Goal: Task Accomplishment & Management: Use online tool/utility

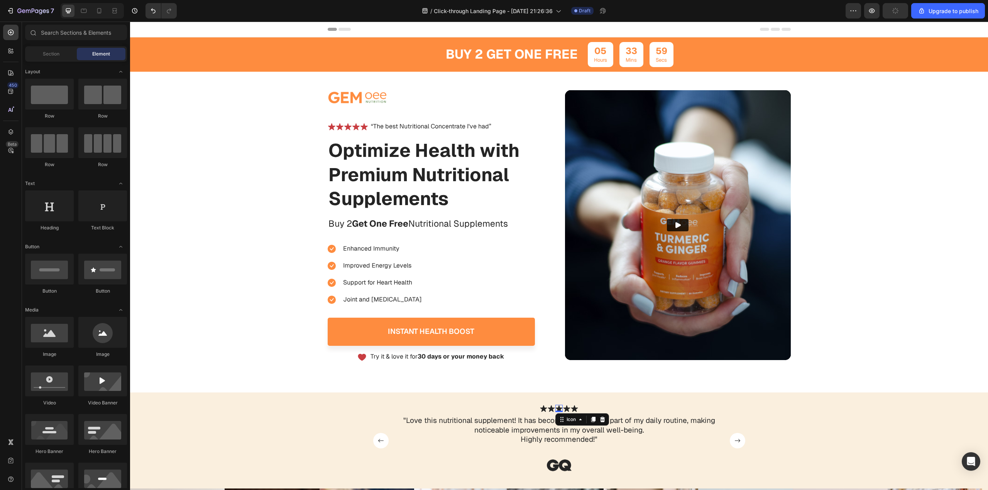
click at [555, 406] on icon at bounding box center [558, 408] width 7 height 7
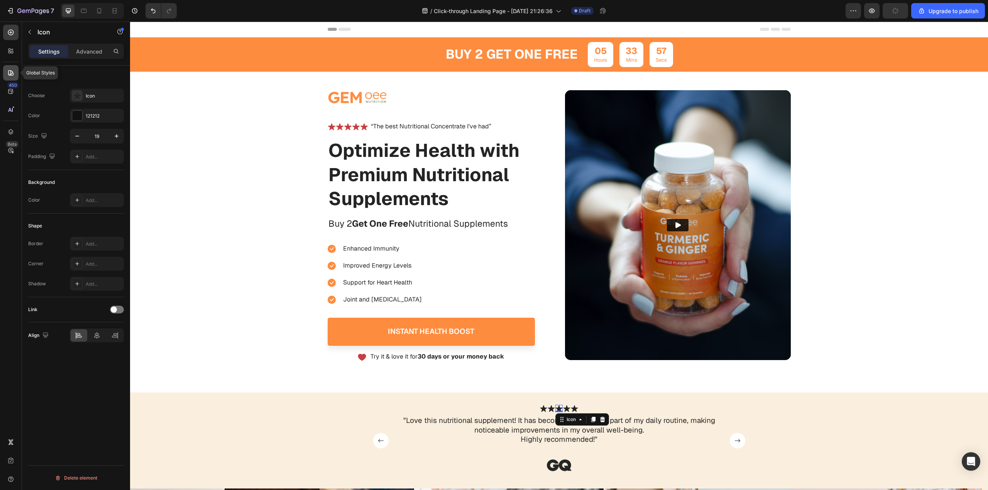
click at [15, 78] on div at bounding box center [10, 72] width 15 height 15
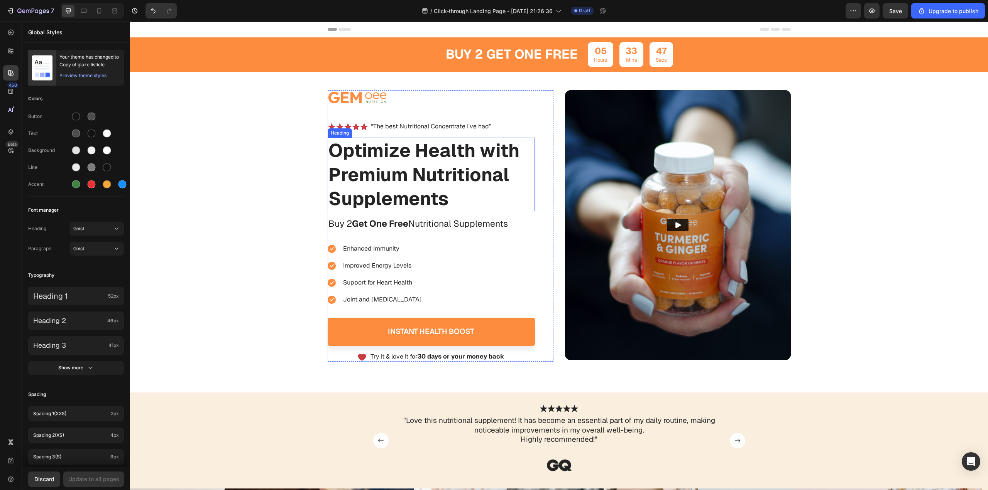
click at [383, 189] on h1 "Optimize Health with Premium Nutritional Supplements" at bounding box center [431, 175] width 207 height 74
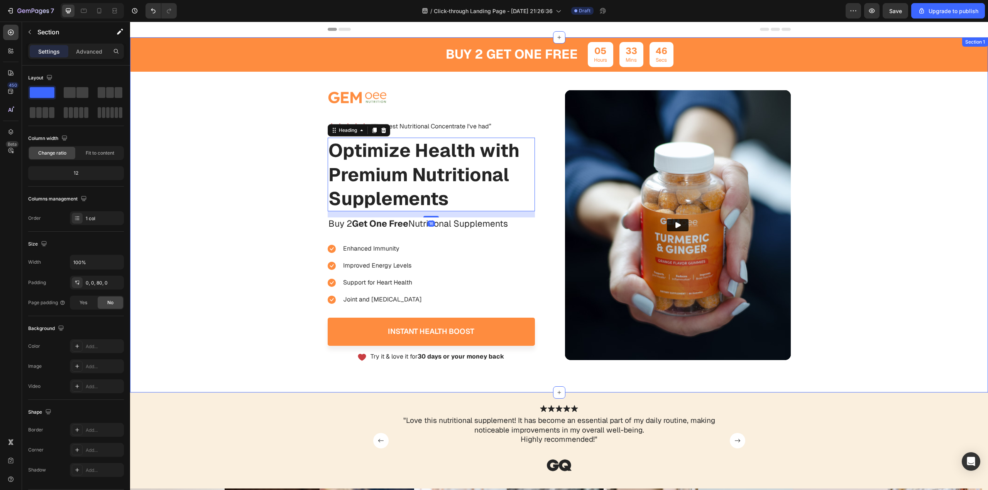
click at [231, 201] on div "buy 2 get one free Text Block 05 Hours 33 Mins 46 Secs Countdown Timer Row Imag…" at bounding box center [559, 199] width 858 height 325
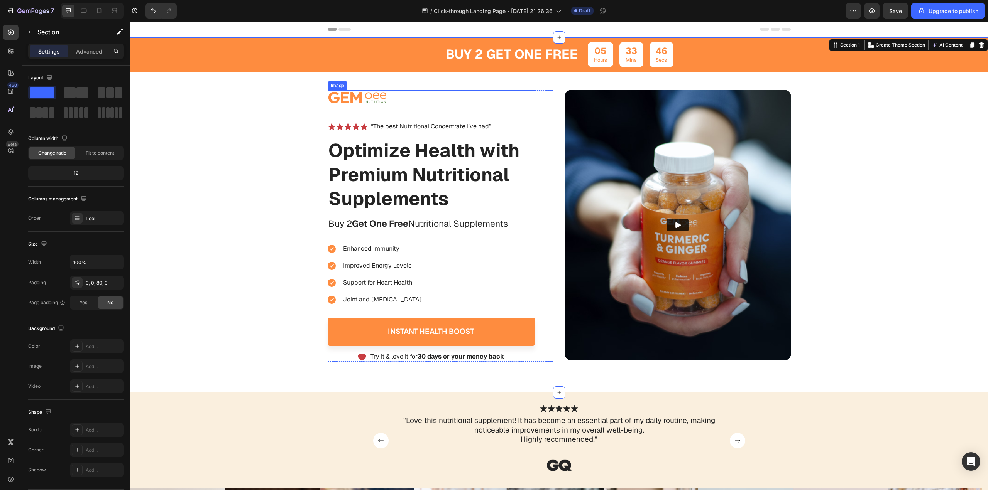
click at [346, 96] on img at bounding box center [357, 97] width 59 height 14
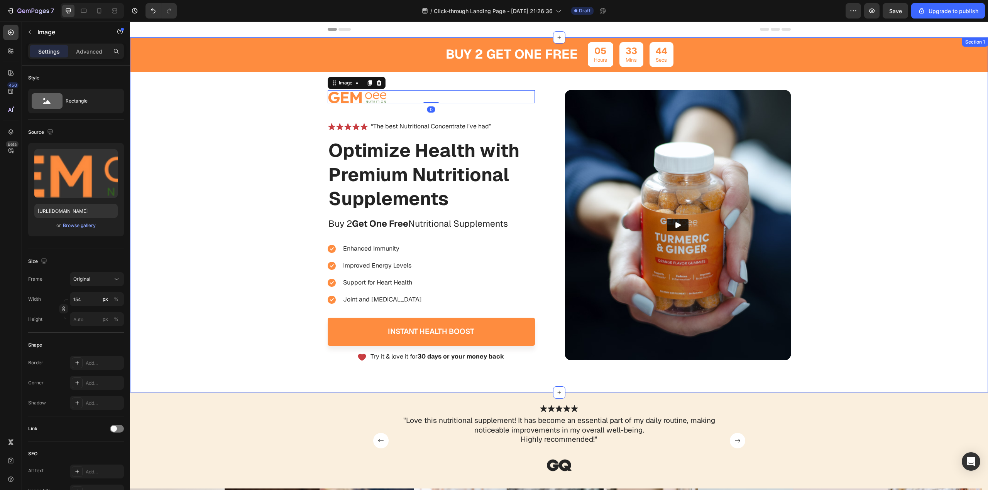
click at [225, 189] on div "buy 2 get one free Text Block 05 Hours 33 Mins 44 Secs Countdown Timer Row Imag…" at bounding box center [559, 199] width 858 height 325
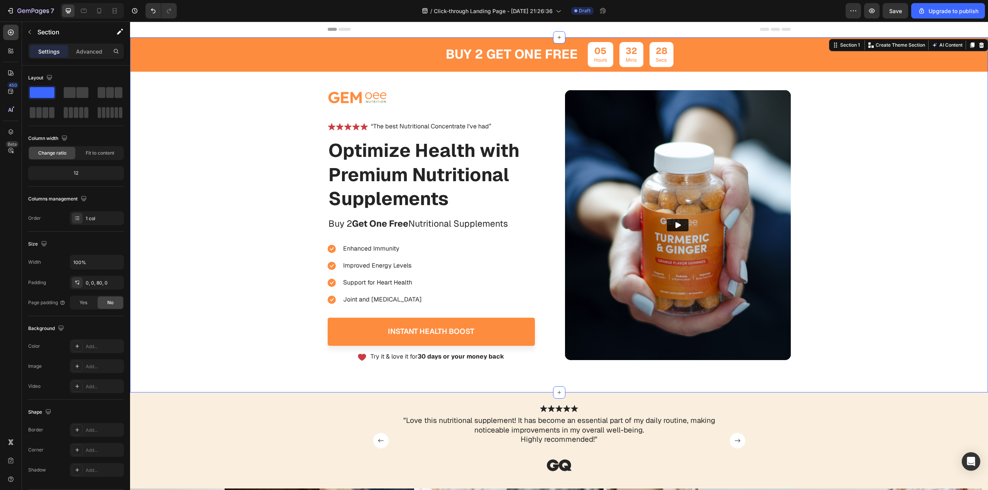
click at [0, 212] on div "450 Beta" at bounding box center [11, 256] width 22 height 469
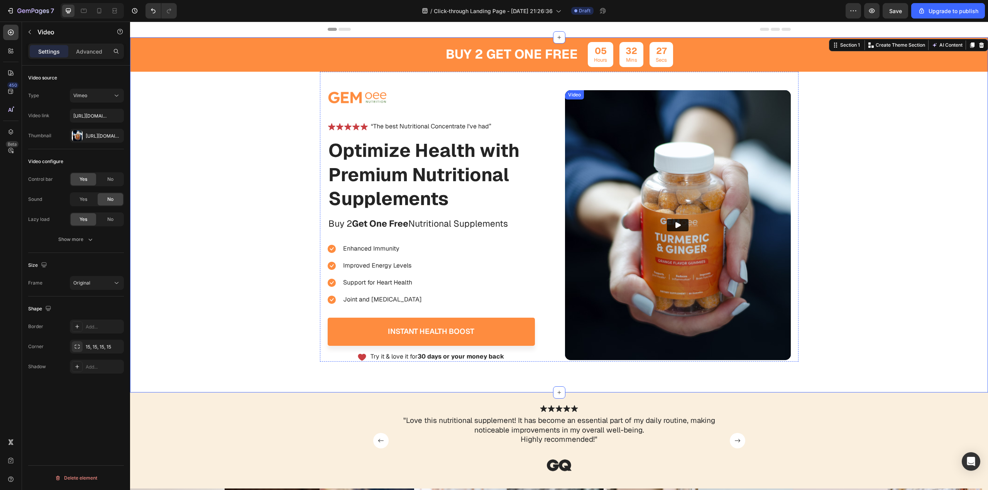
click at [608, 201] on img at bounding box center [678, 225] width 226 height 270
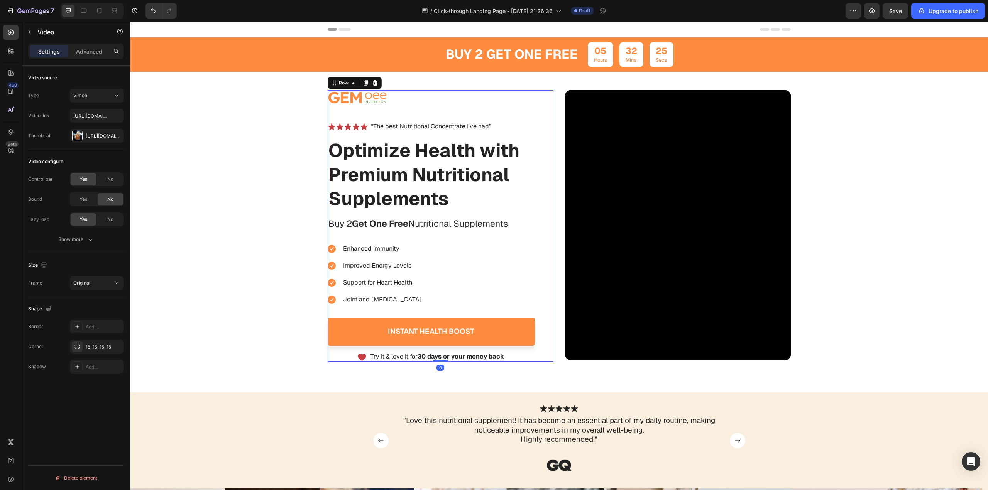
click at [544, 187] on div "Image Icon Icon Icon Icon Icon Icon List “The best Nutritional Concentrate I've…" at bounding box center [441, 226] width 226 height 272
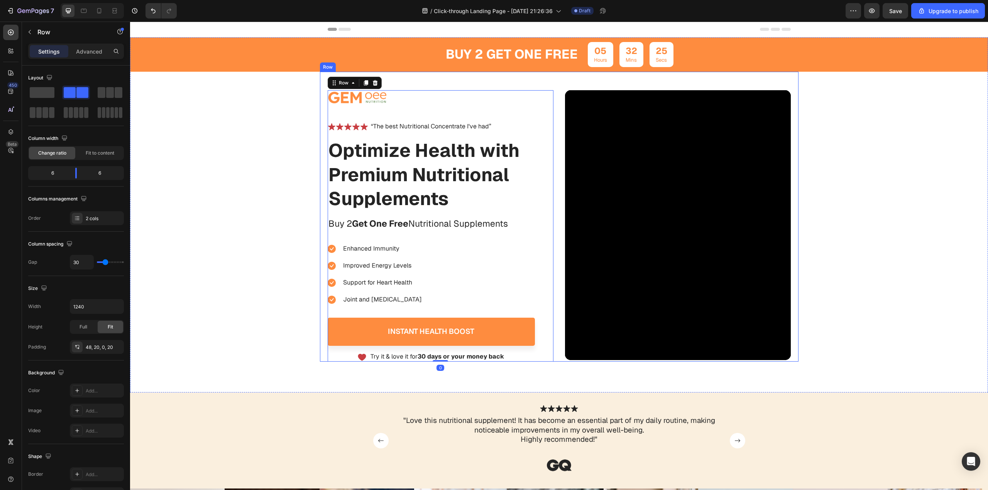
click at [556, 195] on div "Image Icon Icon Icon Icon Icon Icon List “The best Nutritional Concentrate I've…" at bounding box center [559, 217] width 478 height 290
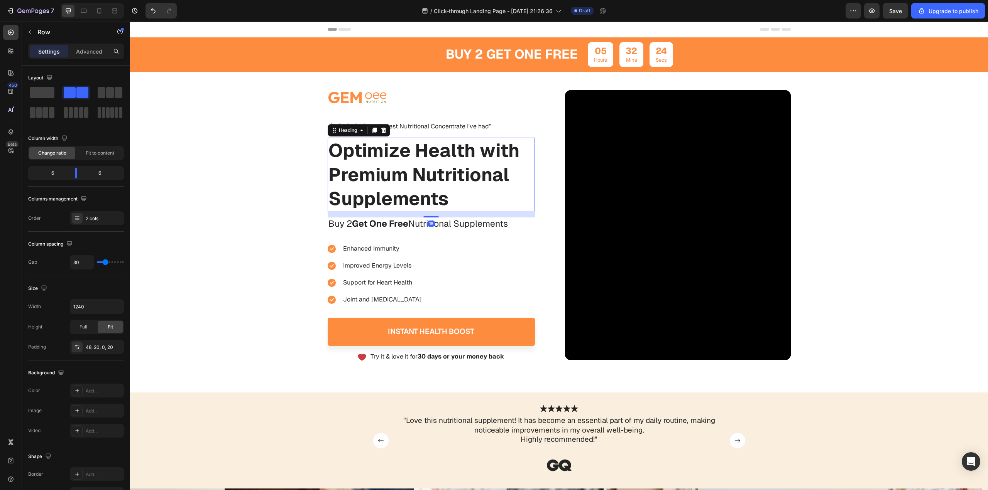
click at [467, 167] on h1 "Optimize Health with Premium Nutritional Supplements" at bounding box center [431, 175] width 207 height 74
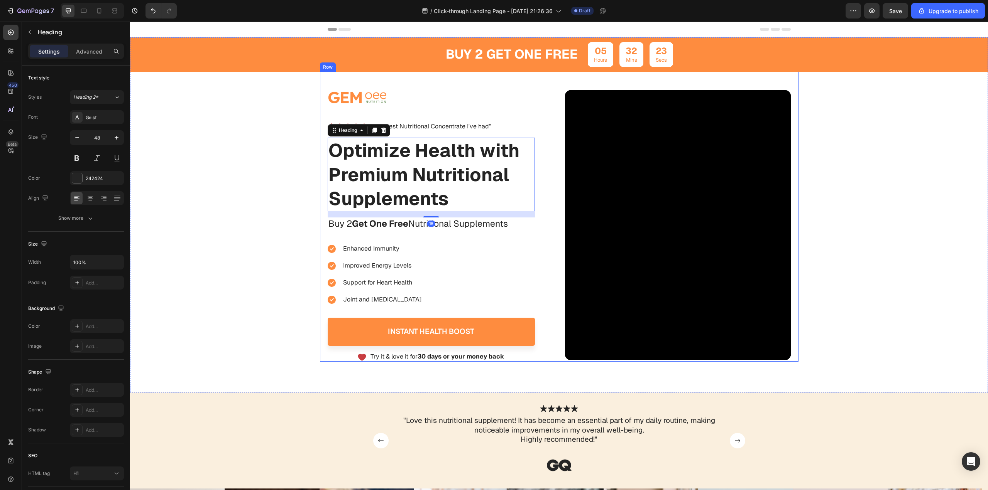
click at [309, 185] on div "buy 2 get one free Text Block 05 Hours 32 Mins 23 Secs Countdown Timer Row Imag…" at bounding box center [559, 199] width 858 height 325
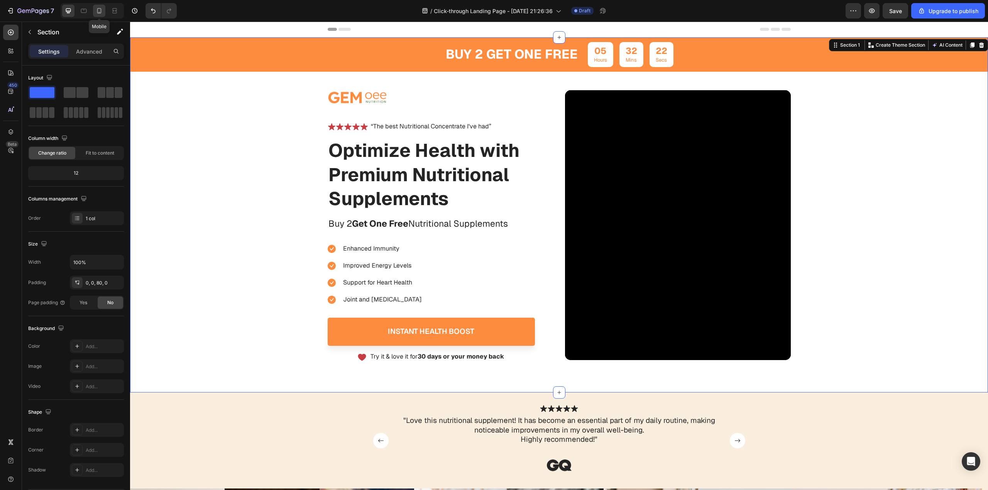
click at [98, 12] on icon at bounding box center [99, 11] width 8 height 8
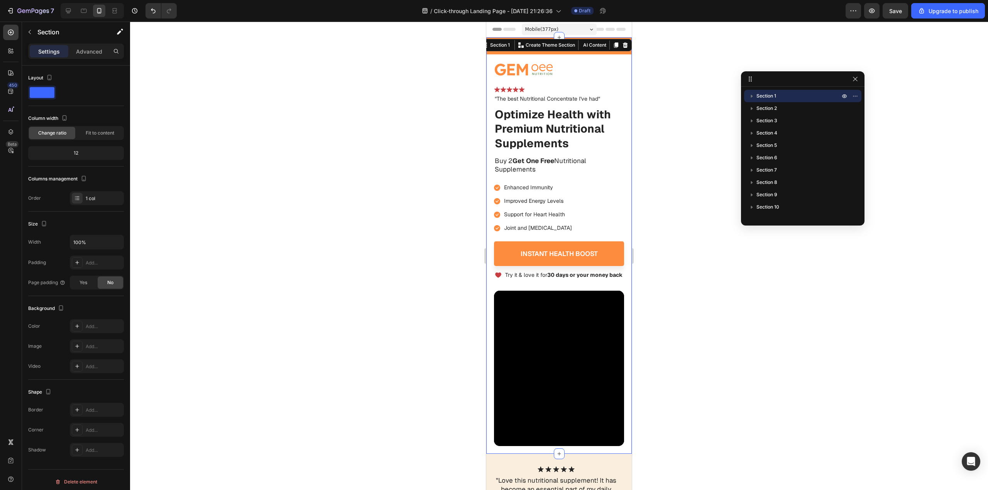
drag, startPoint x: 182, startPoint y: 153, endPoint x: 172, endPoint y: 144, distance: 13.1
click at [181, 152] on div at bounding box center [559, 256] width 858 height 469
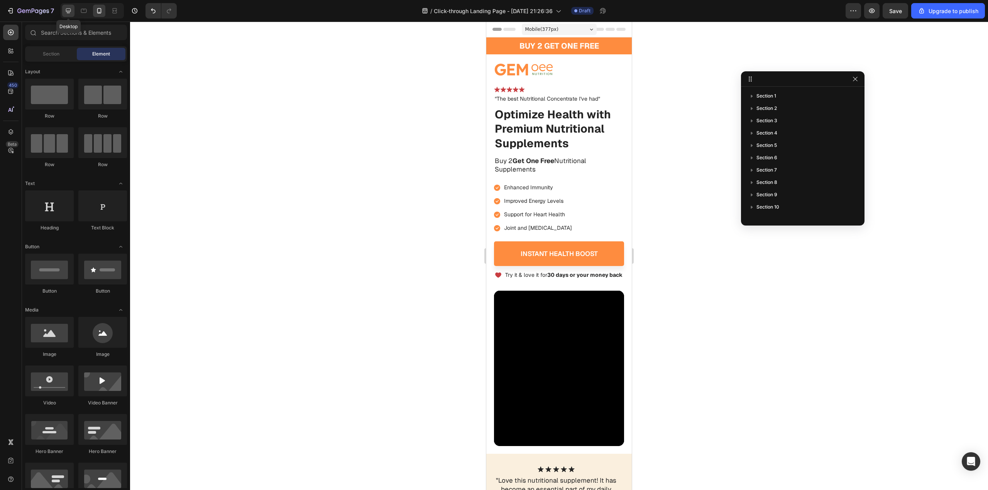
click at [66, 12] on icon at bounding box center [68, 10] width 5 height 5
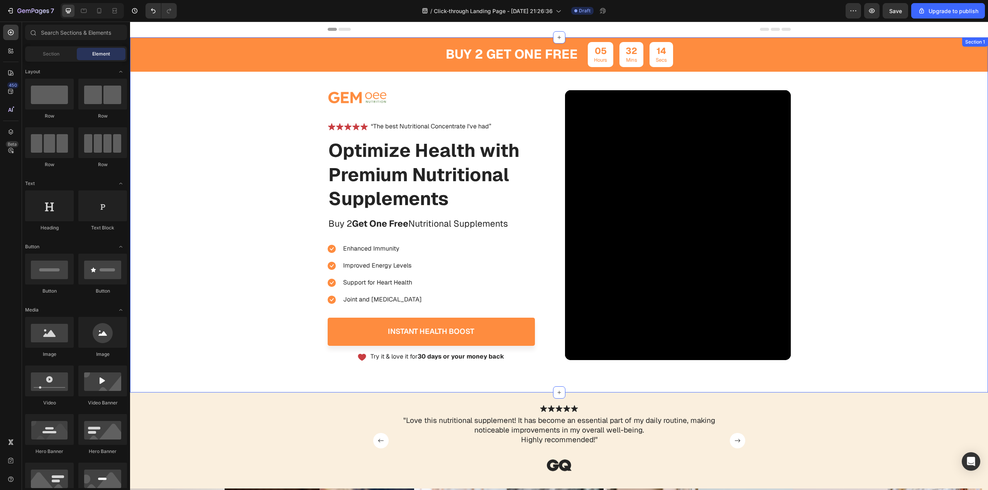
click at [198, 188] on div "buy 2 get one free Text Block 05 Hours 32 Mins 14 Secs Countdown Timer Row Imag…" at bounding box center [559, 199] width 858 height 325
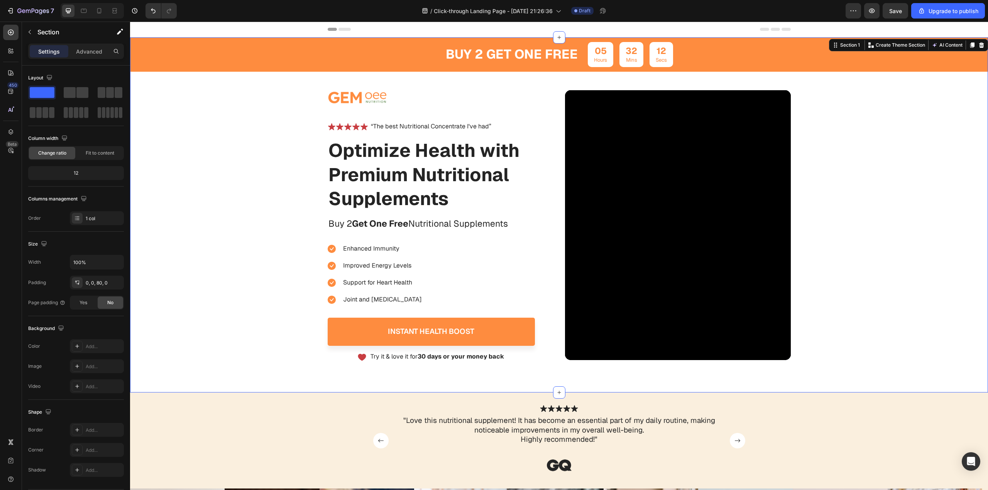
click at [253, 140] on div "buy 2 get one free Text Block 05 Hours 32 Mins 12 Secs Countdown Timer Row Imag…" at bounding box center [559, 199] width 858 height 325
click at [282, 126] on div "buy 2 get one free Text Block 05 Hours 32 Mins 11 Secs Countdown Timer Row Imag…" at bounding box center [559, 199] width 858 height 325
click at [291, 95] on div "buy 2 get one free Text Block 05 Hours 32 Mins 10 Secs Countdown Timer Row Imag…" at bounding box center [559, 199] width 858 height 325
click at [81, 94] on span at bounding box center [82, 92] width 12 height 11
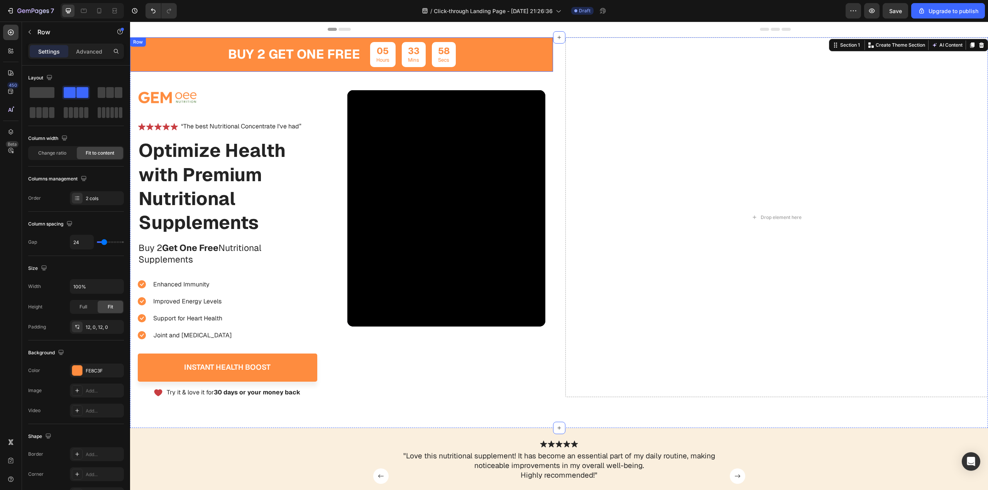
click at [527, 59] on div "buy 2 get one free Text Block 05 Hours 33 Mins 58 Secs Countdown Timer Row" at bounding box center [341, 54] width 423 height 34
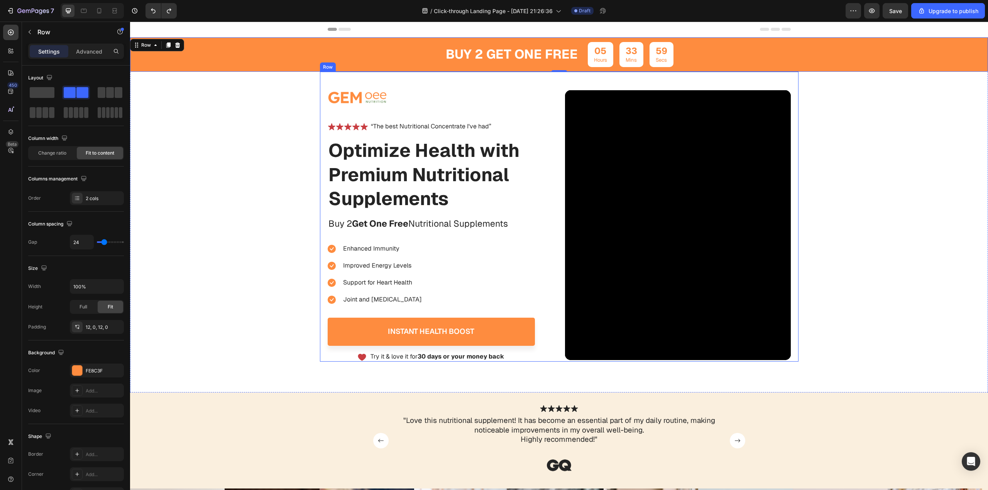
click at [497, 83] on div "Image Icon Icon Icon Icon Icon Icon List “The best Nutritional Concentrate I've…" at bounding box center [559, 217] width 478 height 290
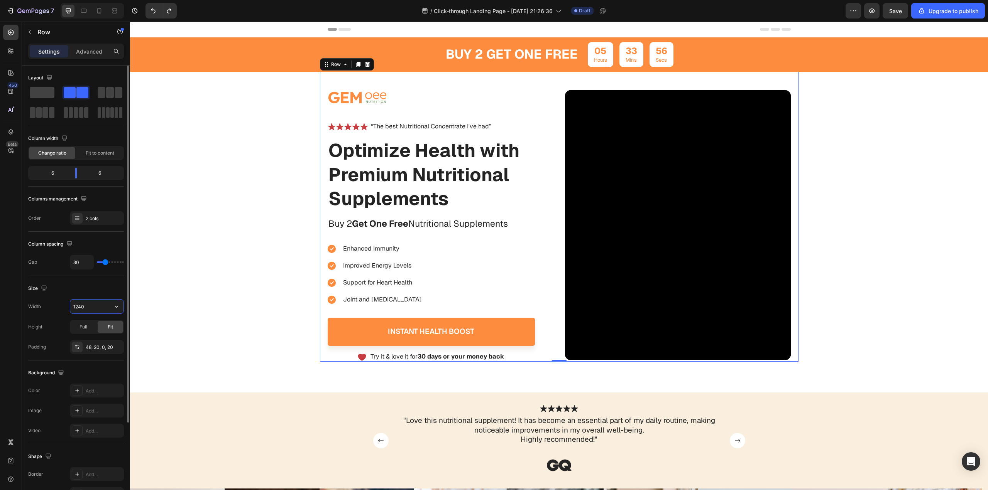
click at [94, 308] on input "1240" at bounding box center [96, 307] width 53 height 14
click at [112, 309] on button "button" at bounding box center [117, 307] width 14 height 14
click at [86, 328] on span "Default" at bounding box center [81, 326] width 16 height 7
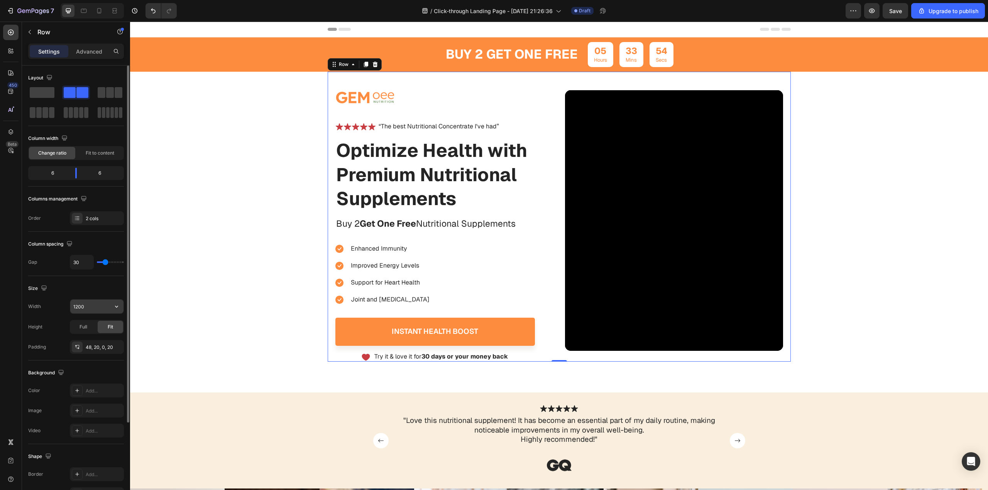
click at [107, 307] on input "1200" at bounding box center [96, 307] width 53 height 14
click at [94, 342] on p "Full 100%" at bounding box center [95, 341] width 44 height 7
type input "100%"
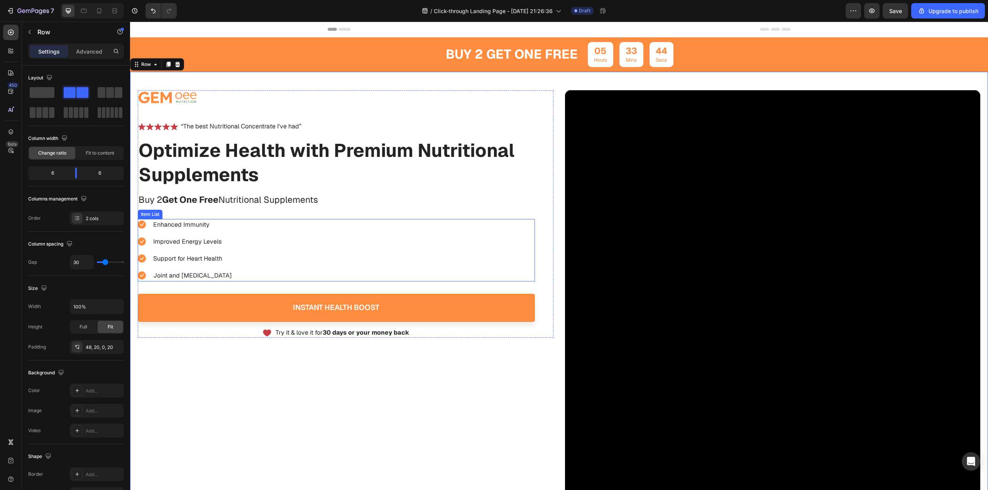
click at [371, 240] on div "Enhanced Immunity Improved Energy Levels Support for Heart Health Joint and [ME…" at bounding box center [336, 250] width 397 height 63
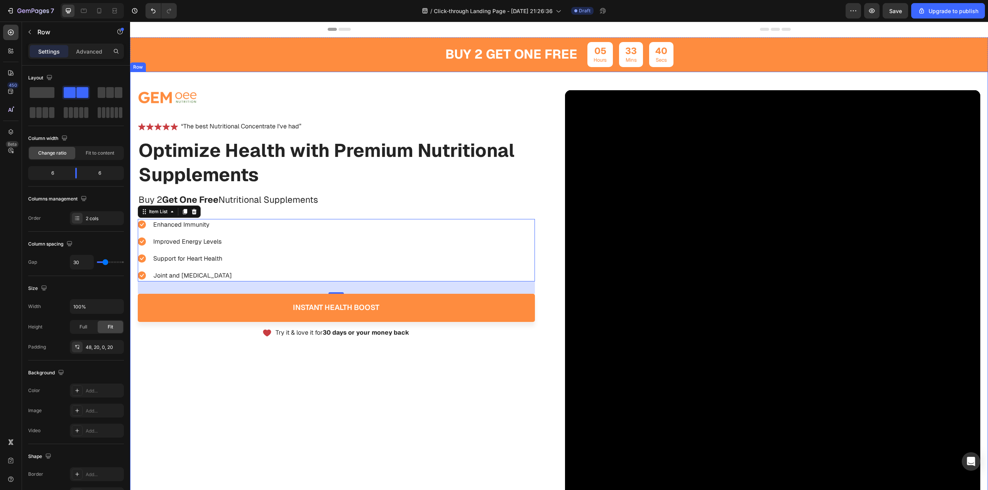
click at [583, 81] on div "Image Icon Icon Icon Icon Icon Icon List “The best Nutritional Concentrate I've…" at bounding box center [559, 330] width 858 height 516
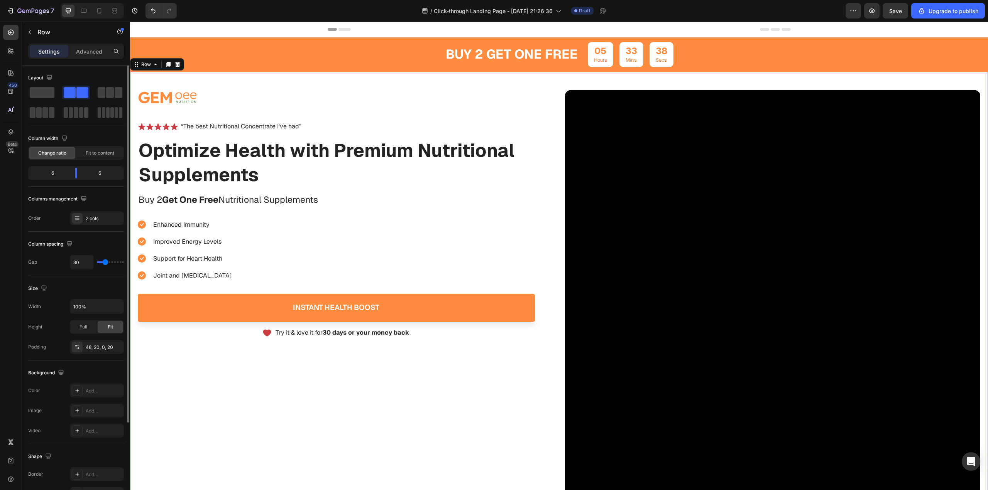
type input "0"
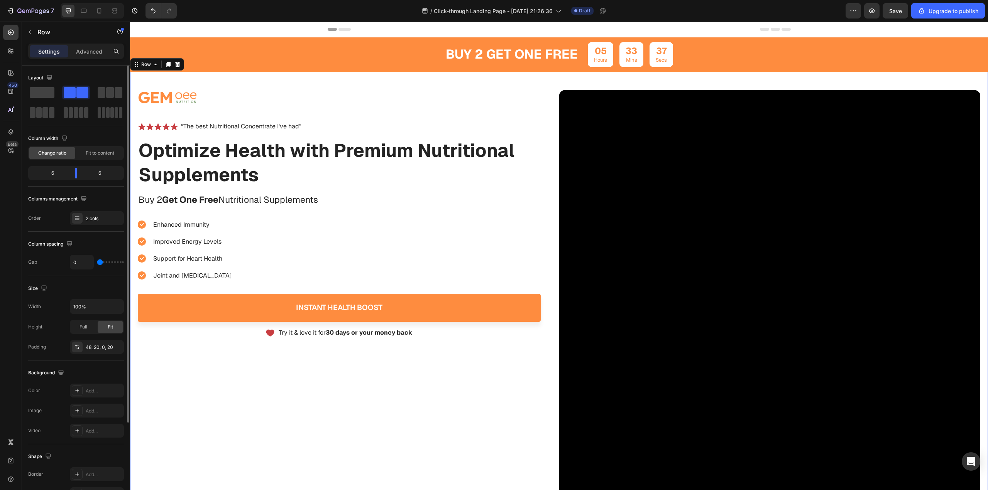
drag, startPoint x: 103, startPoint y: 264, endPoint x: 95, endPoint y: 262, distance: 8.7
type input "0"
click at [97, 262] on input "range" at bounding box center [110, 263] width 27 height 2
click at [92, 350] on div "48, 20, 0, 20" at bounding box center [97, 347] width 22 height 7
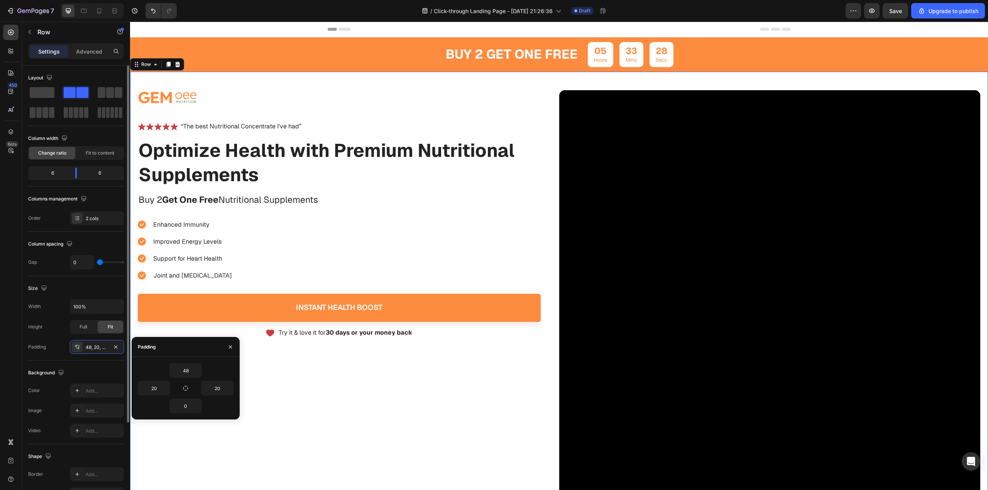
drag, startPoint x: 0, startPoint y: 313, endPoint x: 26, endPoint y: 318, distance: 26.6
click at [0, 313] on div "450 Beta" at bounding box center [11, 256] width 22 height 469
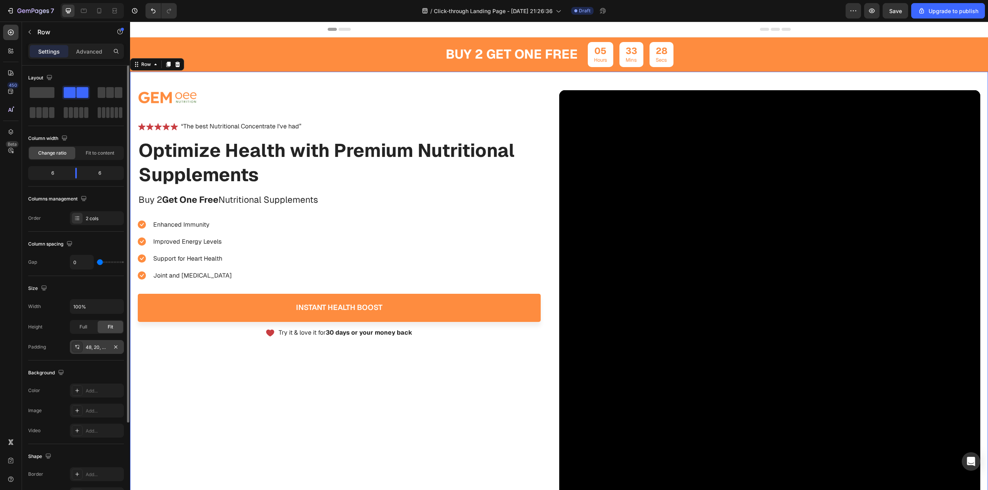
click at [94, 352] on div "48, 20, 0, 20" at bounding box center [97, 347] width 54 height 14
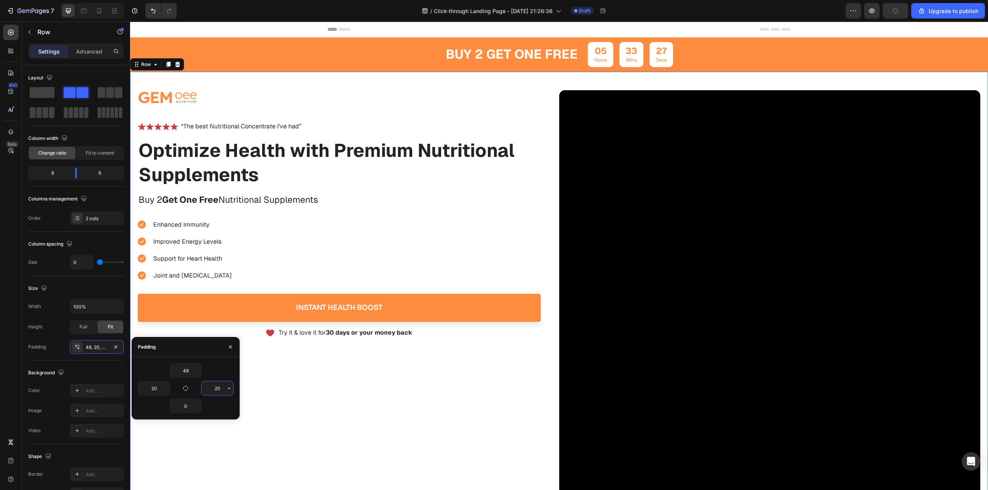
click at [213, 384] on input "20" at bounding box center [217, 389] width 32 height 14
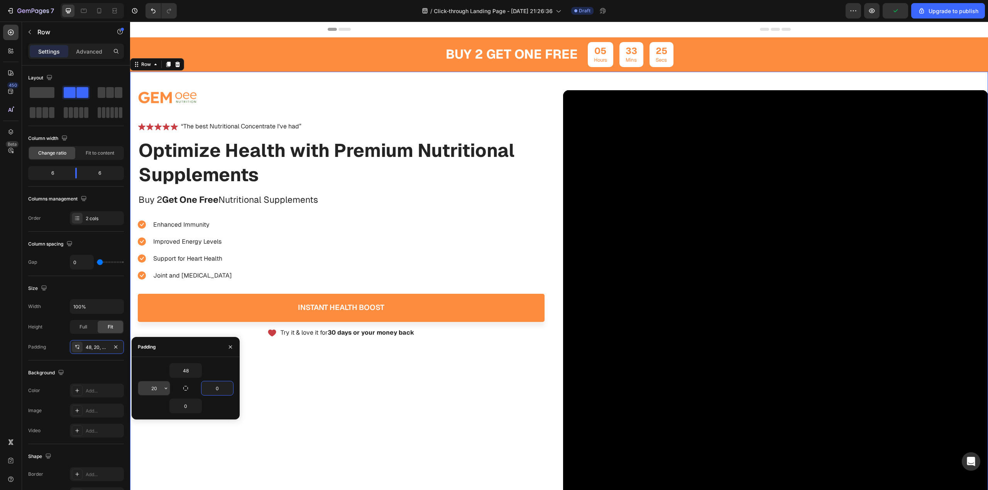
type input "0"
click at [150, 391] on input "20" at bounding box center [154, 389] width 32 height 14
type input "0"
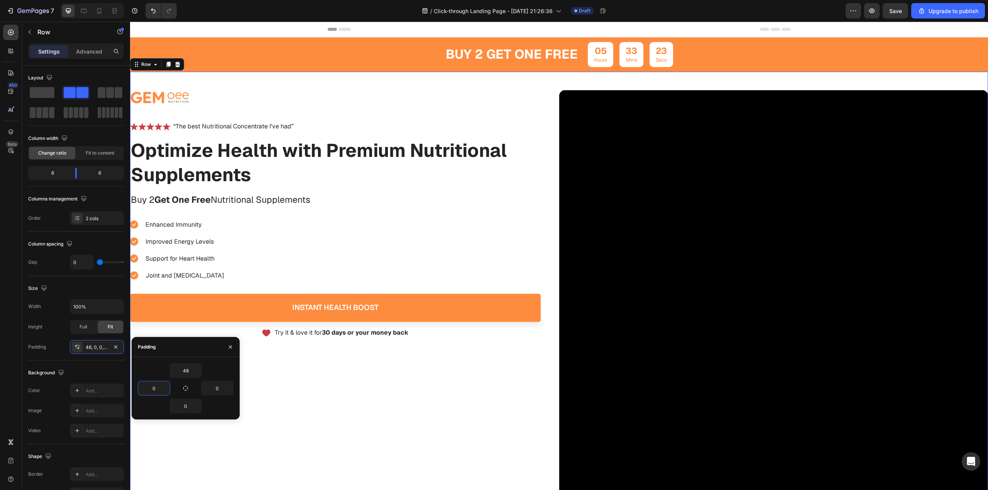
click at [0, 339] on div "450 Beta" at bounding box center [11, 256] width 22 height 469
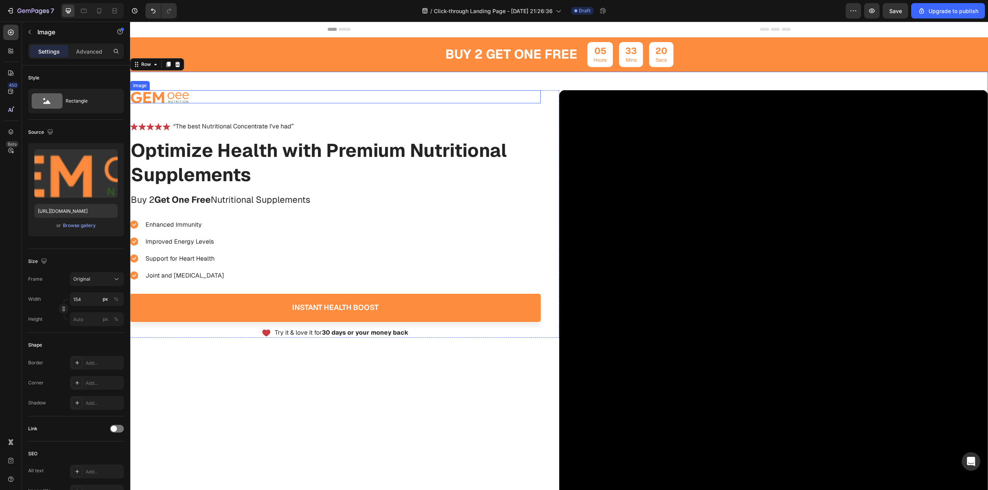
click at [288, 96] on div at bounding box center [335, 97] width 411 height 14
click at [484, 210] on div "Image 0 Icon Icon Icon Icon Icon Icon List “The best Nutritional Concentrate I'…" at bounding box center [335, 214] width 411 height 248
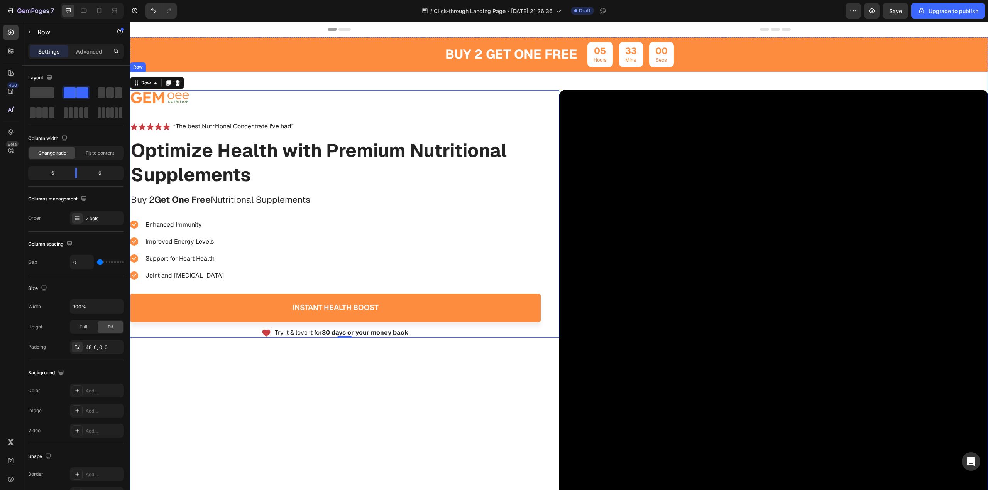
drag, startPoint x: 427, startPoint y: 446, endPoint x: 556, endPoint y: 364, distance: 153.1
click at [430, 443] on div "Image Icon Icon Icon Icon Icon Icon List “The best Nutritional Concentrate I've…" at bounding box center [344, 346] width 429 height 513
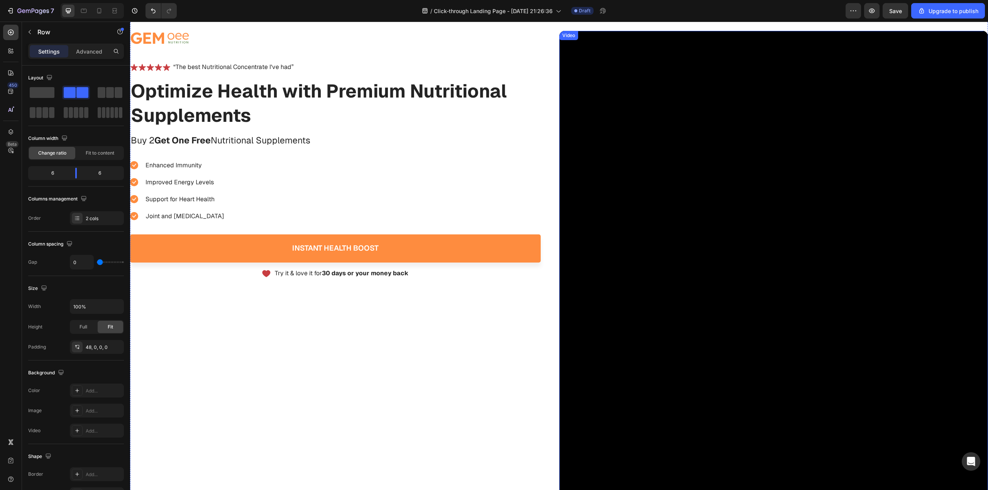
scroll to position [154, 0]
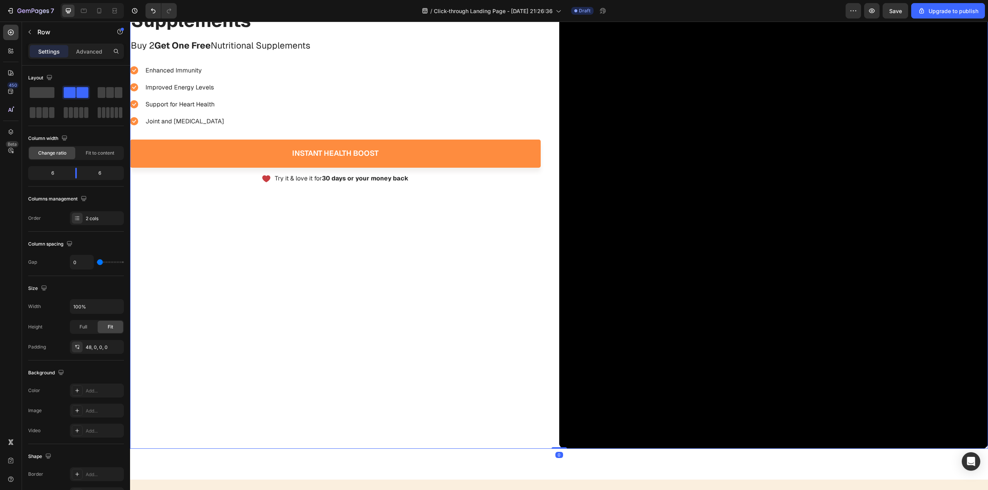
drag, startPoint x: 556, startPoint y: 420, endPoint x: 556, endPoint y: 385, distance: 35.5
click at [556, 385] on div "Image Icon Icon Icon Icon Icon Icon List “The best Nutritional Concentrate I've…" at bounding box center [559, 183] width 858 height 532
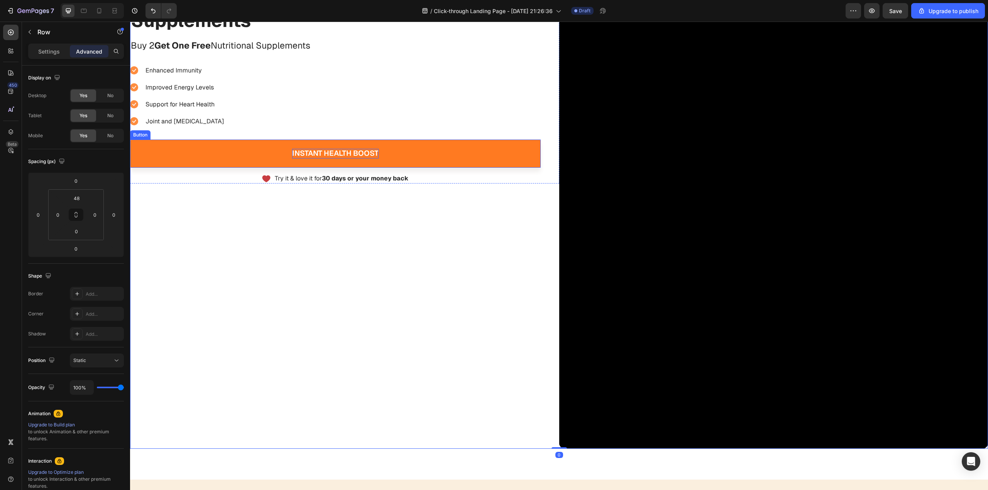
click at [340, 156] on div "Instant Health Boost" at bounding box center [335, 154] width 86 height 10
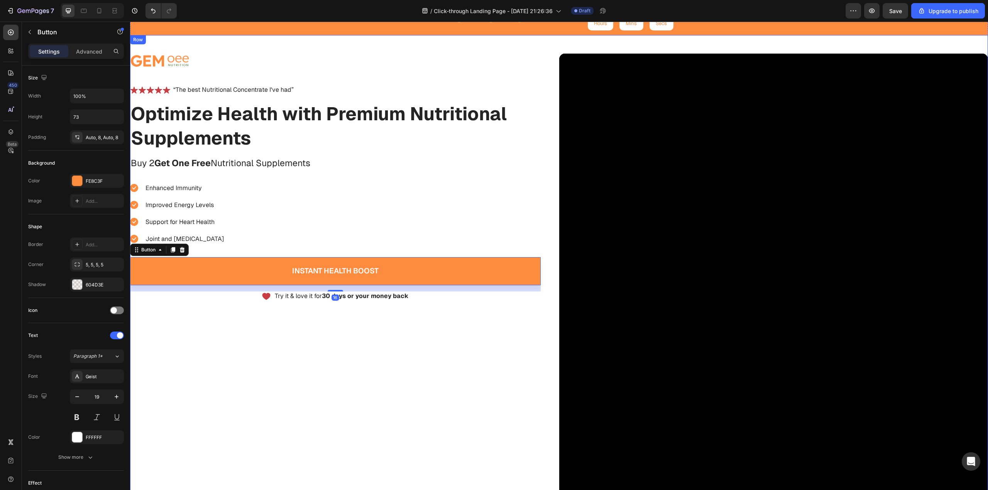
scroll to position [0, 0]
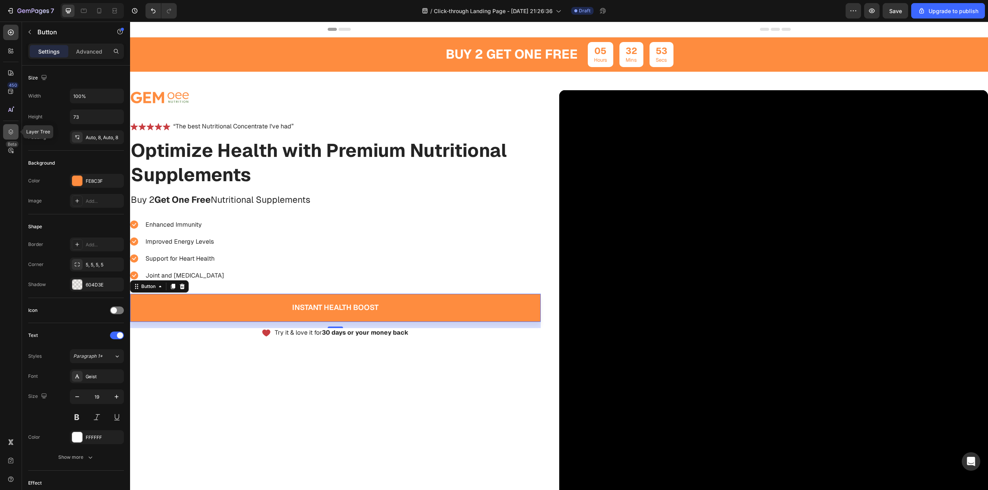
click at [6, 130] on div at bounding box center [10, 131] width 15 height 15
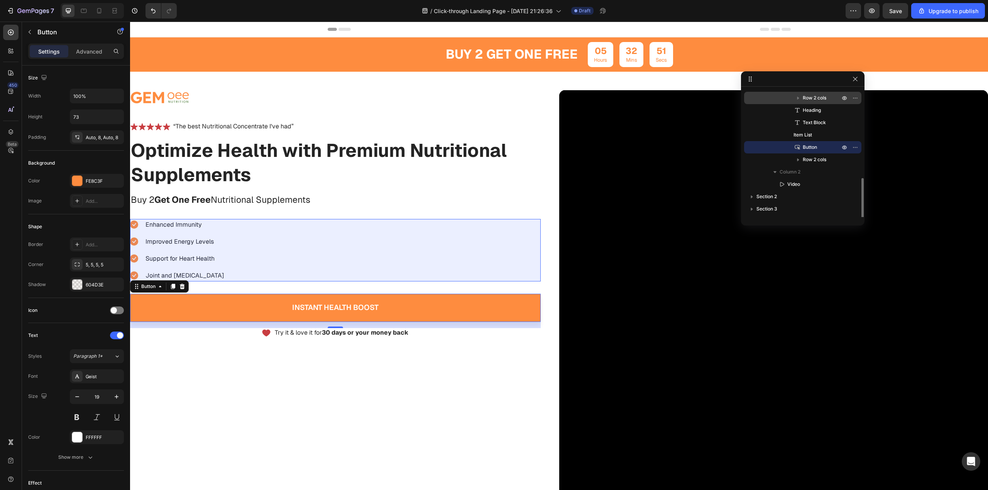
scroll to position [135, 0]
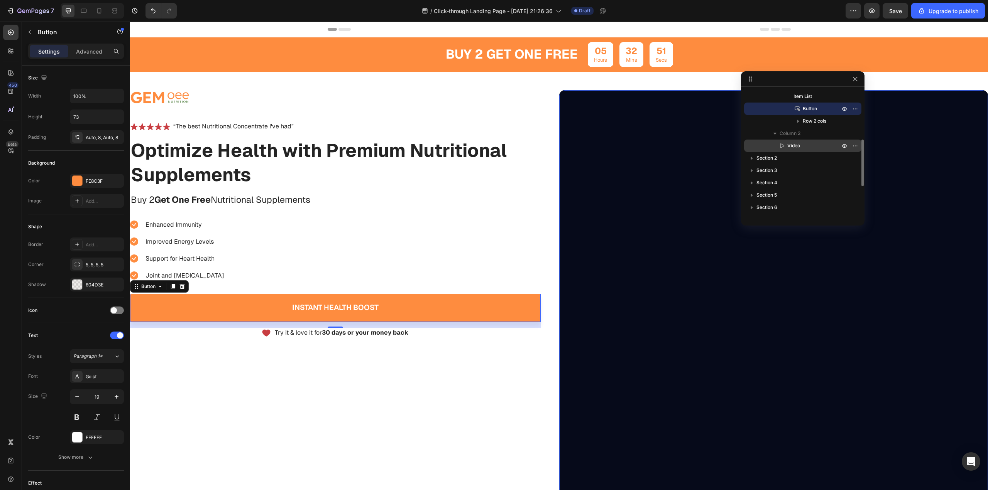
click at [808, 146] on p "Video" at bounding box center [805, 146] width 54 height 8
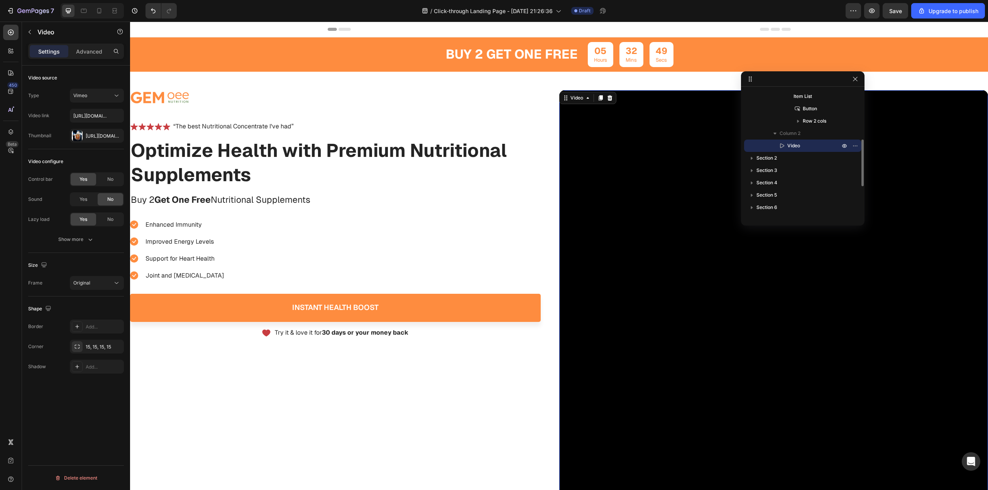
click at [807, 146] on p "Video" at bounding box center [805, 146] width 54 height 8
click at [854, 145] on icon "button" at bounding box center [855, 146] width 6 height 6
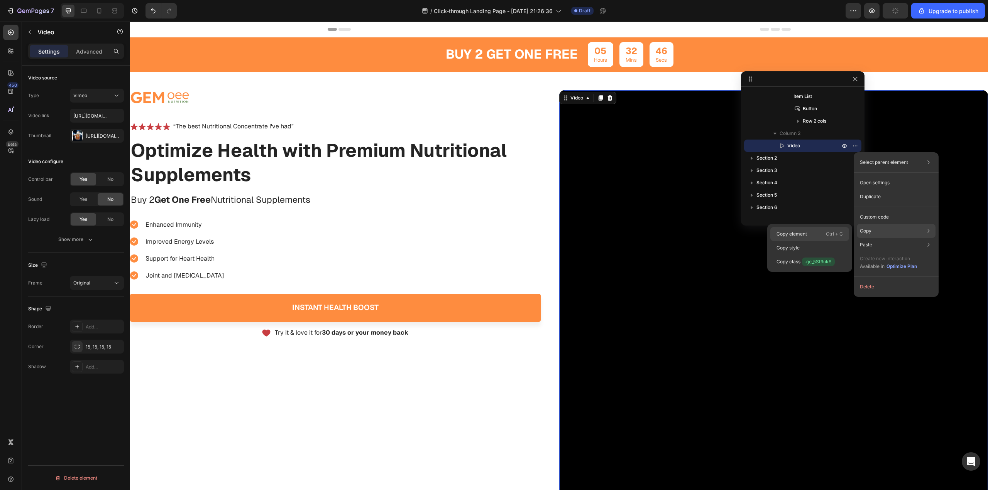
click at [808, 235] on div "Copy element Ctrl + C" at bounding box center [809, 234] width 79 height 14
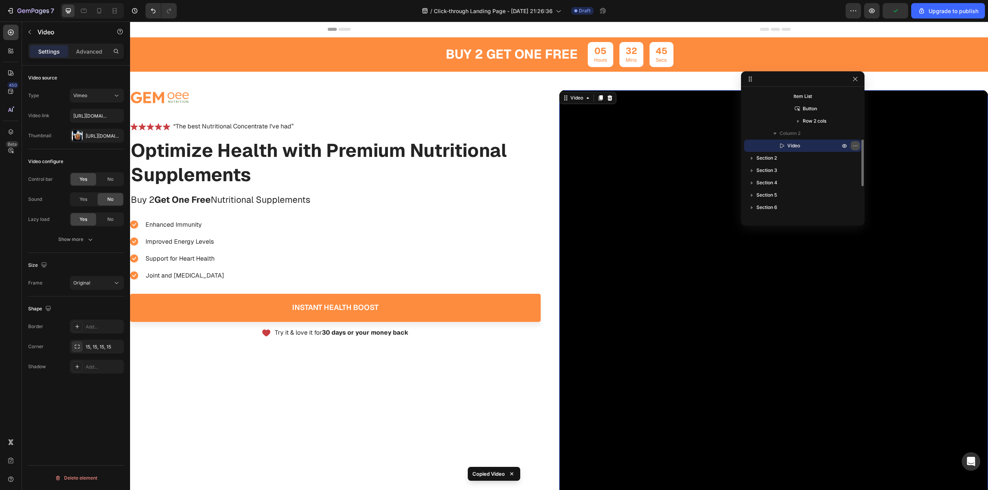
click at [852, 145] on icon "button" at bounding box center [855, 146] width 6 height 6
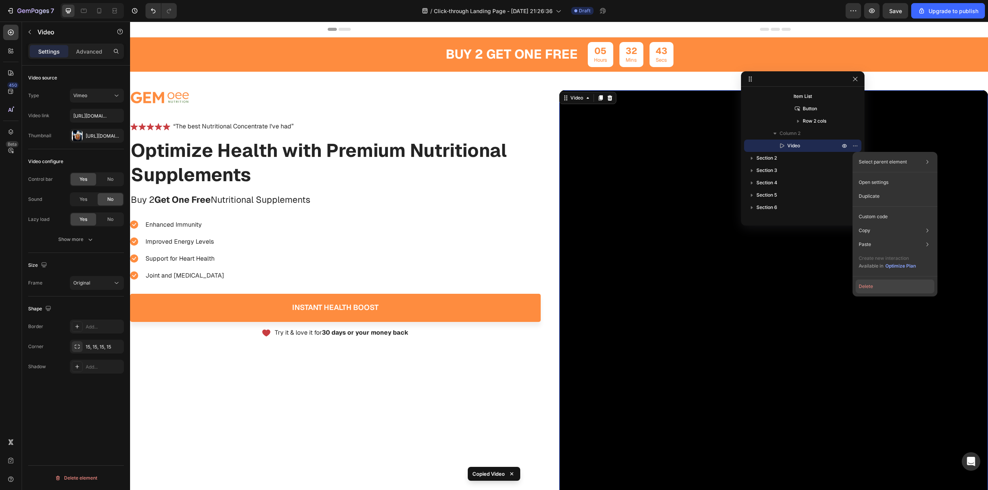
click at [865, 285] on button "Delete" at bounding box center [894, 287] width 79 height 14
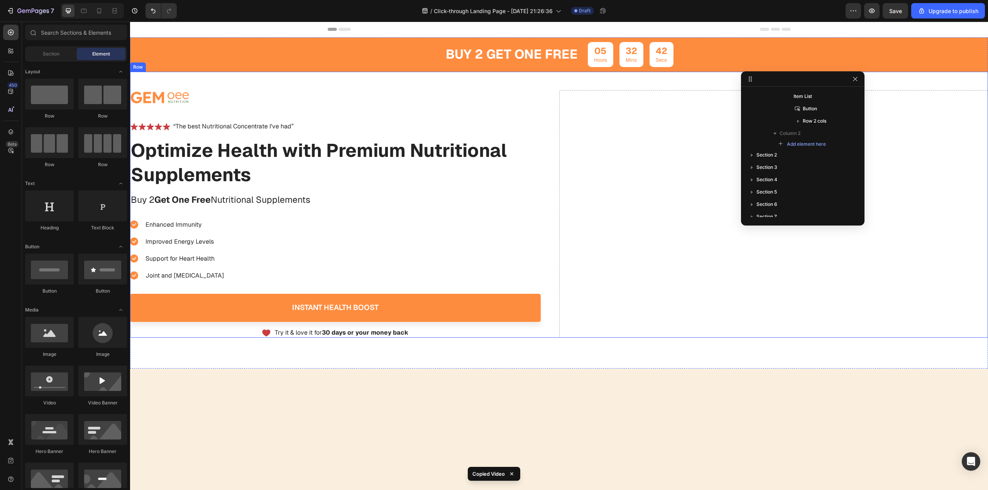
click at [607, 117] on div "Drop element here" at bounding box center [773, 214] width 429 height 248
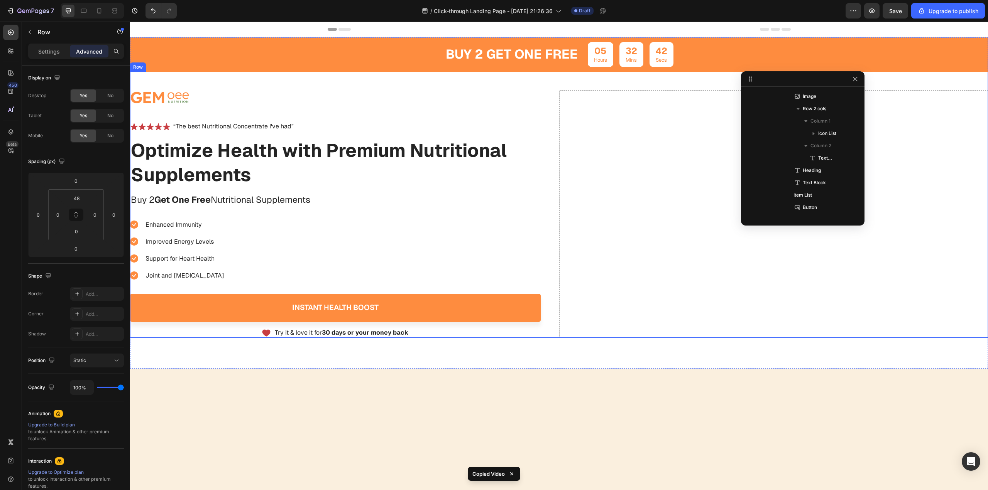
scroll to position [35, 0]
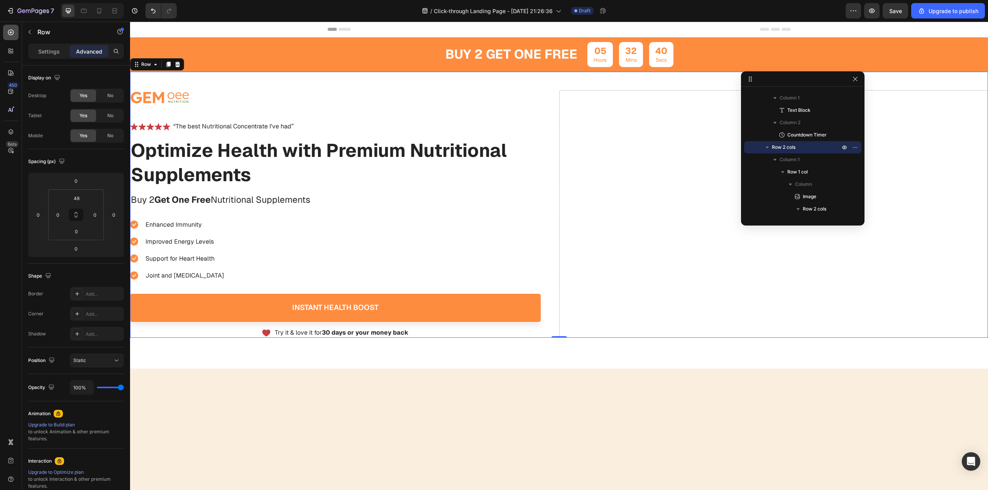
click at [10, 33] on icon at bounding box center [11, 33] width 8 height 8
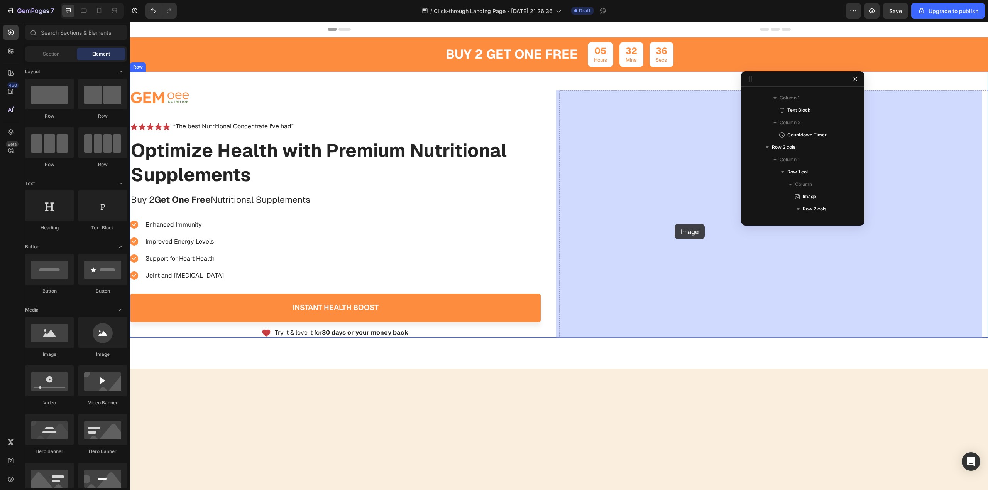
drag, startPoint x: 233, startPoint y: 353, endPoint x: 675, endPoint y: 224, distance: 460.3
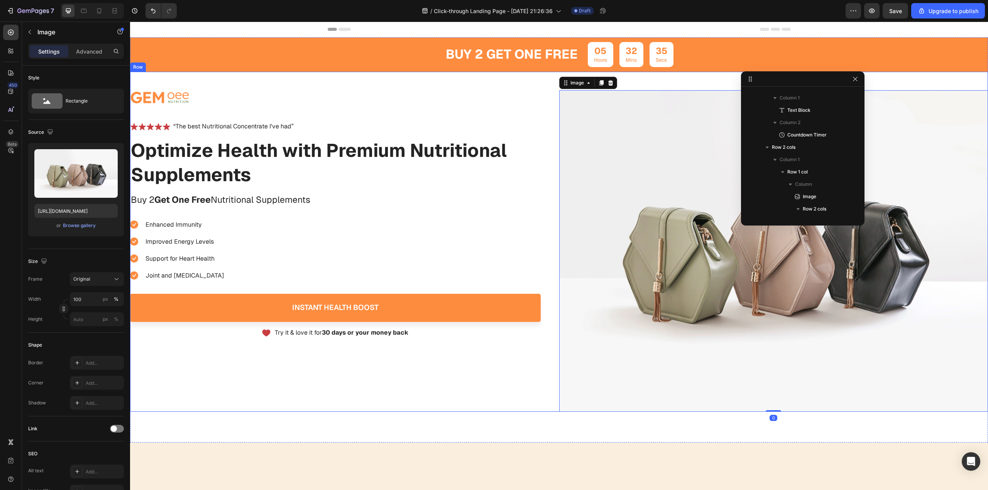
scroll to position [406, 0]
click at [411, 358] on div "Image Icon Icon Icon Icon Icon Icon List “The best Nutritional Concentrate I've…" at bounding box center [344, 251] width 429 height 322
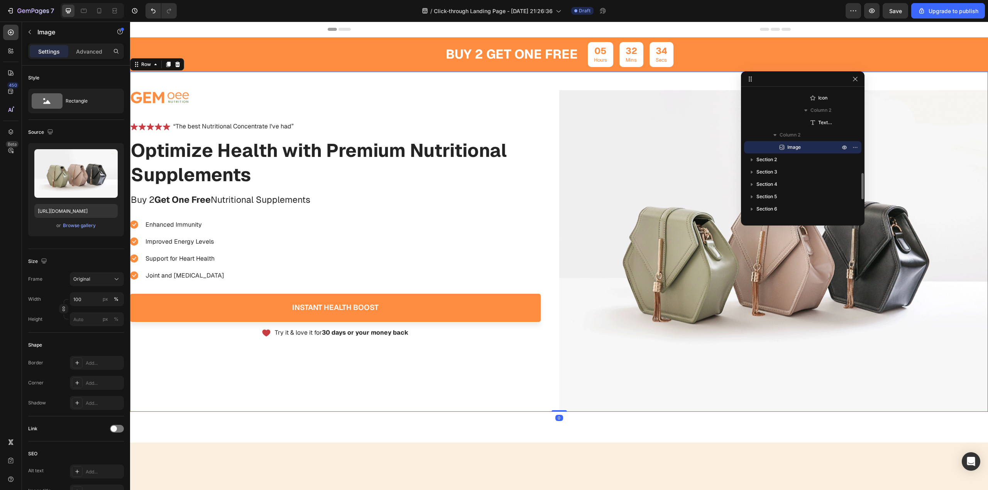
scroll to position [35, 0]
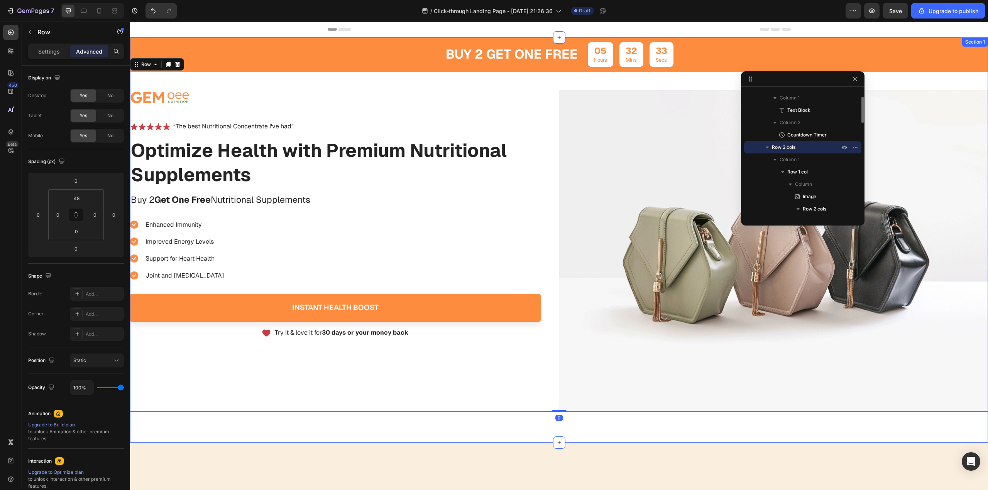
click at [566, 420] on div "buy 2 get one free Text Block 05 Hours 32 Mins 33 Secs Countdown Timer Row Imag…" at bounding box center [559, 240] width 858 height 406
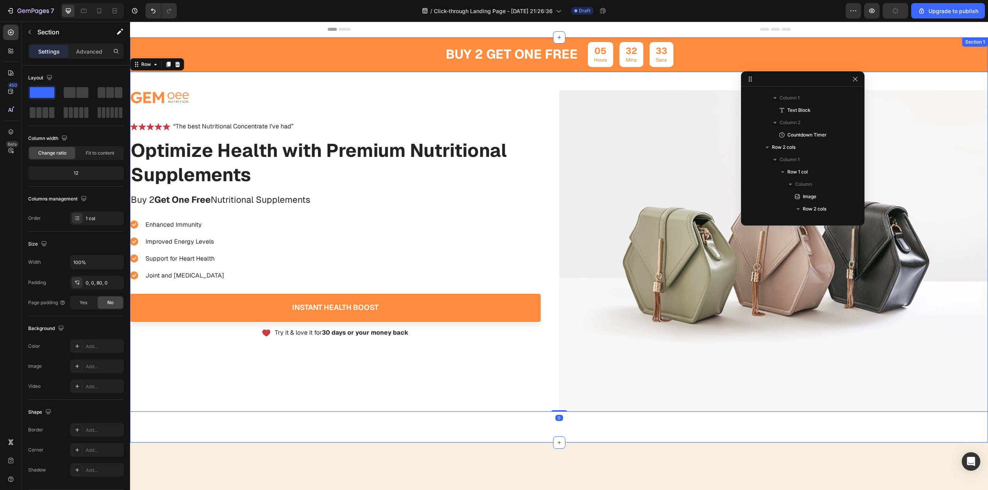
scroll to position [0, 0]
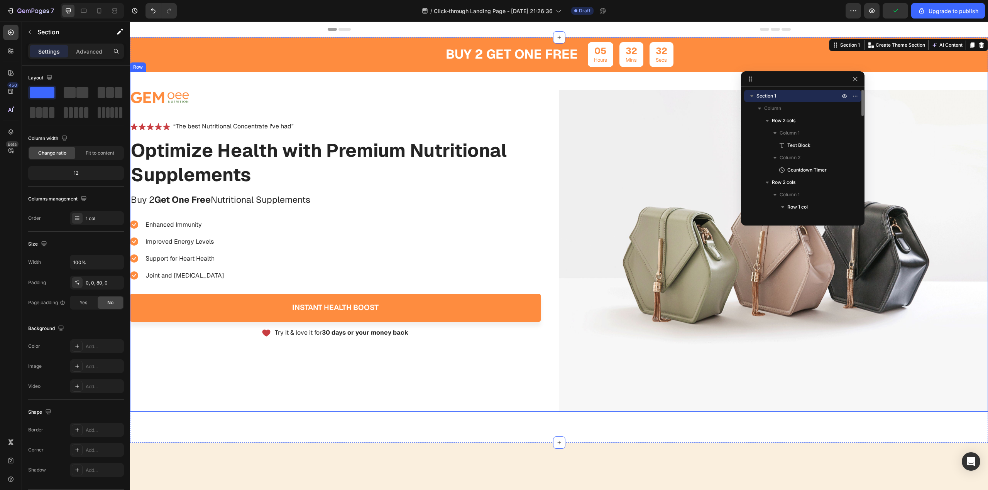
click at [540, 399] on div "Image Icon Icon Icon Icon Icon Icon List “The best Nutritional Concentrate I've…" at bounding box center [344, 251] width 429 height 322
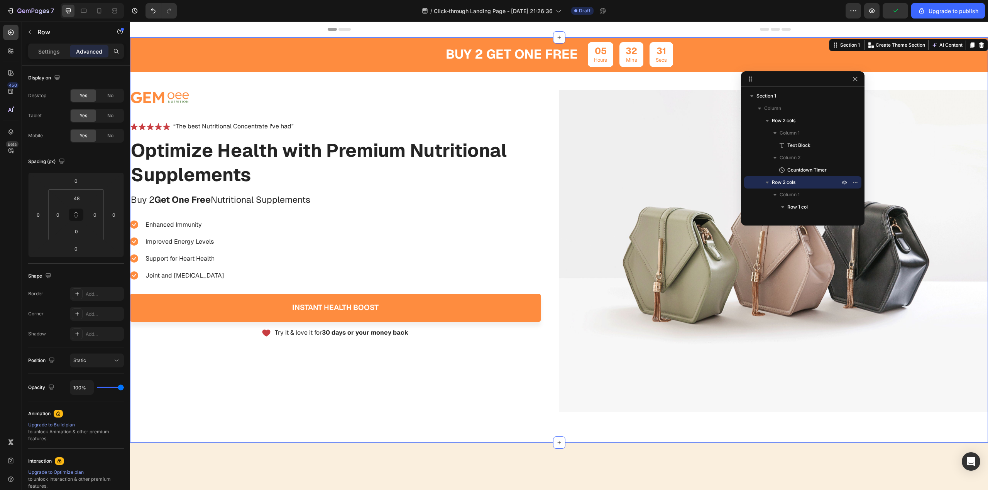
click at [579, 434] on div "buy 2 get one free Text Block 05 Hours 32 Mins 31 Secs Countdown Timer Row Imag…" at bounding box center [559, 240] width 858 height 406
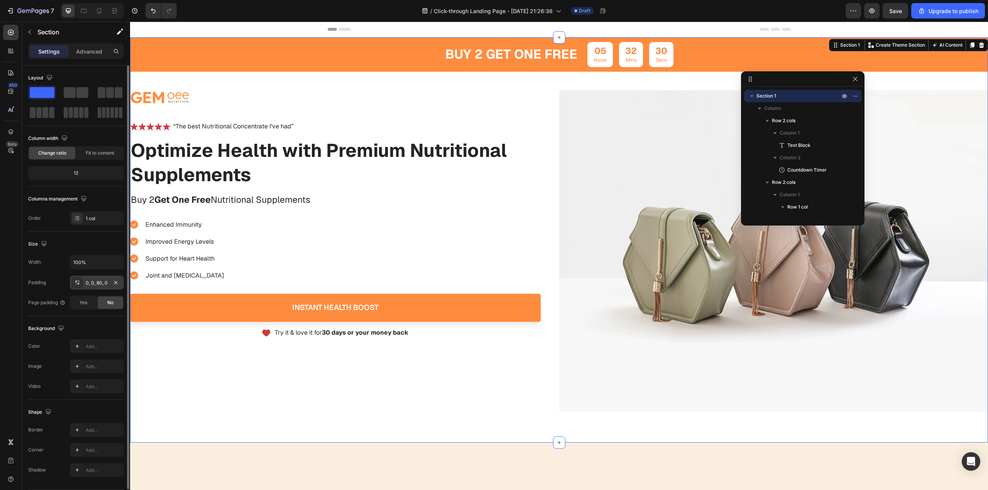
click at [95, 282] on div "0, 0, 80, 0" at bounding box center [97, 283] width 22 height 7
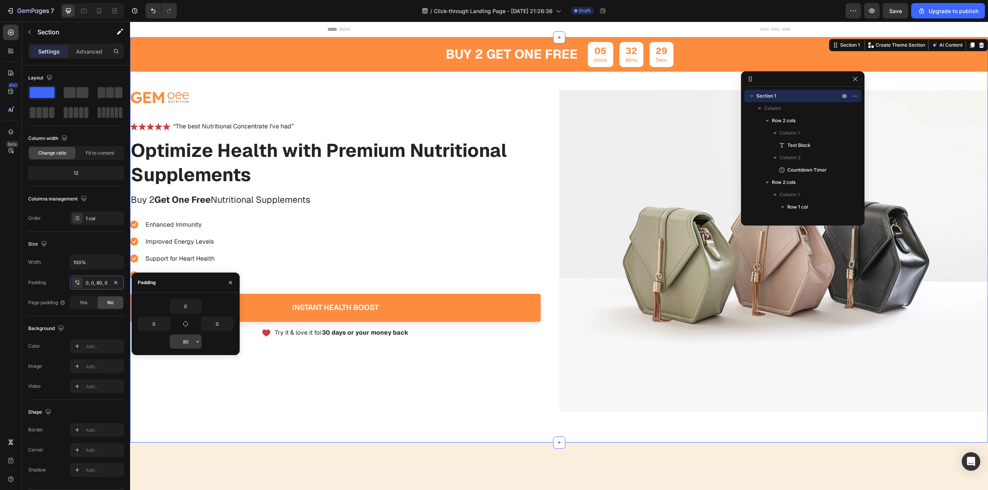
click at [189, 340] on input "80" at bounding box center [186, 342] width 32 height 14
type input "0"
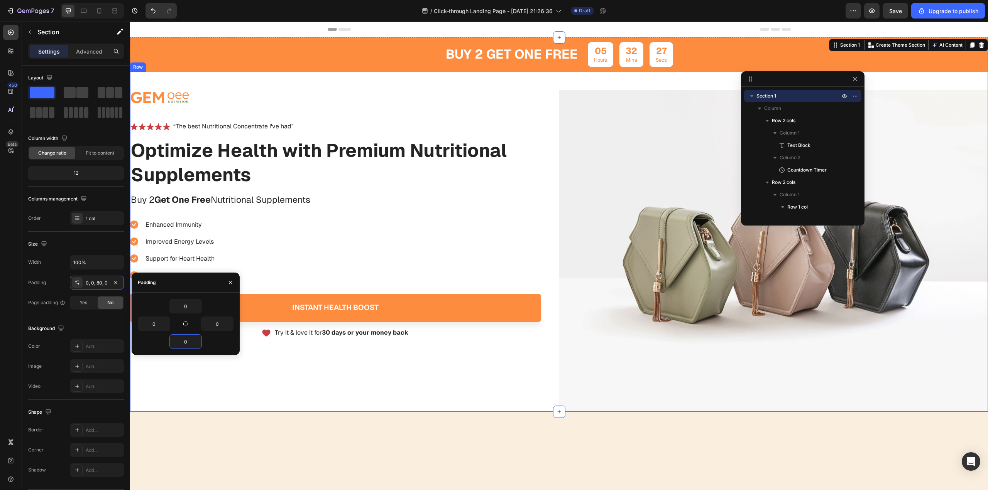
click at [351, 401] on div "Image Icon Icon Icon Icon Icon Icon List “The best Nutritional Concentrate I've…" at bounding box center [344, 251] width 429 height 322
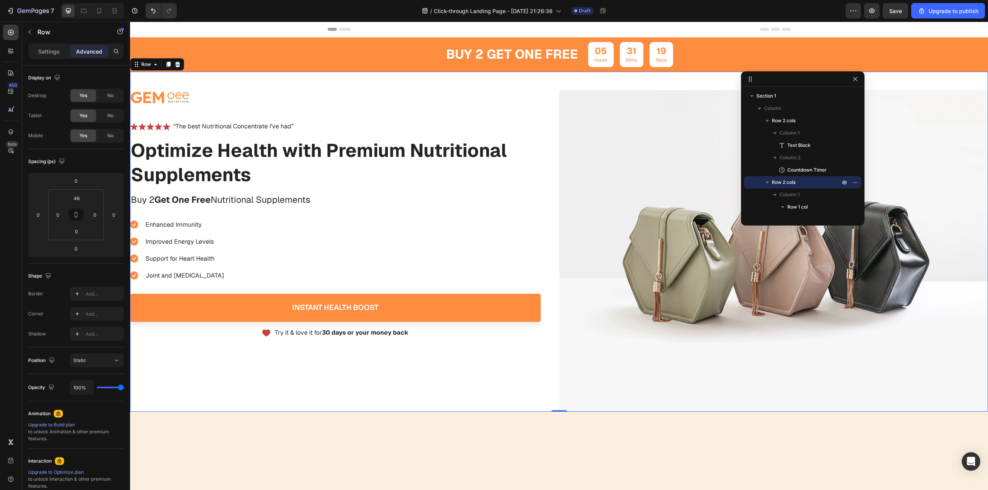
click at [462, 353] on div "Image Icon Icon Icon Icon Icon Icon List “The best Nutritional Concentrate I've…" at bounding box center [344, 251] width 429 height 322
click at [448, 154] on h1 "Optimize Health with Premium Nutritional Supplements" at bounding box center [335, 163] width 411 height 50
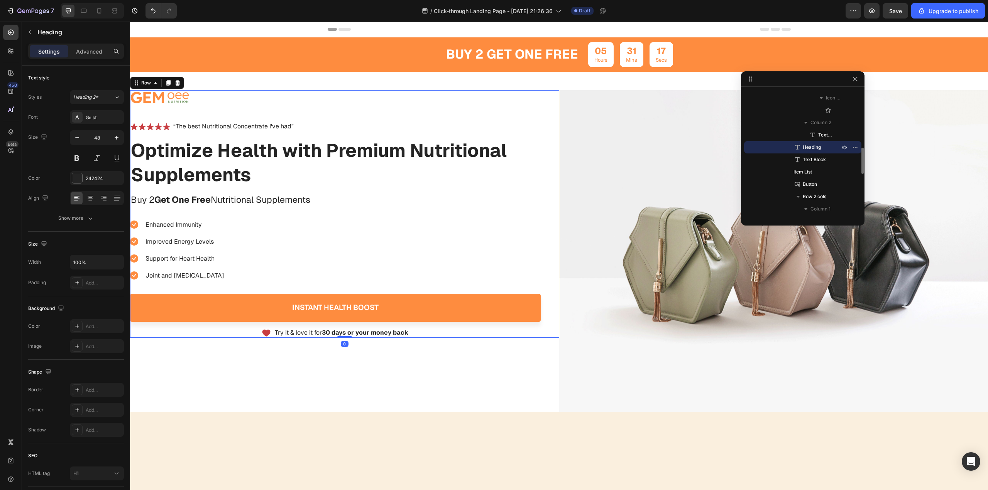
scroll to position [60, 0]
click at [534, 111] on div "Image Icon Icon Icon Icon Icon Icon List “The best Nutritional Concentrate I've…" at bounding box center [335, 214] width 411 height 248
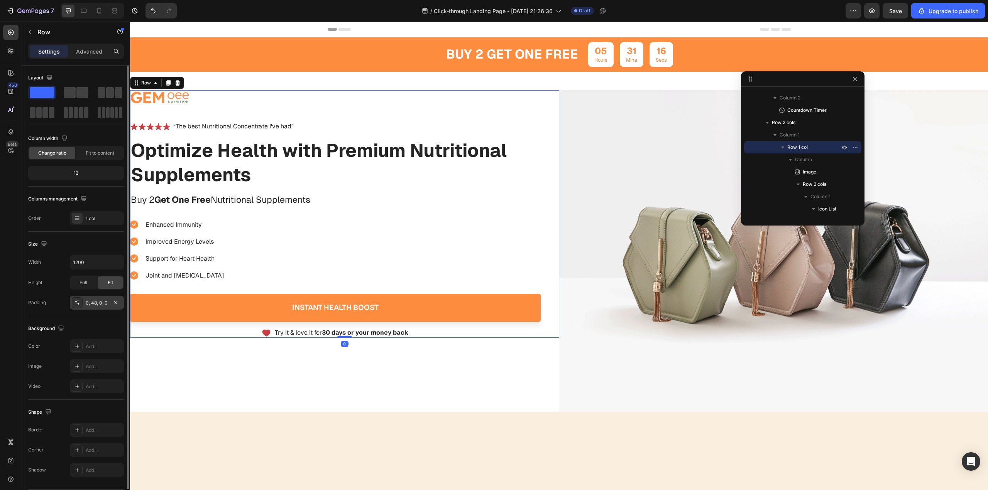
drag, startPoint x: 83, startPoint y: 302, endPoint x: 129, endPoint y: 319, distance: 49.5
click at [83, 303] on div "0, 48, 0, 0" at bounding box center [97, 303] width 54 height 14
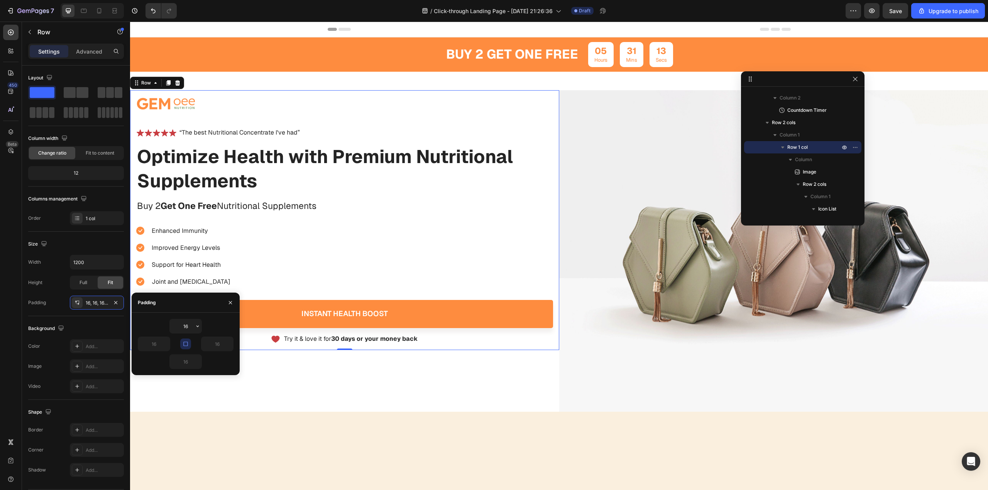
click at [183, 343] on icon "button" at bounding box center [186, 344] width 6 height 6
click at [186, 328] on input "16" at bounding box center [186, 327] width 32 height 14
type input "1"
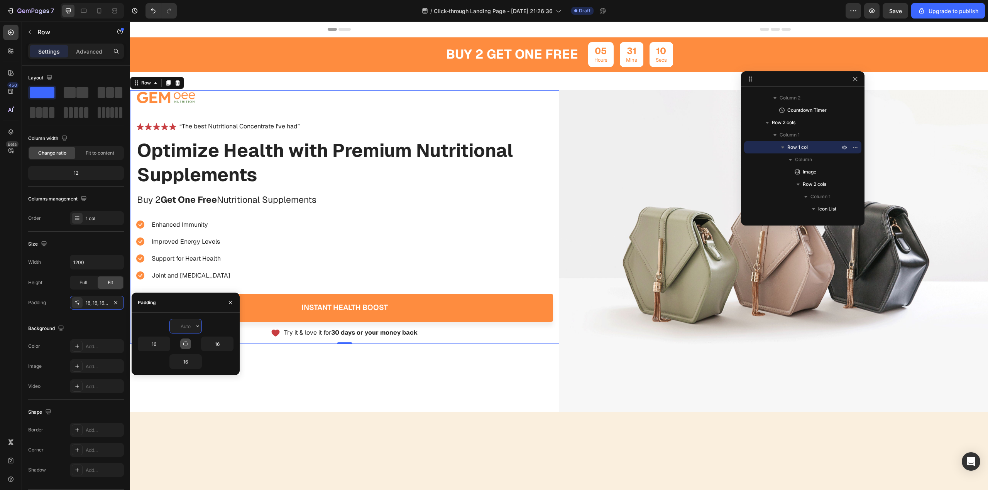
type input "3"
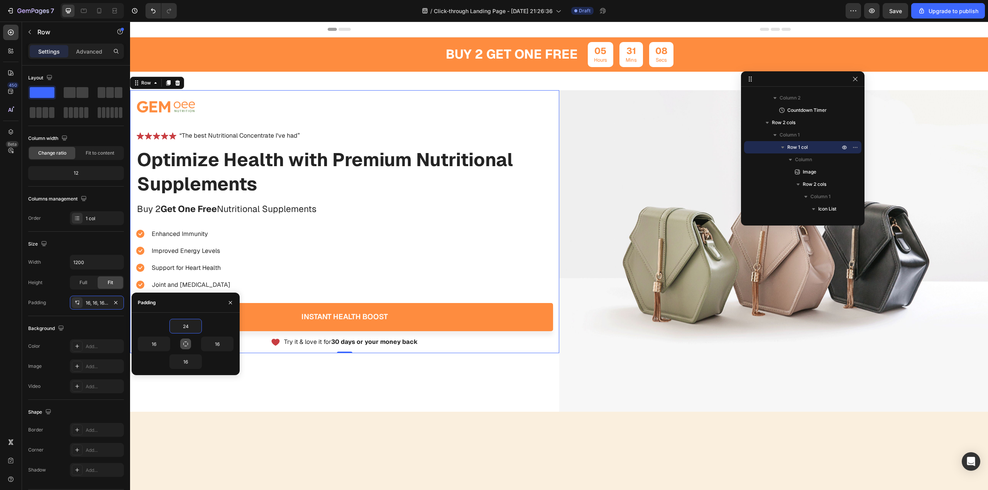
type input "24"
click at [185, 343] on icon "button" at bounding box center [186, 344] width 6 height 6
type input "24"
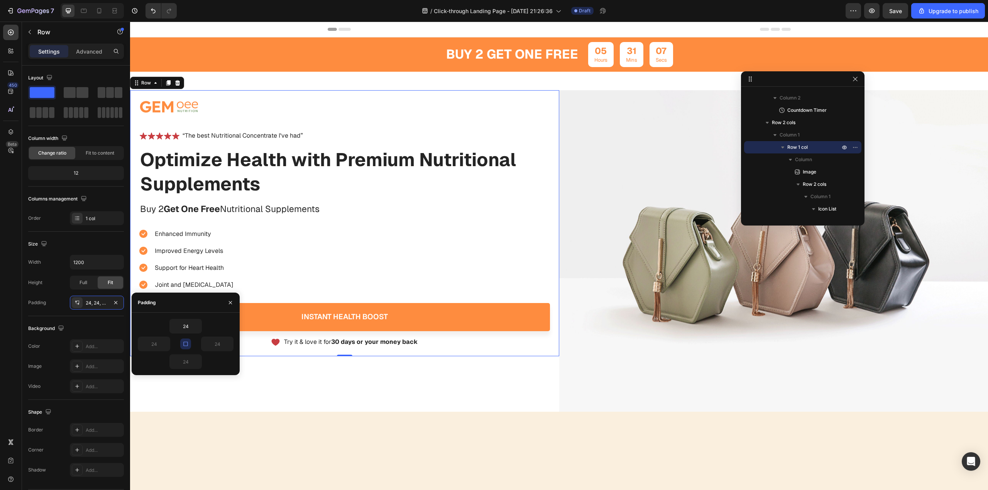
click at [358, 380] on div "Image Icon Icon Icon Icon Icon Icon List “The best Nutritional Concentrate I've…" at bounding box center [344, 251] width 429 height 322
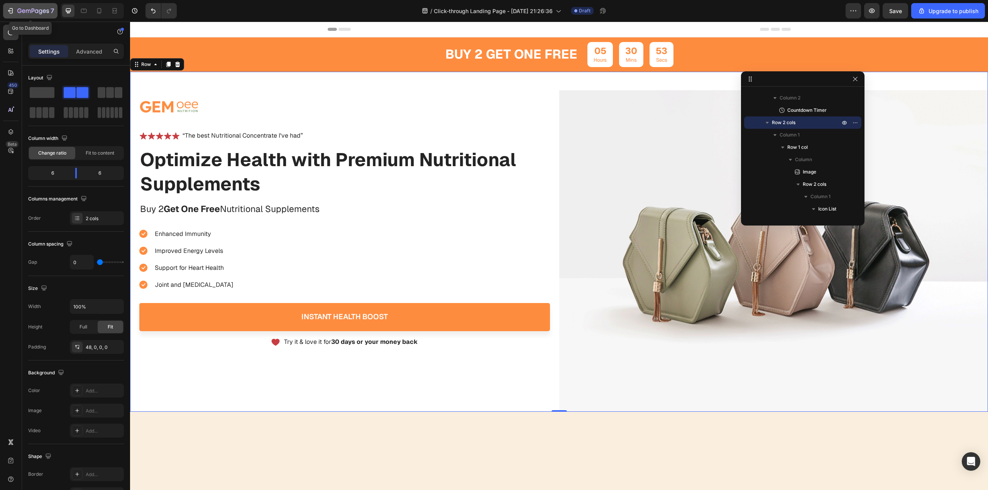
click at [10, 8] on icon "button" at bounding box center [11, 10] width 3 height 5
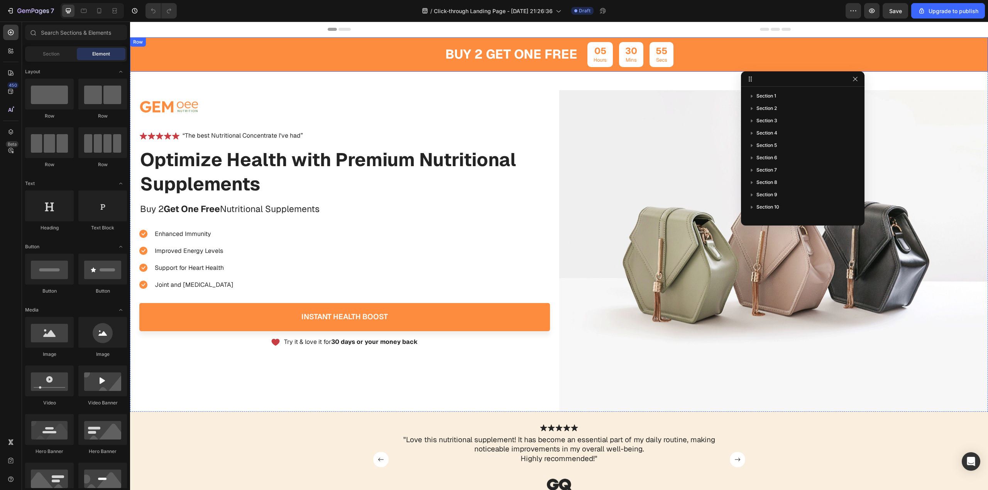
click at [266, 60] on div "buy 2 get one free Text Block 05 Hours 30 Mins 55 Secs Countdown Timer Row" at bounding box center [559, 54] width 858 height 34
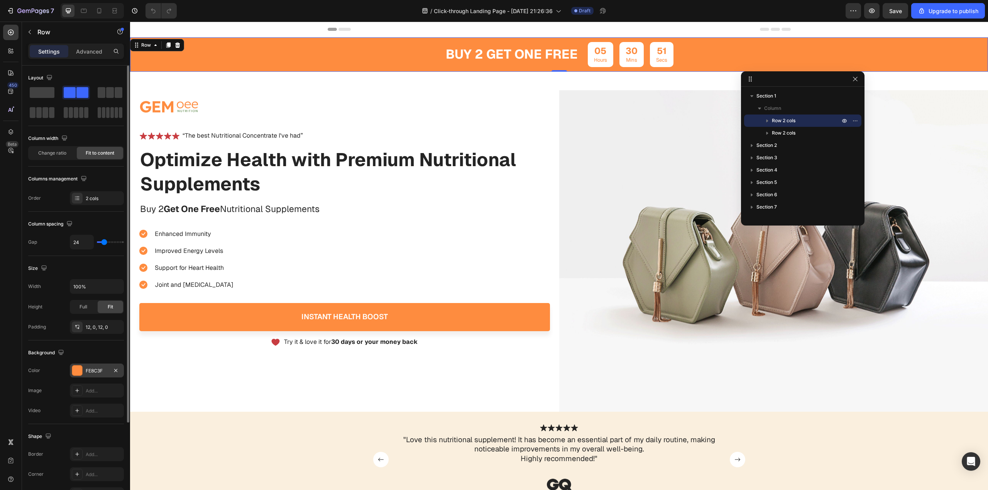
click at [74, 370] on div at bounding box center [77, 371] width 10 height 10
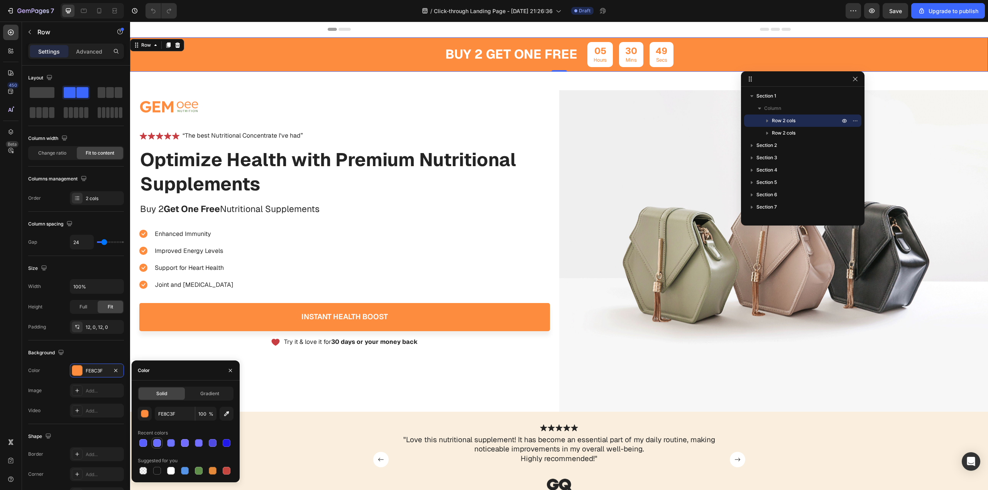
click at [157, 443] on div at bounding box center [157, 444] width 8 height 8
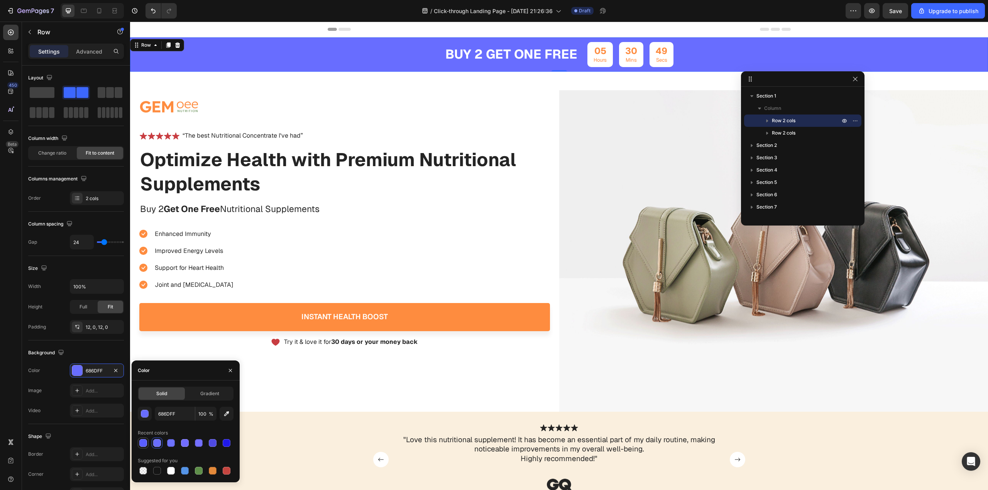
click at [141, 443] on div at bounding box center [143, 444] width 8 height 8
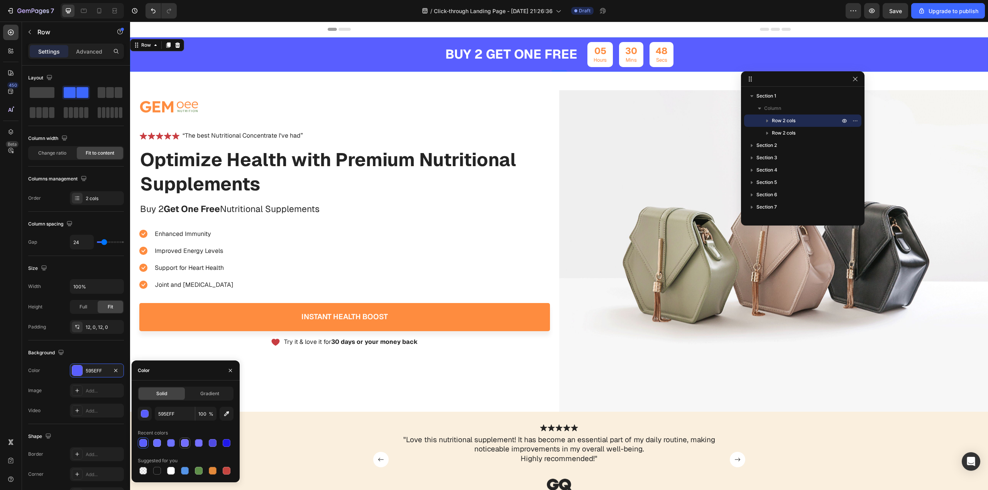
click at [183, 440] on div at bounding box center [185, 444] width 8 height 8
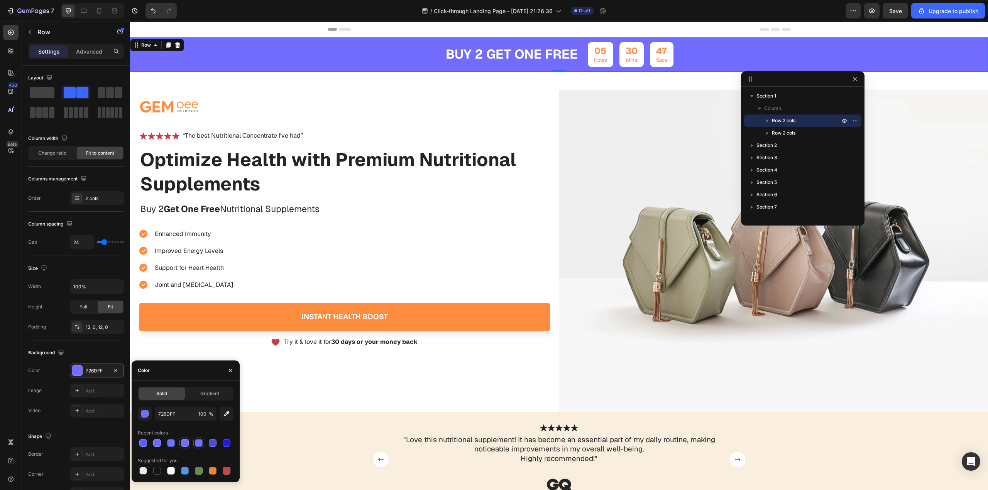
click at [199, 443] on div at bounding box center [199, 444] width 8 height 8
click at [174, 444] on div at bounding box center [170, 443] width 9 height 9
click at [173, 414] on input "6D72FF" at bounding box center [175, 414] width 40 height 14
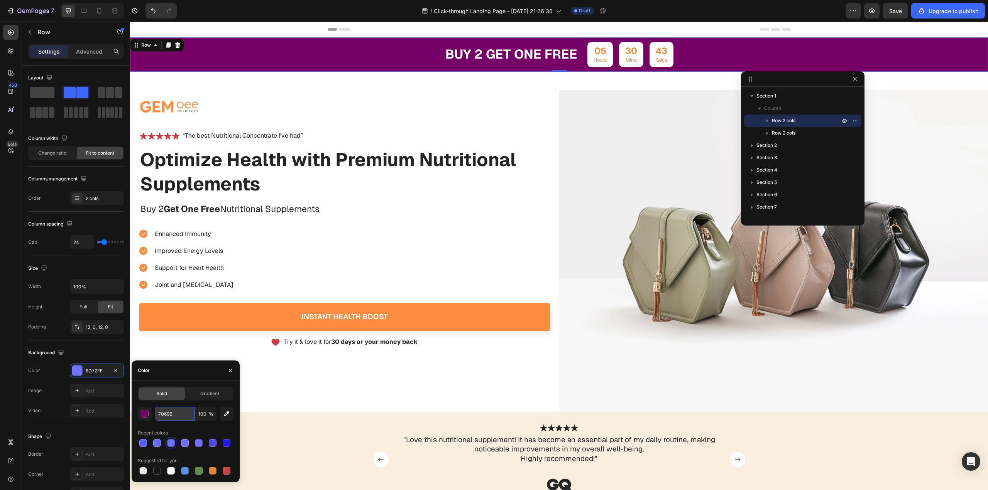
type input "7069BC"
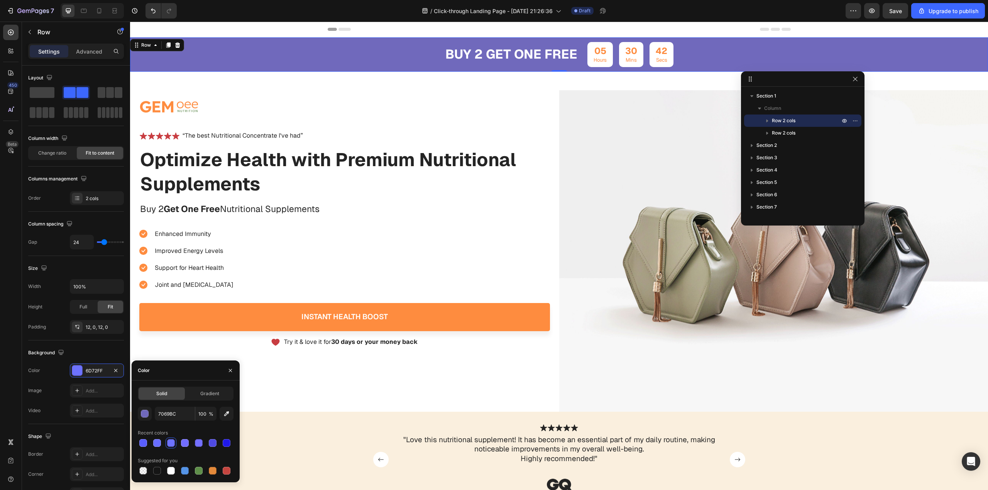
click at [0, 348] on div "450 Beta" at bounding box center [11, 256] width 22 height 469
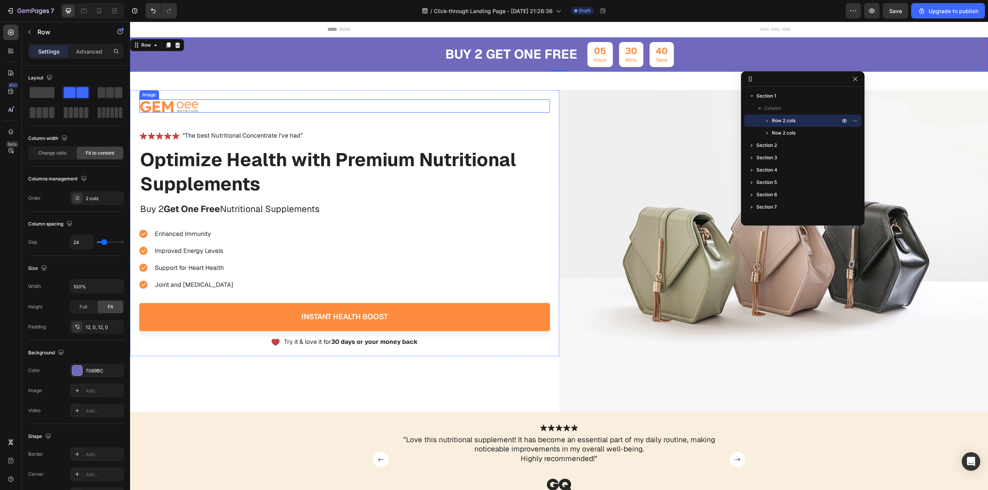
click at [177, 110] on img at bounding box center [168, 107] width 59 height 14
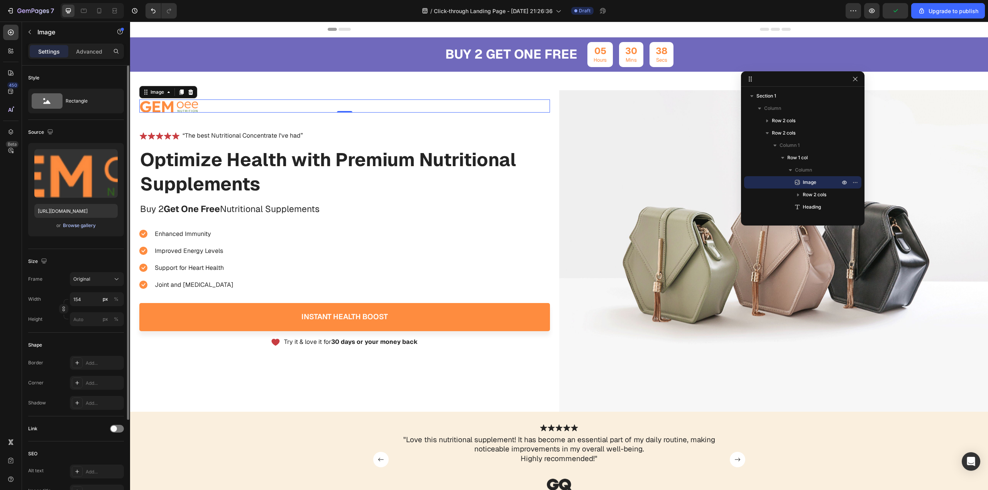
click at [83, 223] on div "Browse gallery" at bounding box center [79, 225] width 33 height 7
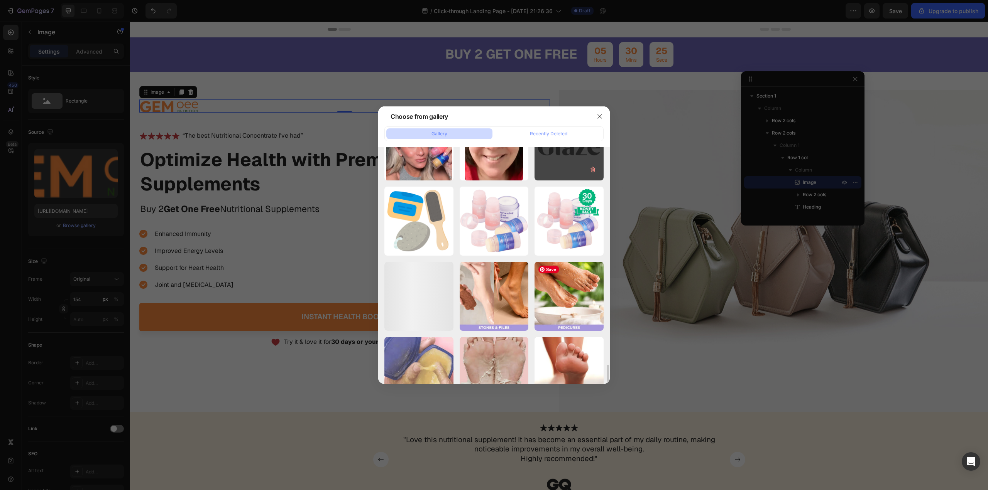
scroll to position [2855, 0]
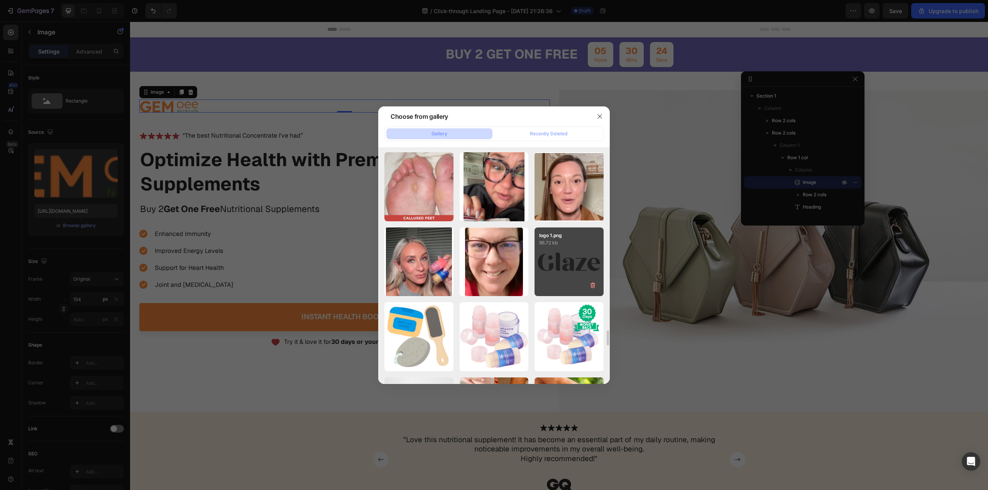
click at [556, 269] on div "logo 1.png 96.72 kb" at bounding box center [568, 262] width 69 height 69
type input "https://cdn.shopify.com/s/files/1/0596/9022/1631/files/gempages_573315304482931…"
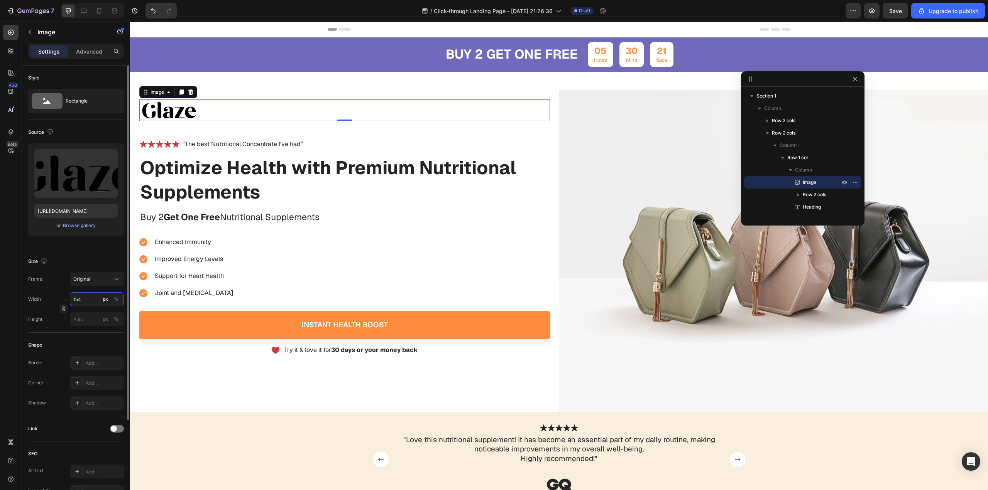
click at [90, 298] on input "154" at bounding box center [97, 299] width 54 height 14
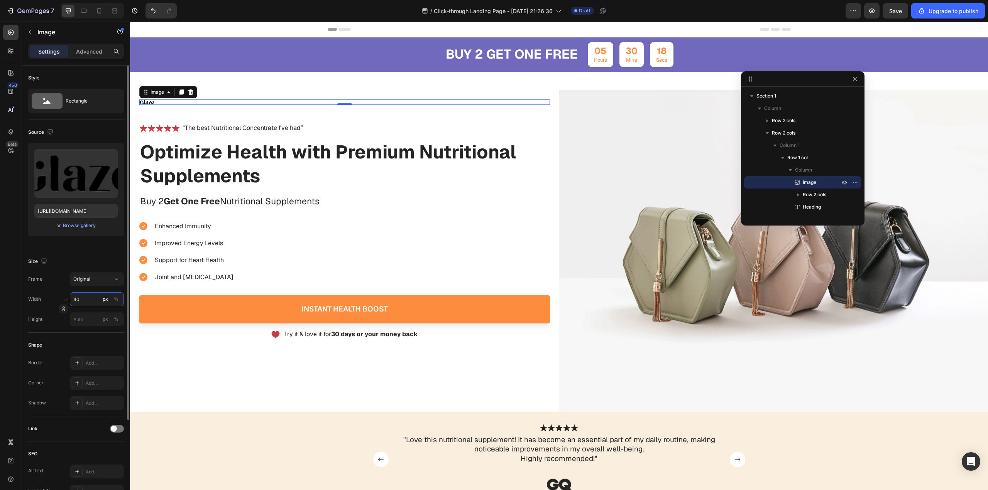
type input "4"
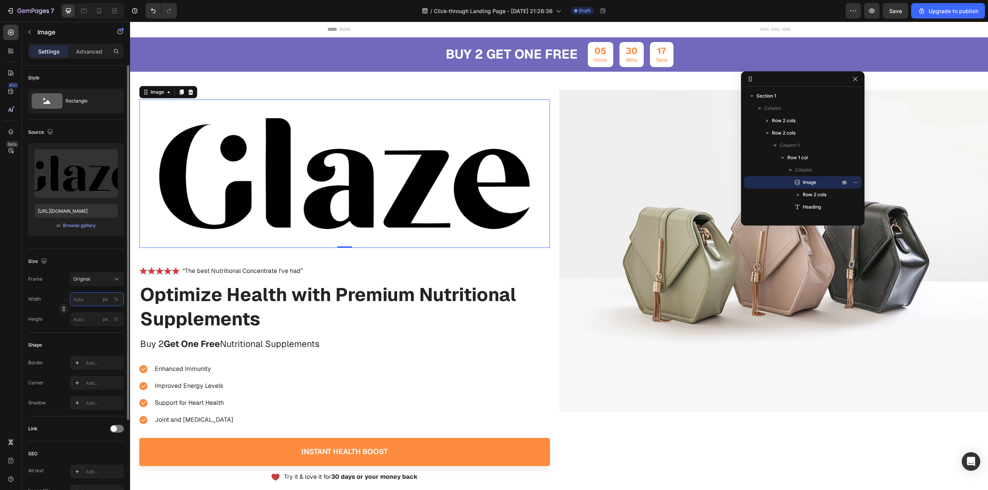
type input "[URL][DOMAIN_NAME]"
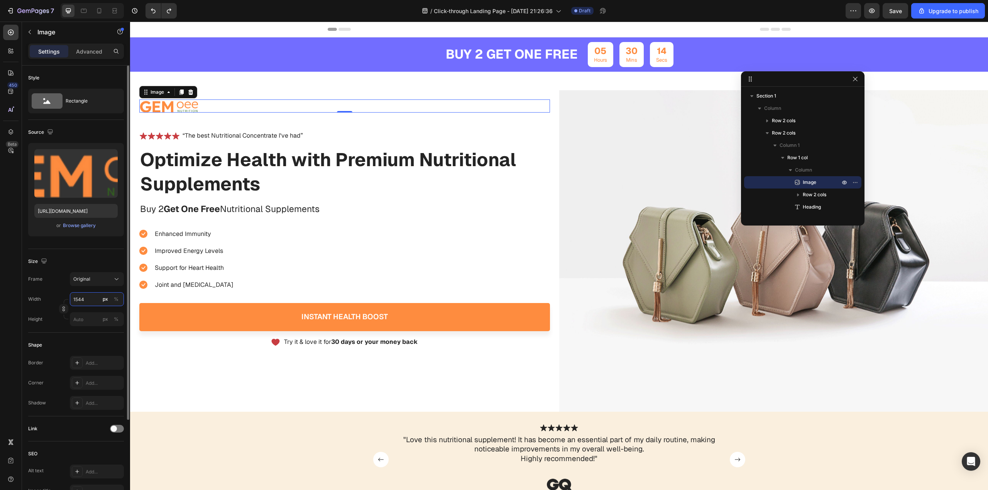
type input "154"
click at [73, 222] on button "Browse gallery" at bounding box center [80, 226] width 34 height 8
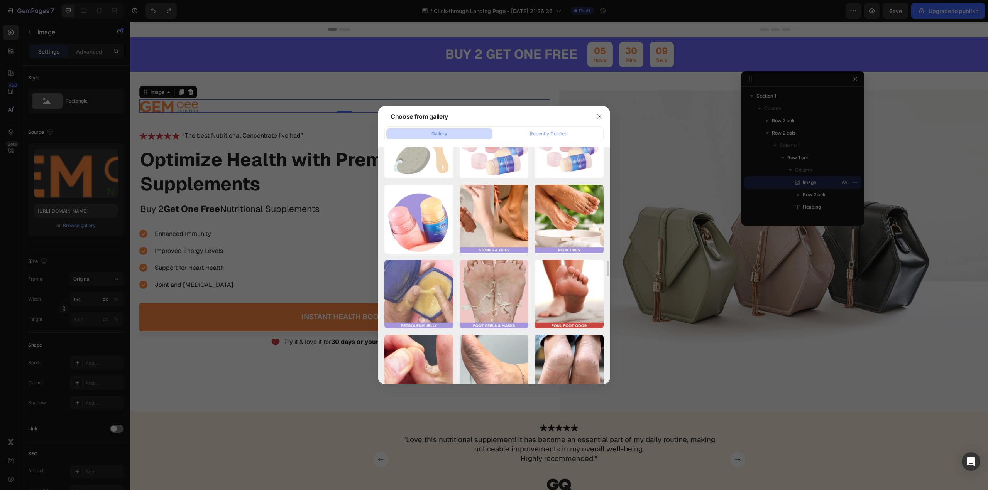
scroll to position [2933, 0]
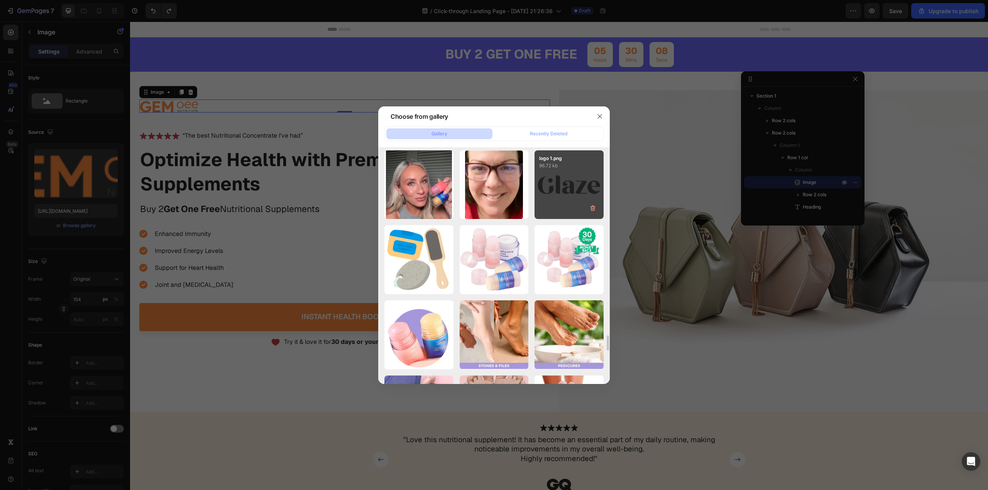
click at [582, 159] on p "logo 1.png" at bounding box center [569, 158] width 60 height 7
type input "https://cdn.shopify.com/s/files/1/0596/9022/1631/files/gempages_573315304482931…"
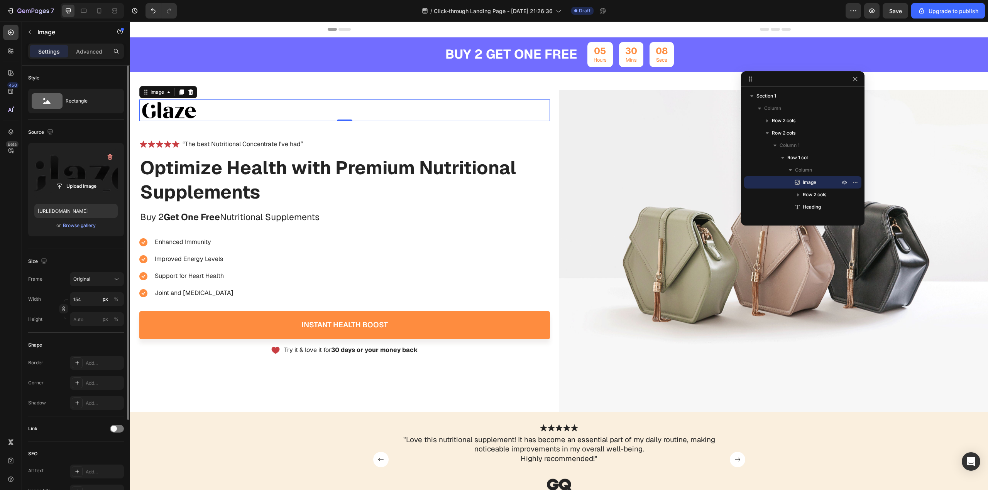
drag, startPoint x: 0, startPoint y: 204, endPoint x: 42, endPoint y: 193, distance: 43.7
click at [0, 204] on div "450 Beta" at bounding box center [11, 256] width 22 height 469
click at [545, 85] on div "Image 0 Icon Icon Icon Icon Icon Icon List “The best Nutritional Concentrate I'…" at bounding box center [559, 242] width 858 height 340
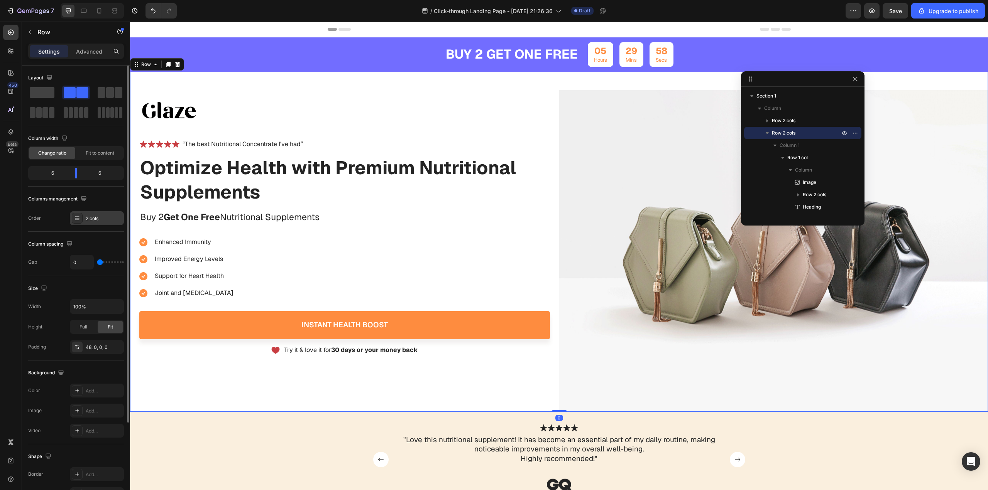
click at [83, 217] on div "2 cols" at bounding box center [97, 218] width 54 height 14
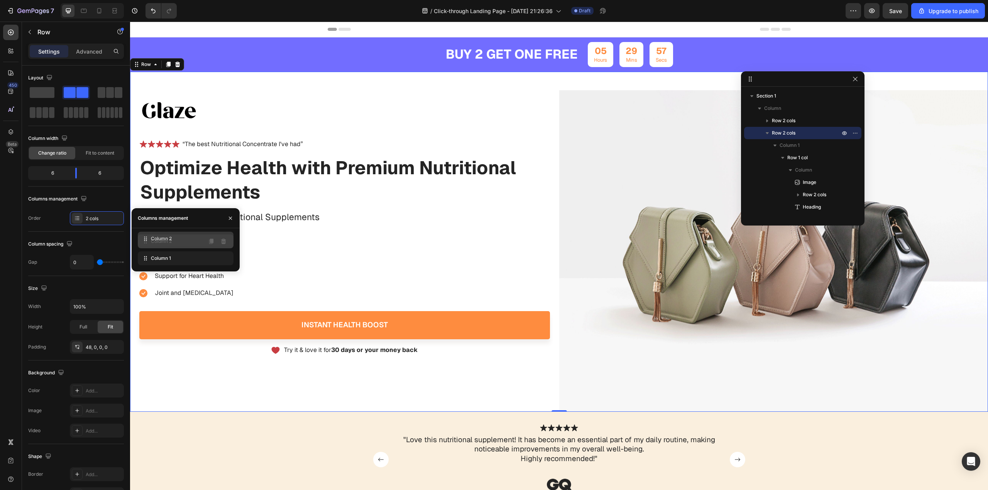
drag, startPoint x: 145, startPoint y: 259, endPoint x: 144, endPoint y: 241, distance: 17.8
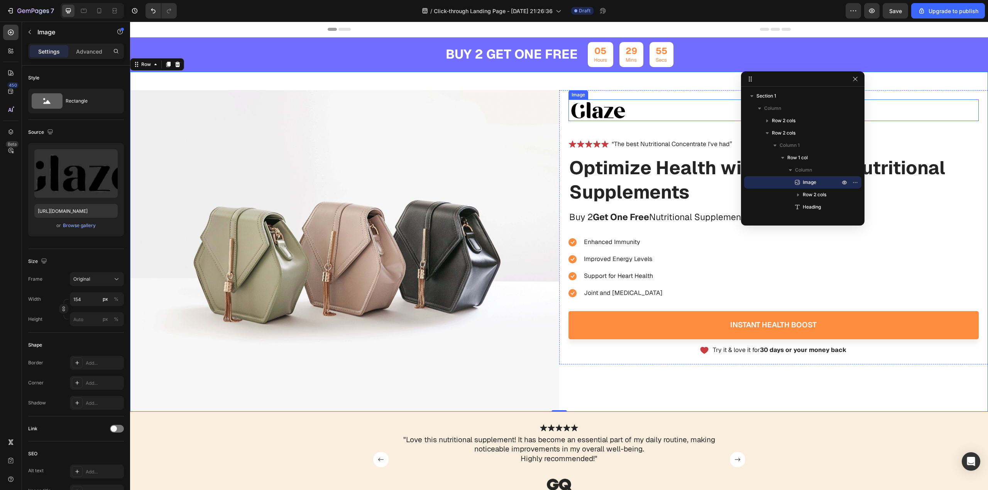
click at [609, 108] on img at bounding box center [597, 111] width 59 height 22
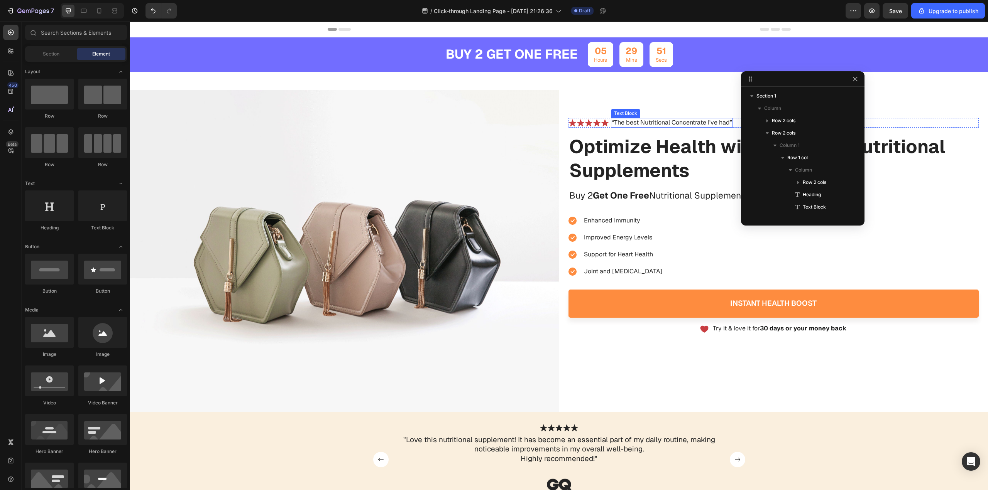
click at [636, 120] on p "“The best Nutritional Concentrate I've had”" at bounding box center [672, 123] width 120 height 8
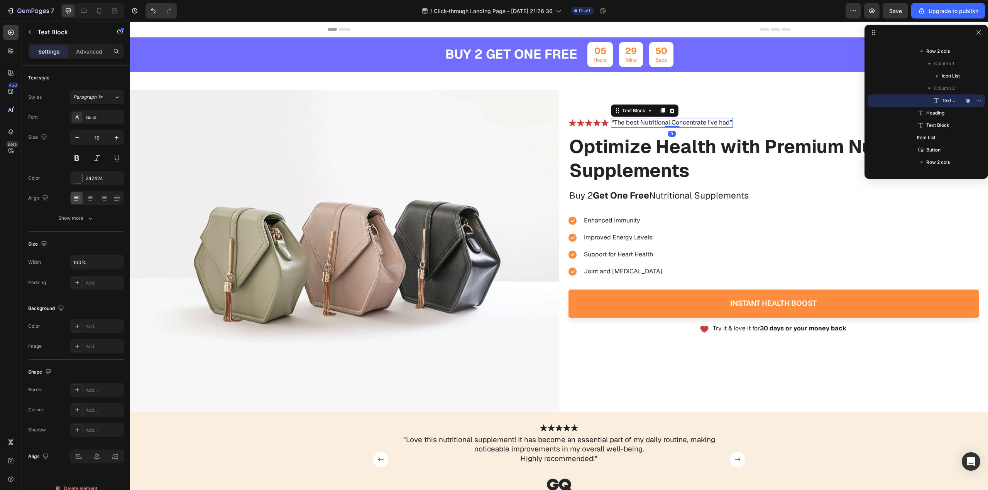
drag, startPoint x: 776, startPoint y: 79, endPoint x: 944, endPoint y: 25, distance: 176.8
click at [779, 125] on div "Icon Icon Icon Icon Icon Icon List “The best Nutritional Concentrate I've had” …" at bounding box center [773, 123] width 411 height 10
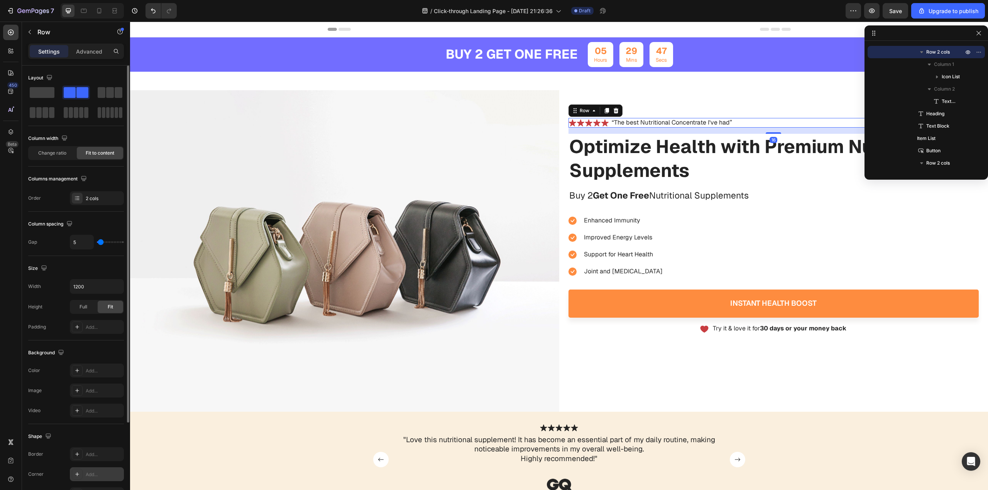
scroll to position [112, 0]
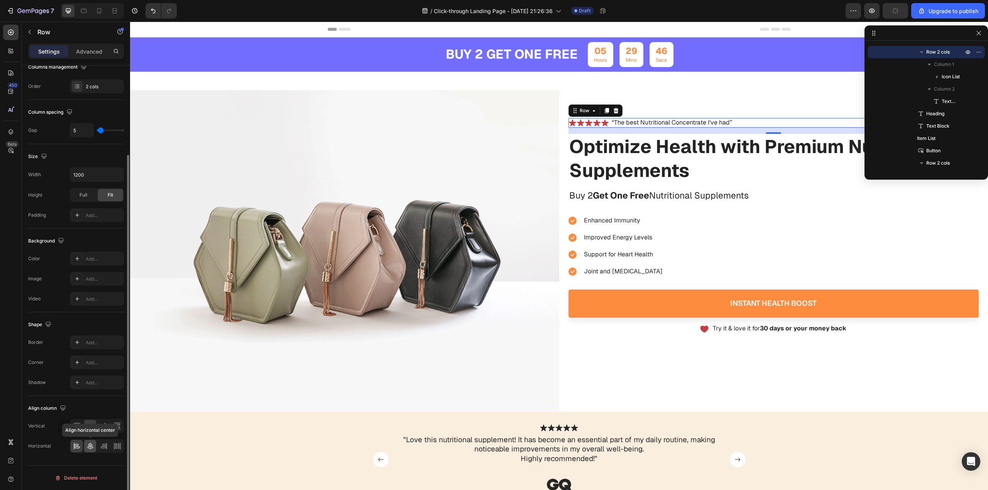
click at [89, 443] on icon at bounding box center [90, 447] width 8 height 8
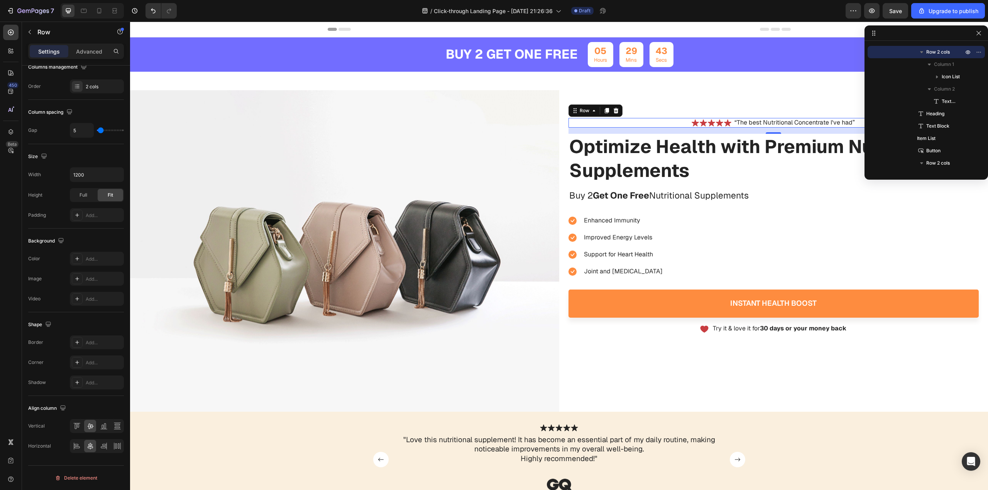
click at [699, 122] on icon at bounding box center [703, 123] width 8 height 8
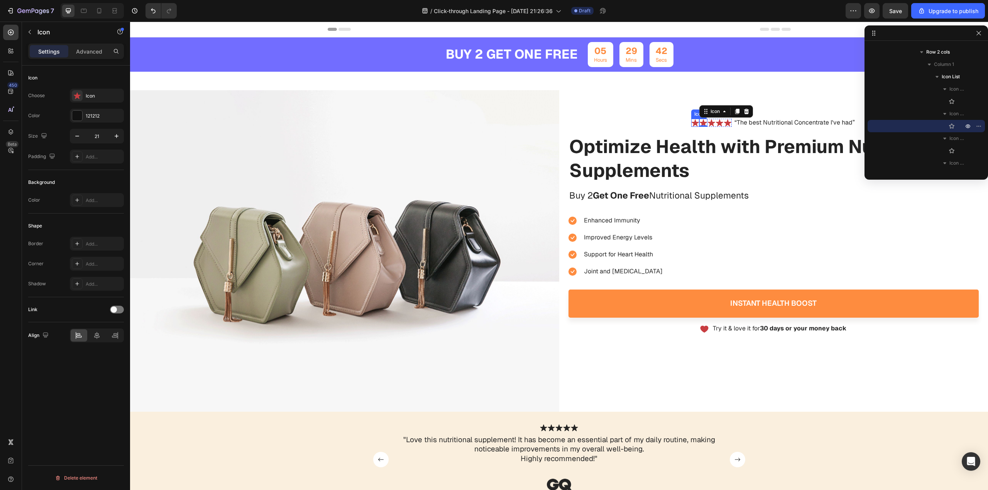
click at [691, 122] on icon at bounding box center [694, 122] width 7 height 7
click at [88, 97] on div "Icon" at bounding box center [104, 96] width 36 height 7
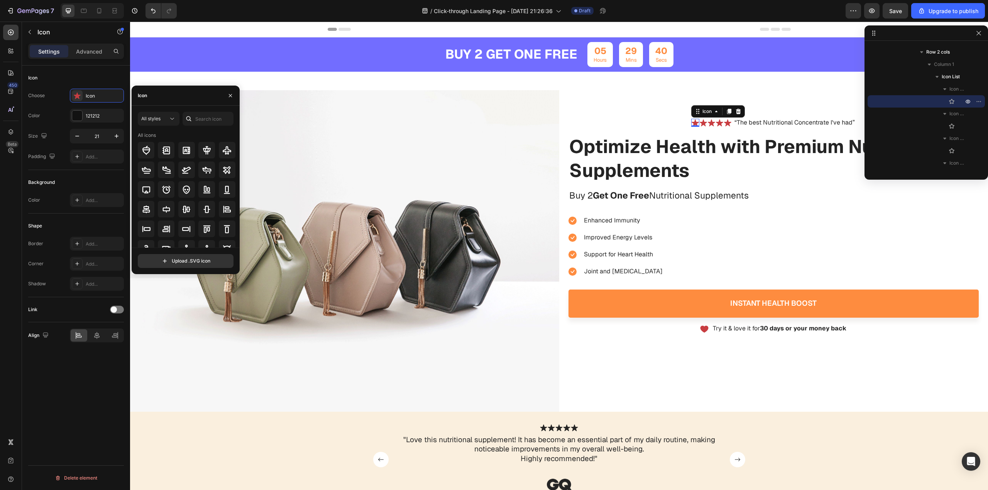
click at [85, 124] on div "Choose Icon Color 121212 Size 21 Padding Add..." at bounding box center [76, 126] width 96 height 75
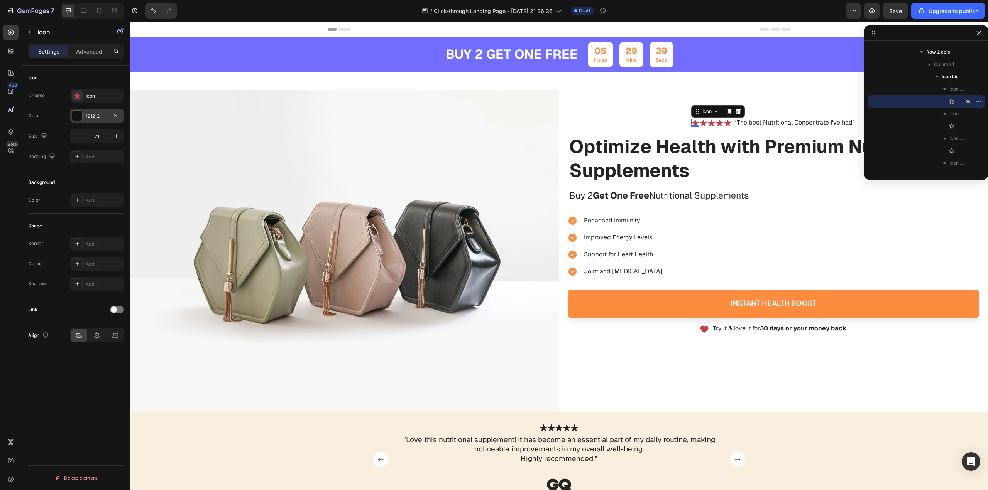
click at [84, 118] on div "121212" at bounding box center [97, 116] width 54 height 14
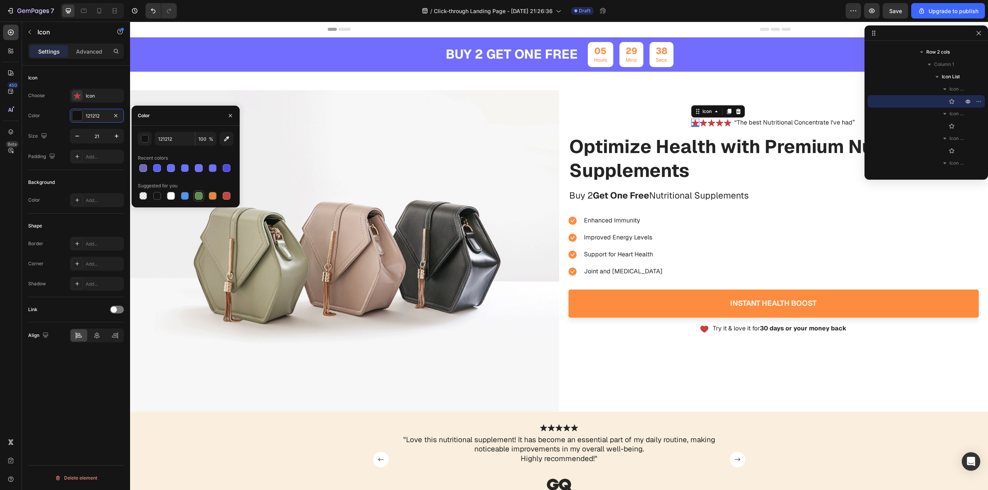
click at [195, 197] on div at bounding box center [199, 196] width 8 height 8
click at [165, 143] on input "5E8E49" at bounding box center [175, 139] width 40 height 14
paste input "00B67A"
type input "00B67A"
click at [699, 123] on icon at bounding box center [703, 123] width 8 height 8
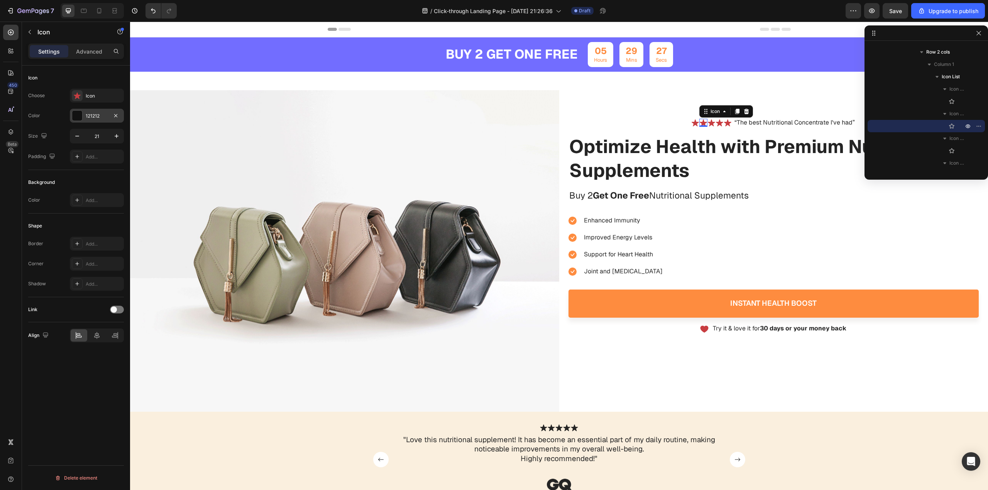
click at [71, 115] on div "121212" at bounding box center [97, 116] width 54 height 14
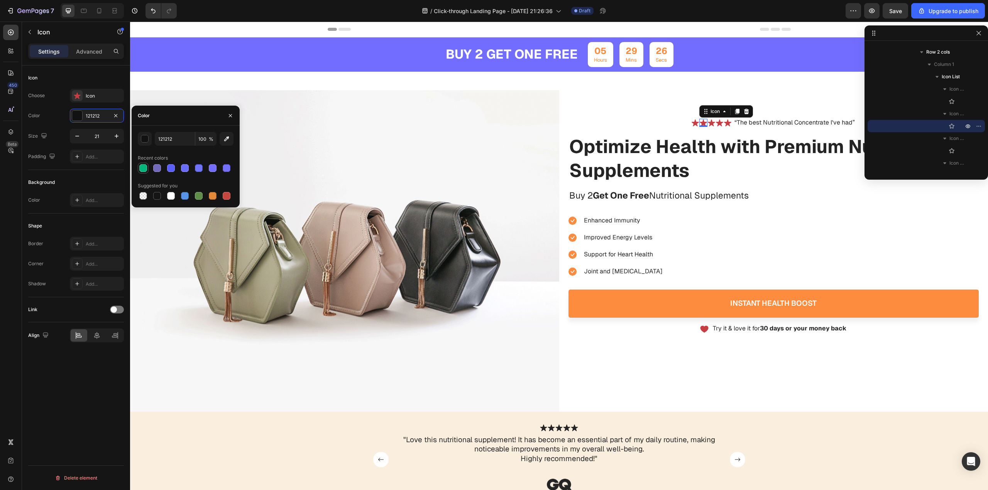
click at [140, 169] on div at bounding box center [143, 168] width 8 height 8
type input "00B67A"
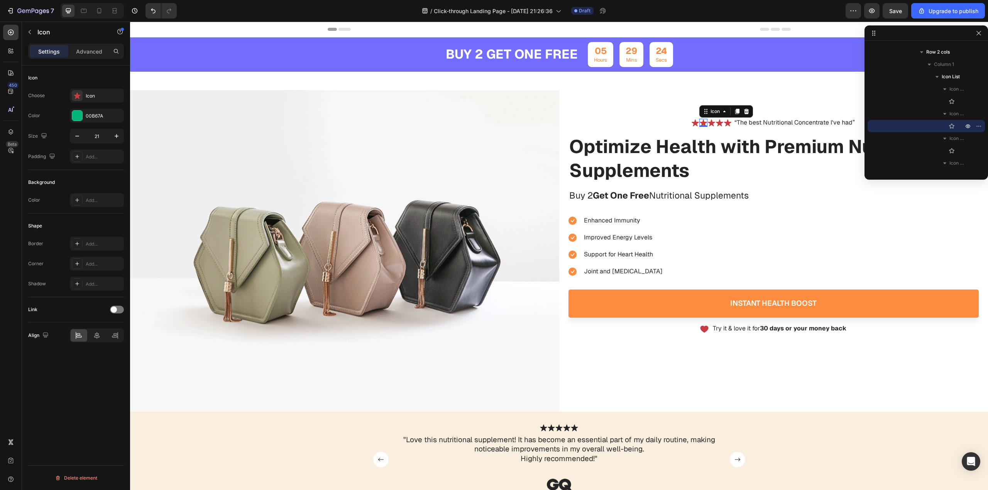
drag, startPoint x: 81, startPoint y: 178, endPoint x: 218, endPoint y: 133, distance: 144.0
click at [81, 178] on div "Background" at bounding box center [76, 182] width 96 height 12
click at [693, 123] on icon at bounding box center [694, 122] width 7 height 7
click at [93, 93] on div "Icon" at bounding box center [104, 96] width 36 height 7
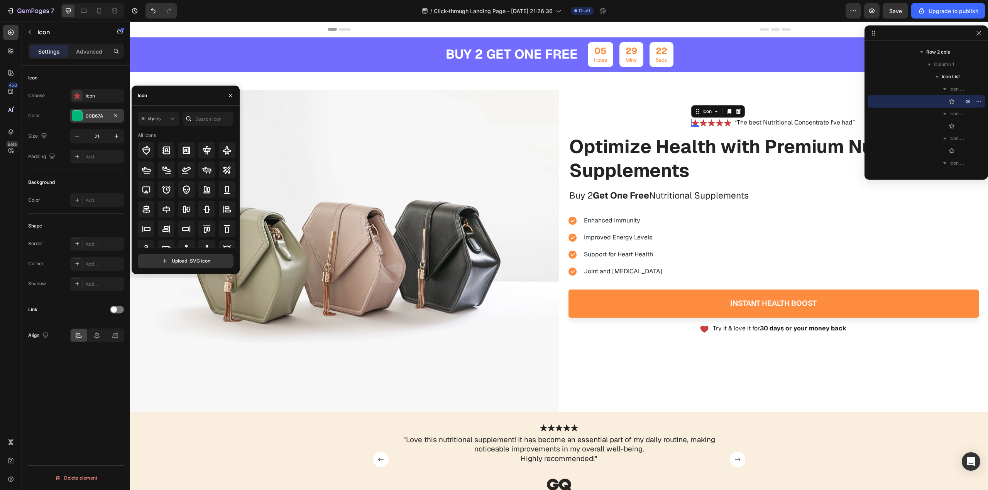
click at [76, 115] on div at bounding box center [77, 116] width 10 height 10
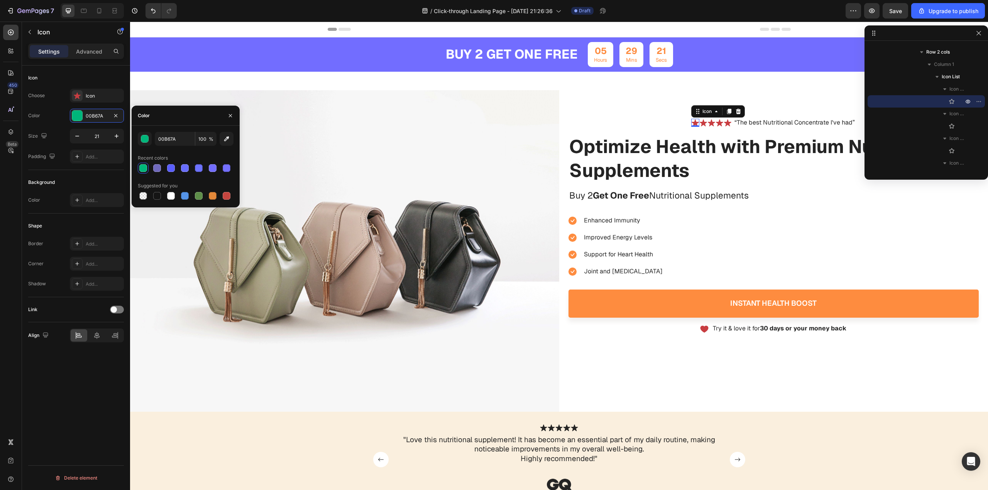
click at [83, 168] on div "Icon Choose Icon Color 00B67A Size 21 Padding Add..." at bounding box center [76, 118] width 96 height 105
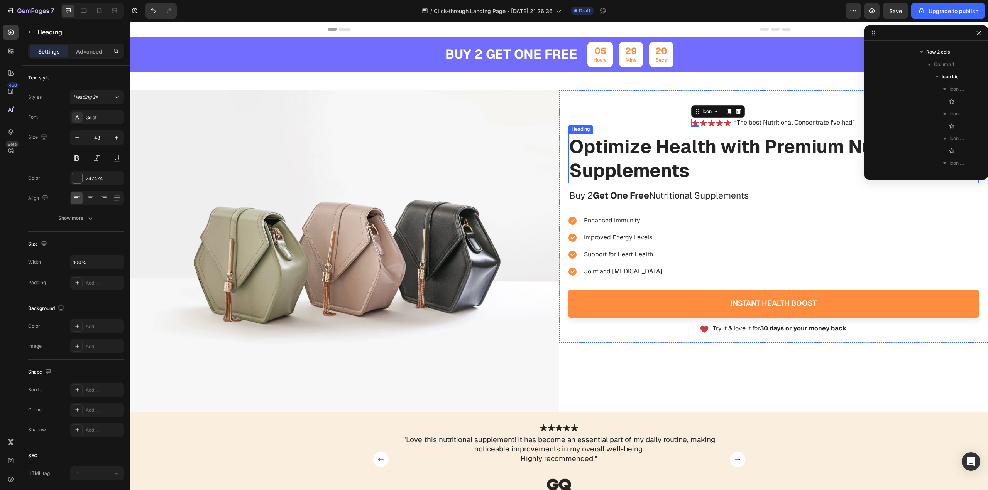
click at [694, 152] on h1 "Optimize Health with Premium Nutritional Supplements" at bounding box center [773, 159] width 411 height 50
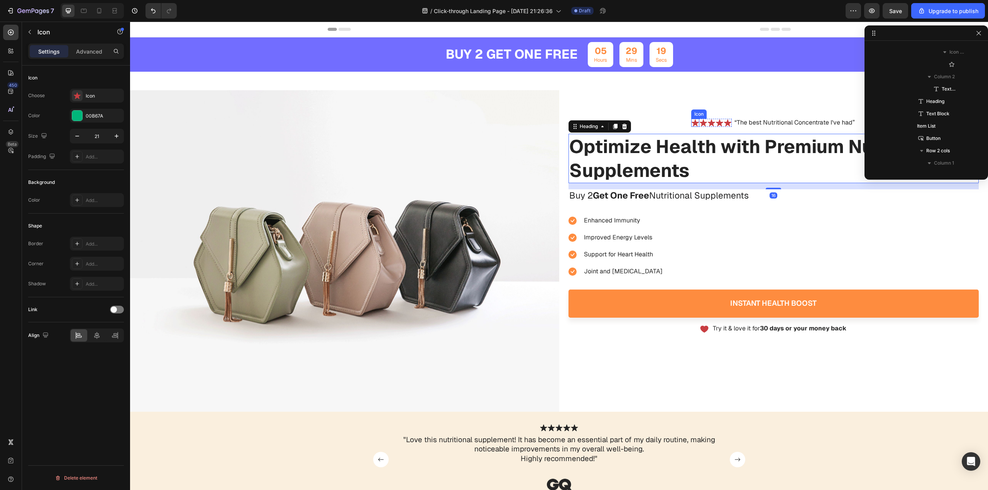
click at [692, 125] on div "Icon" at bounding box center [695, 123] width 8 height 8
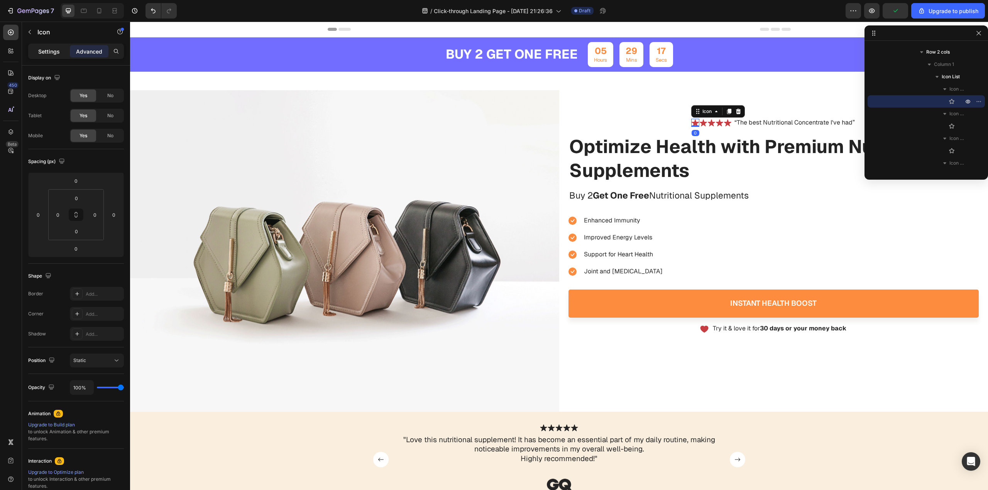
click at [56, 55] on p "Settings" at bounding box center [49, 51] width 22 height 8
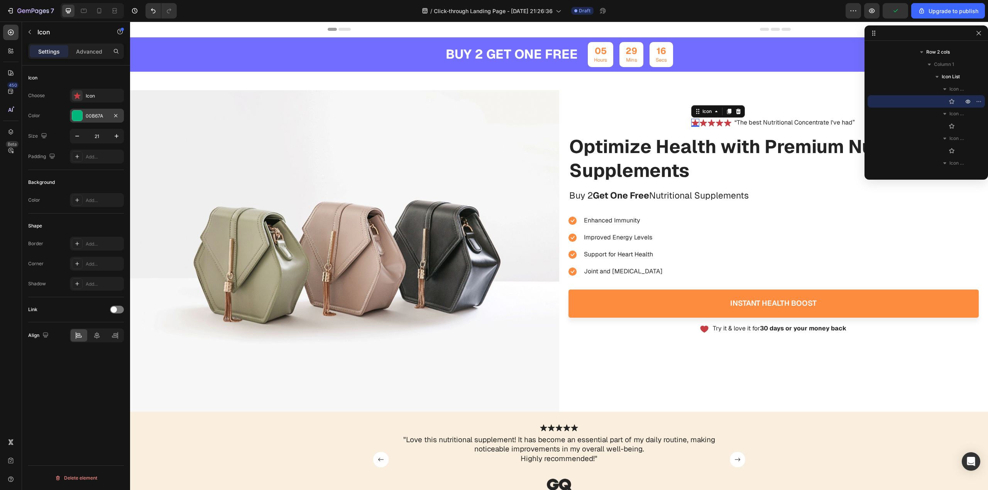
click at [86, 115] on div "00B67A" at bounding box center [97, 116] width 22 height 7
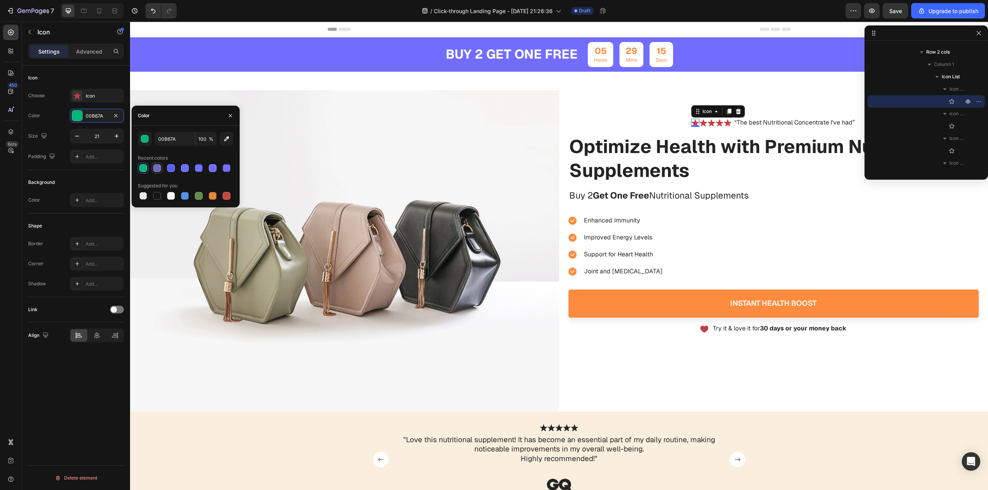
click at [159, 166] on div at bounding box center [157, 168] width 8 height 8
click at [145, 167] on div at bounding box center [143, 168] width 8 height 8
type input "00B67A"
click at [737, 143] on h1 "Optimize Health with Premium Nutritional Supplements" at bounding box center [773, 159] width 411 height 50
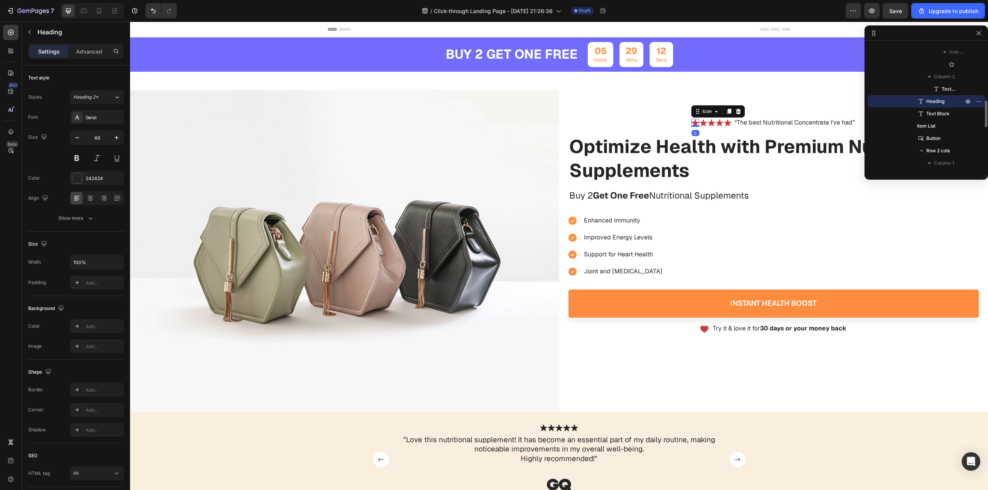
click at [692, 125] on div "Icon 0" at bounding box center [695, 123] width 8 height 8
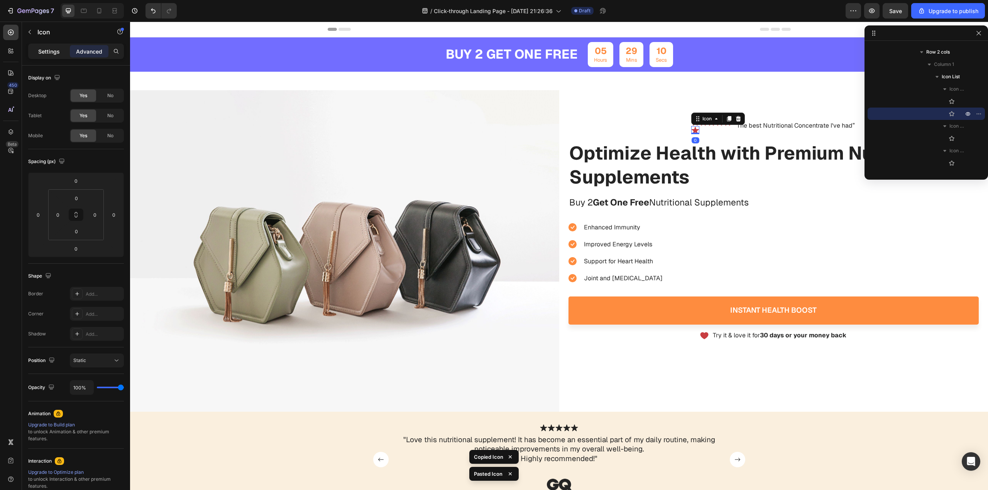
click at [48, 45] on div "Settings" at bounding box center [49, 51] width 39 height 12
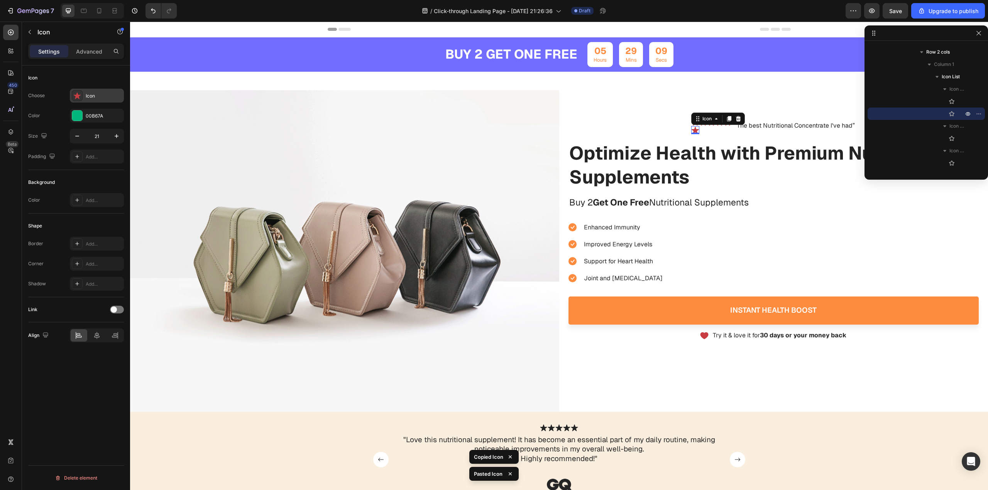
click at [95, 95] on div "Icon" at bounding box center [104, 96] width 36 height 7
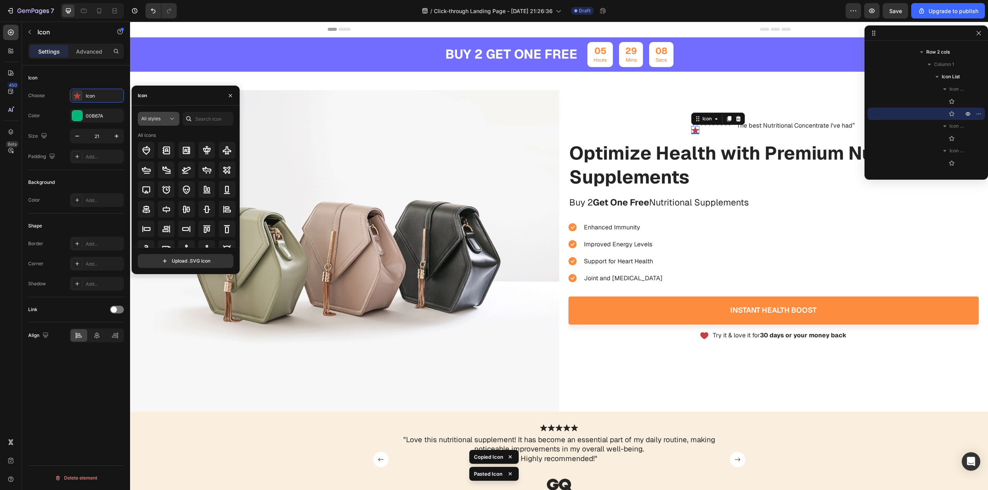
click at [172, 119] on icon at bounding box center [172, 119] width 8 height 8
click at [148, 149] on p "Light" at bounding box center [151, 153] width 44 height 8
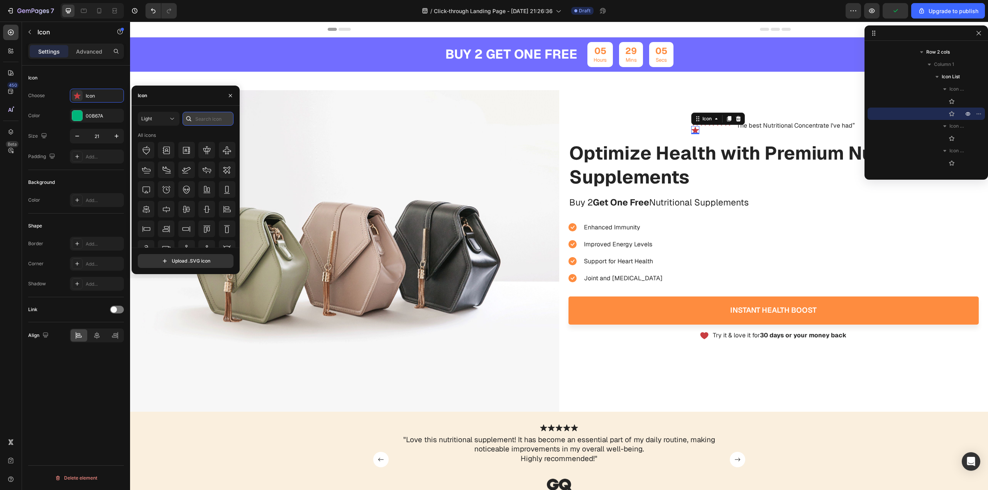
click at [205, 120] on input "text" at bounding box center [208, 119] width 51 height 14
type input "STAR"
click at [182, 226] on icon at bounding box center [186, 229] width 9 height 9
click at [168, 186] on icon at bounding box center [166, 189] width 9 height 9
click at [162, 120] on div "Light" at bounding box center [154, 118] width 27 height 7
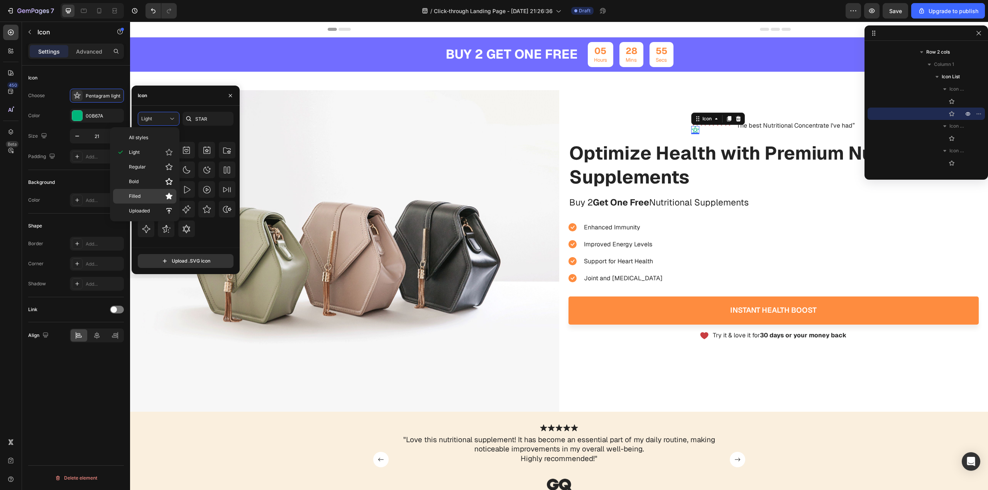
click at [154, 197] on p "Filled" at bounding box center [151, 197] width 44 height 8
click at [1, 288] on div "450 Beta" at bounding box center [11, 256] width 22 height 469
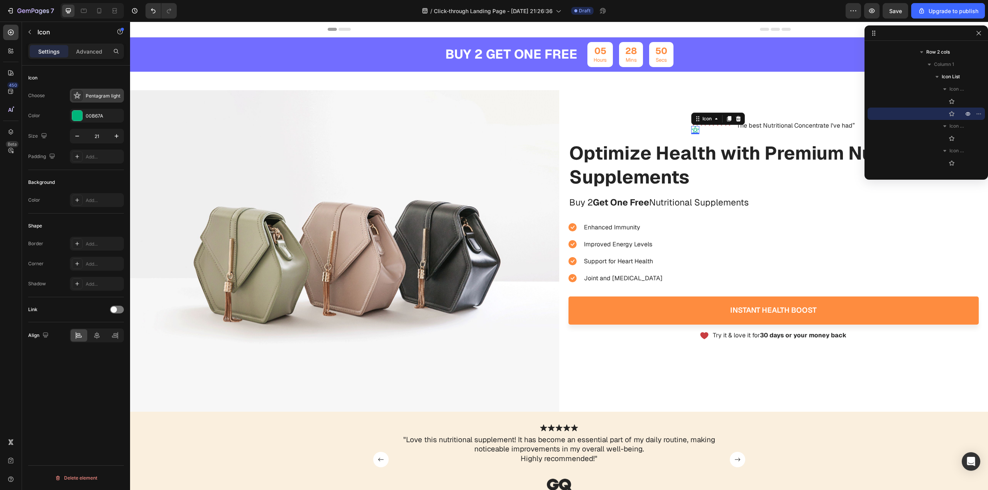
click at [92, 93] on div "Pentagram light" at bounding box center [104, 96] width 36 height 7
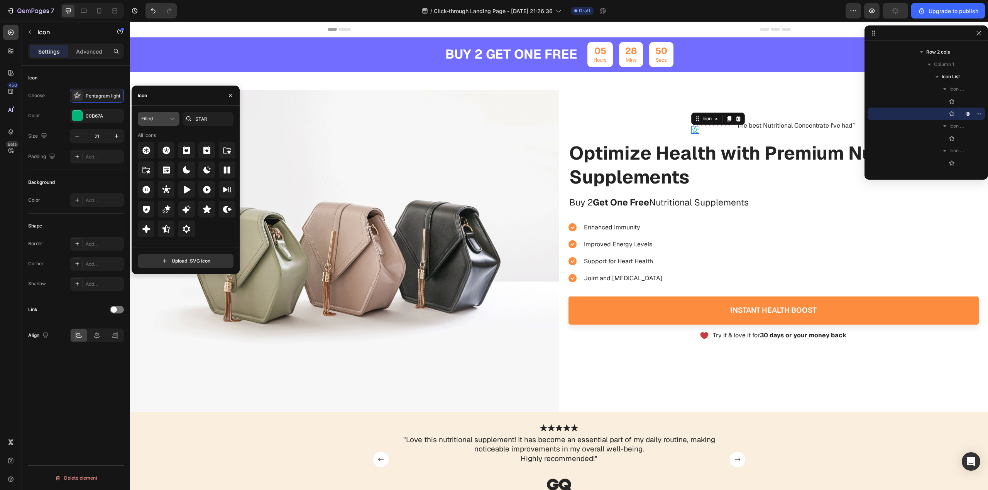
click at [148, 116] on span "Filled" at bounding box center [147, 119] width 12 height 6
click at [148, 194] on p "Filled" at bounding box center [151, 197] width 44 height 8
click at [201, 211] on div at bounding box center [206, 209] width 17 height 17
click at [668, 128] on div "Icon Icon 0 Icon Icon Icon Icon Icon List “The best Nutritional Concentrate I'v…" at bounding box center [773, 126] width 411 height 16
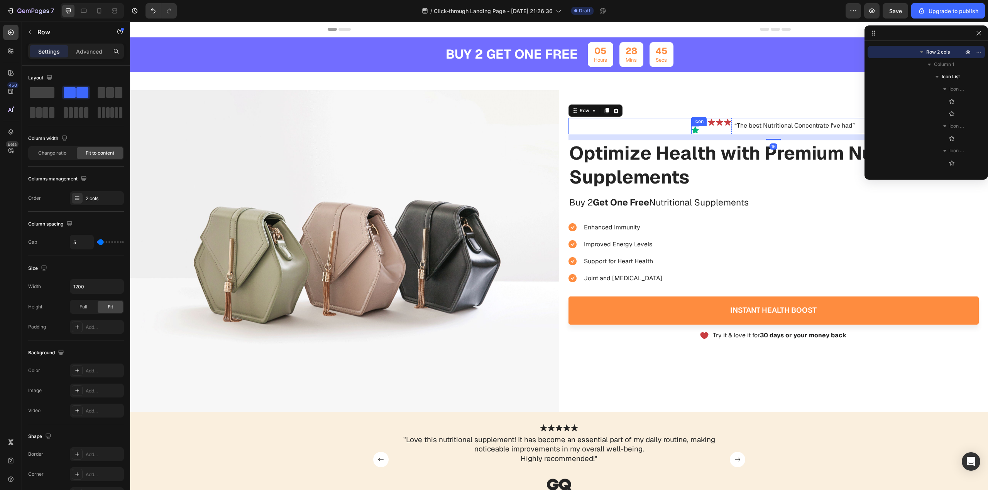
click at [691, 125] on div "Icon Icon" at bounding box center [695, 126] width 8 height 16
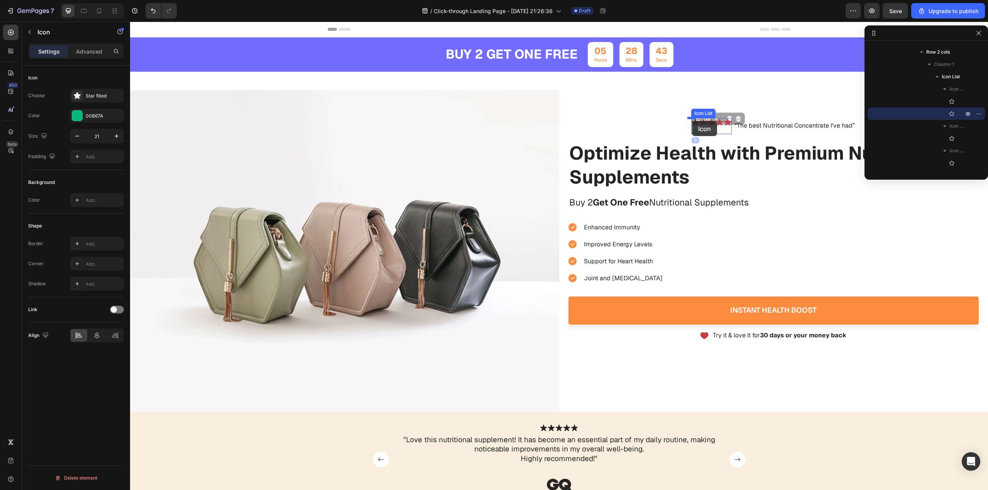
drag, startPoint x: 692, startPoint y: 129, endPoint x: 692, endPoint y: 121, distance: 8.1
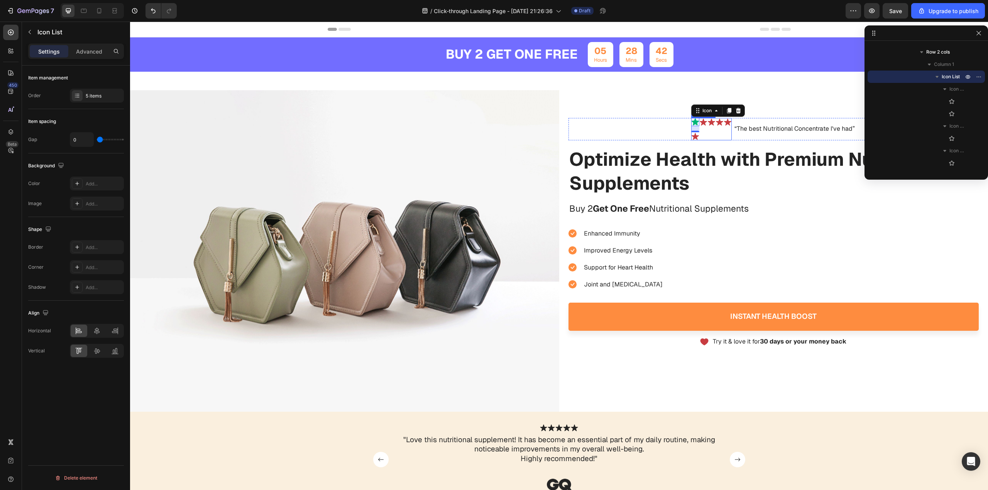
click at [708, 139] on div "Icon 0 Icon Icon Icon Icon Icon Icon List" at bounding box center [711, 129] width 41 height 22
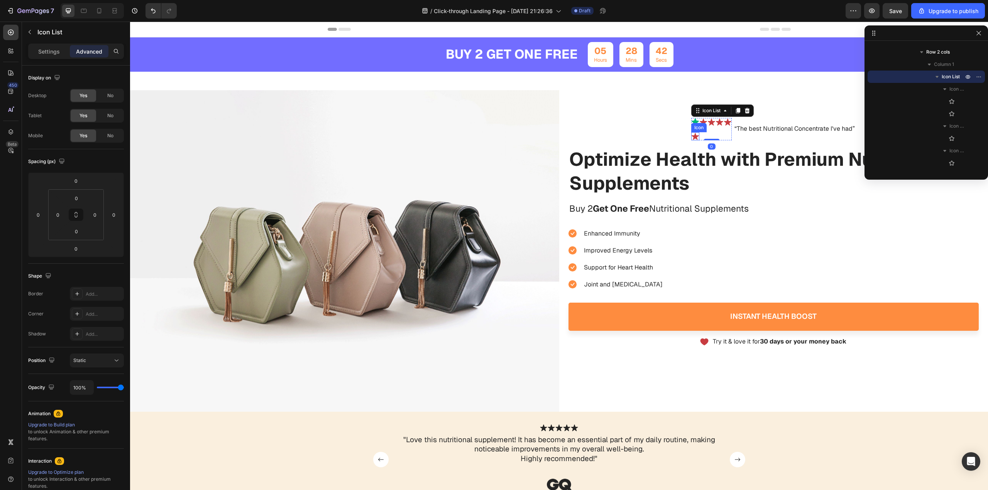
click at [692, 137] on icon at bounding box center [694, 136] width 7 height 7
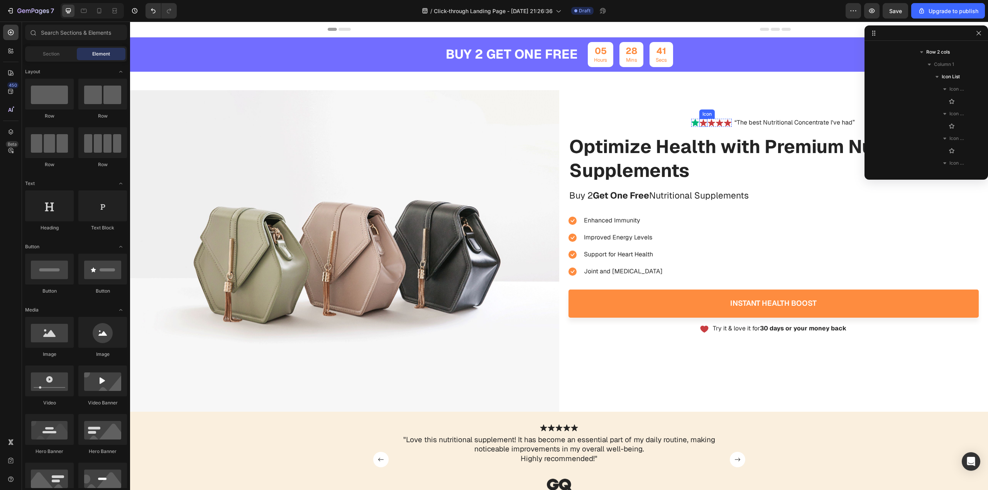
click at [700, 122] on icon at bounding box center [703, 122] width 7 height 7
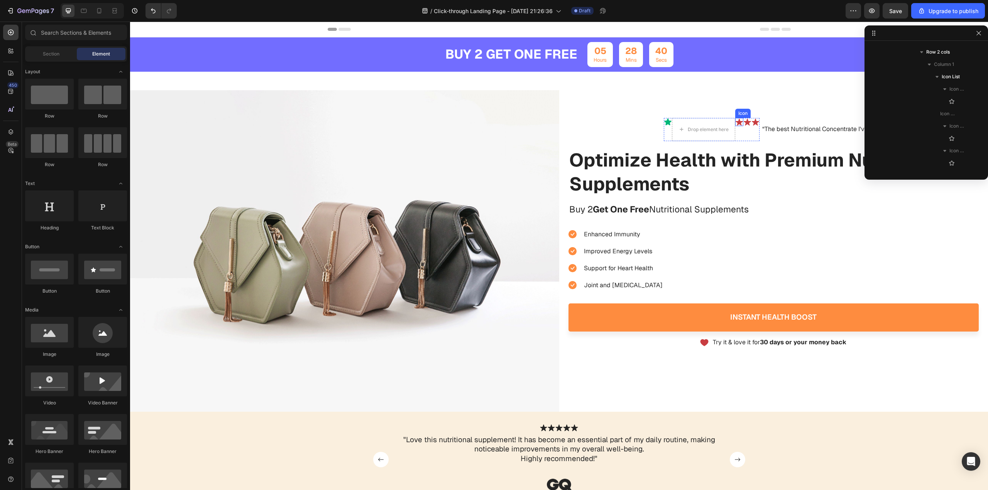
click at [735, 122] on icon at bounding box center [738, 122] width 7 height 7
click at [773, 123] on icon at bounding box center [774, 122] width 7 height 7
click at [809, 122] on icon at bounding box center [810, 122] width 7 height 7
click at [582, 123] on icon at bounding box center [585, 121] width 7 height 7
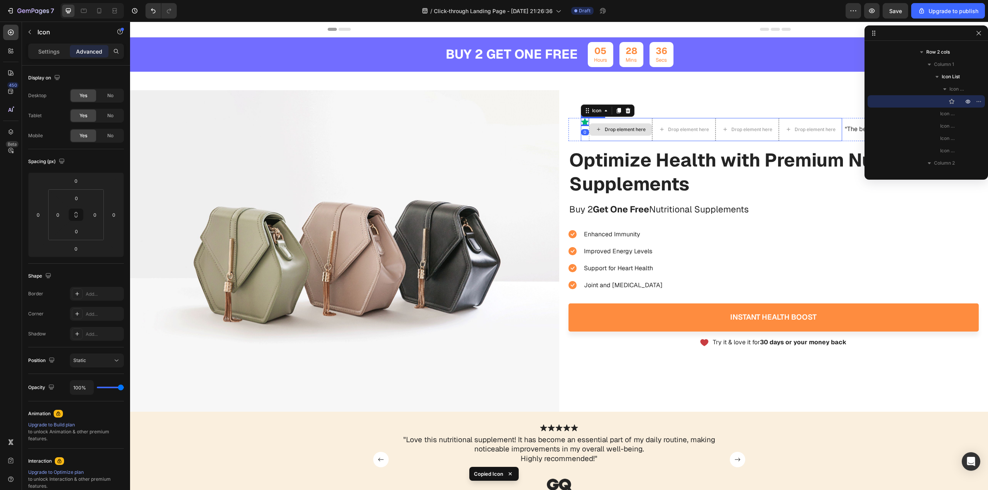
click at [607, 133] on div "Drop element here" at bounding box center [620, 129] width 63 height 12
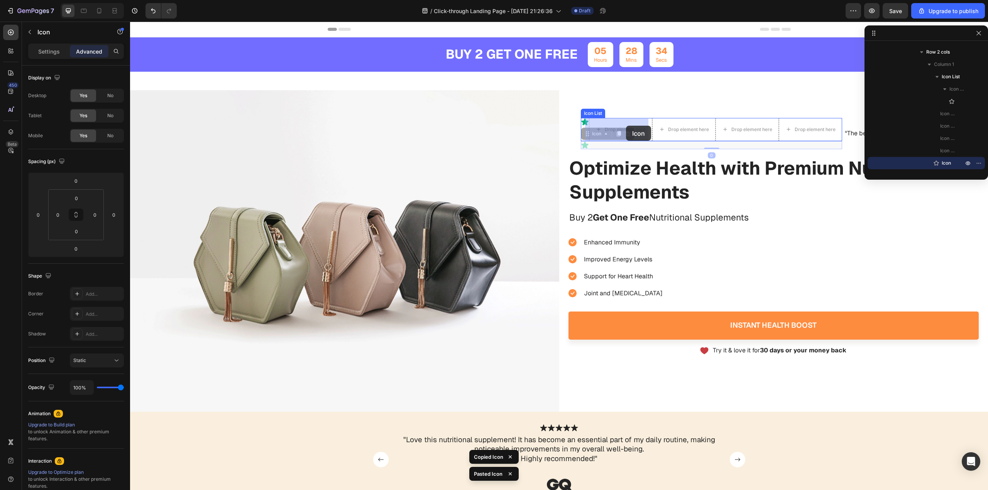
drag, startPoint x: 580, startPoint y: 147, endPoint x: 611, endPoint y: 133, distance: 34.6
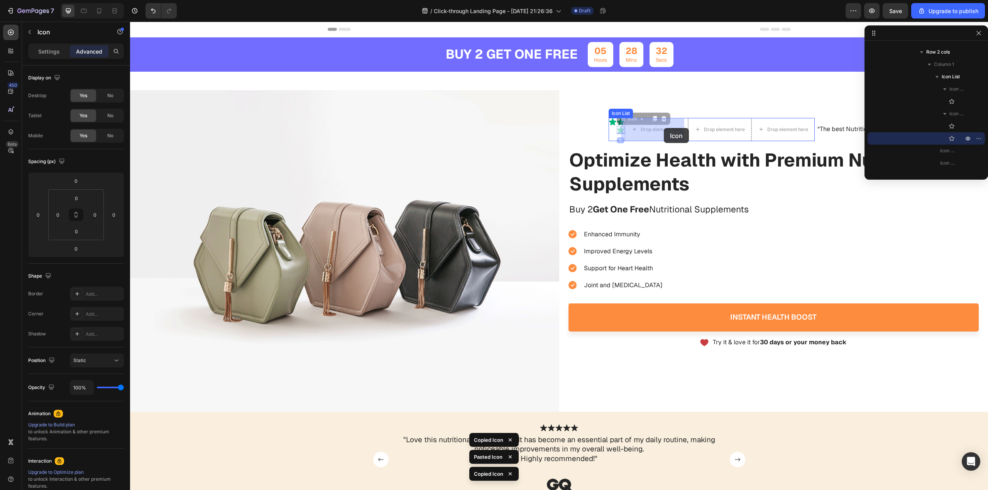
drag, startPoint x: 616, startPoint y: 130, endPoint x: 664, endPoint y: 128, distance: 47.5
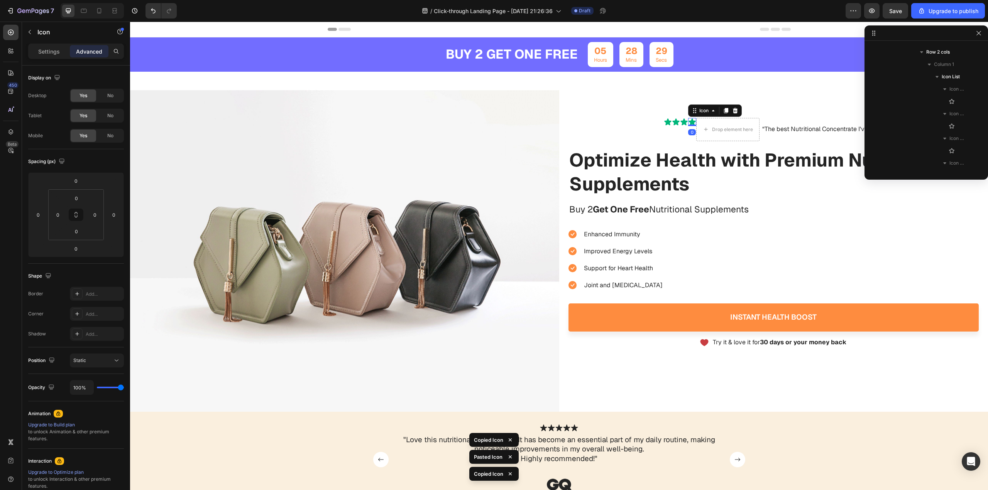
scroll to position [220, 0]
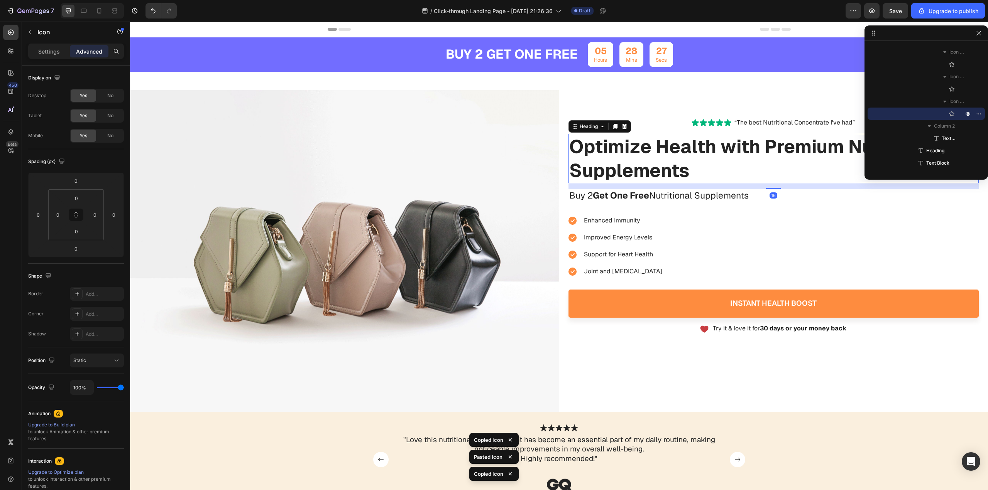
click at [719, 140] on h1 "Optimize Health with Premium Nutritional Supplements" at bounding box center [773, 159] width 411 height 50
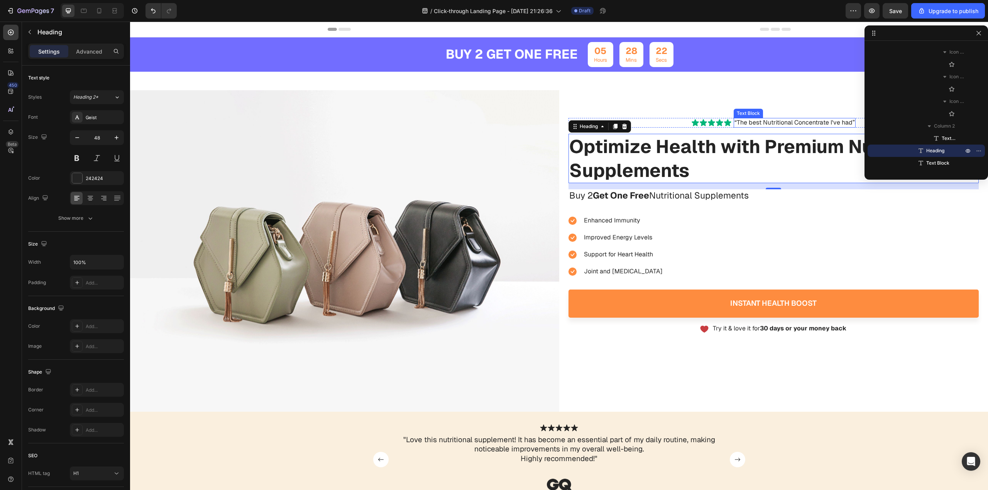
click at [791, 121] on p "“The best Nutritional Concentrate I've had”" at bounding box center [794, 123] width 120 height 8
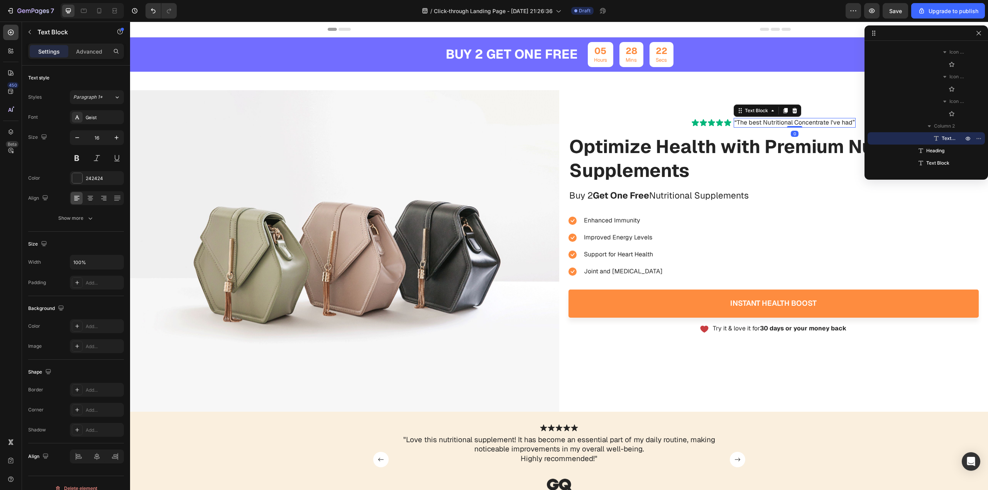
click at [791, 121] on p "“The best Nutritional Concentrate I've had”" at bounding box center [794, 123] width 120 height 8
click at [796, 122] on p "“The best Nutritional Concentrate I've had”" at bounding box center [794, 123] width 120 height 8
click at [648, 155] on h1 "Optimize Health with Premium Nutritional Supplements" at bounding box center [773, 159] width 411 height 50
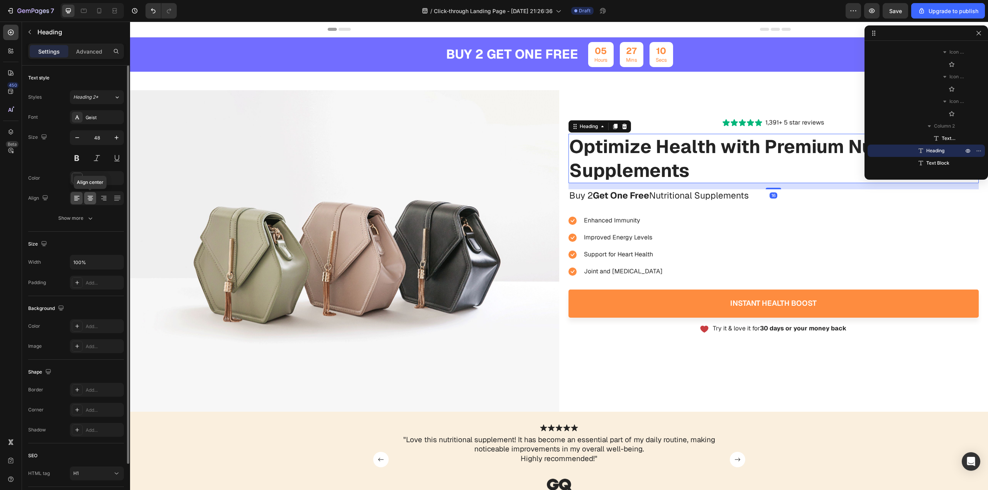
click at [92, 196] on icon at bounding box center [90, 198] width 8 height 8
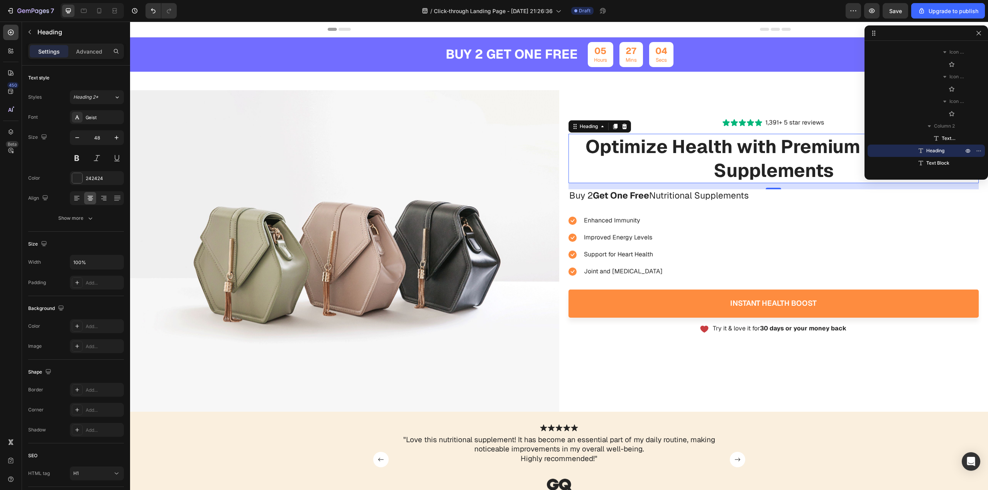
click at [705, 166] on h1 "Optimize Health with Premium Nutritional Supplements" at bounding box center [773, 159] width 411 height 50
click at [705, 166] on p "Optimize Health with Premium Nutritional Supplements" at bounding box center [773, 159] width 409 height 48
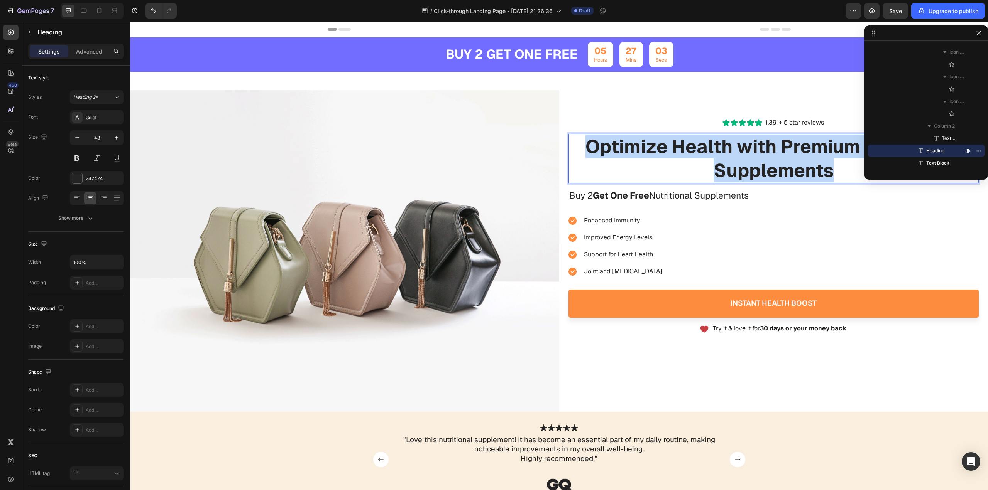
click at [705, 166] on p "Optimize Health with Premium Nutritional Supplements" at bounding box center [773, 159] width 409 height 48
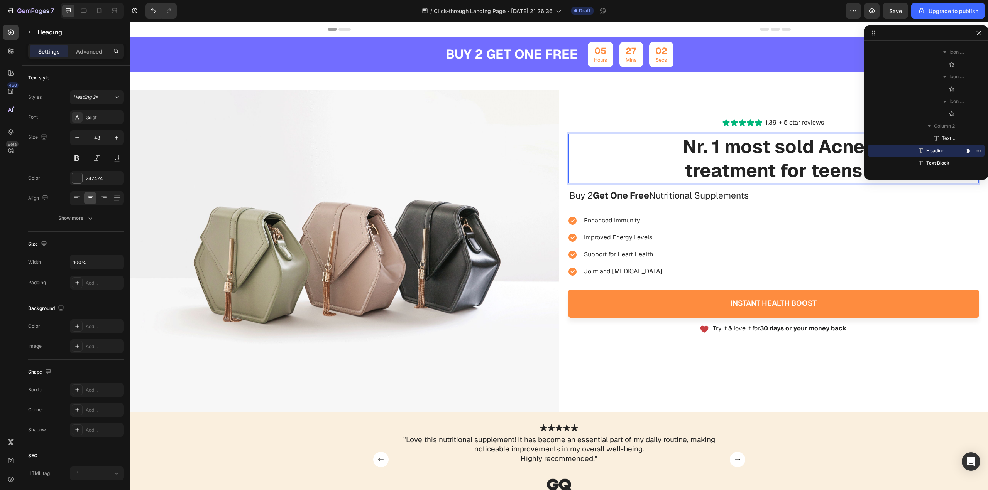
click at [743, 159] on p "Nr. 1 most sold Acne treatment for teens" at bounding box center [773, 159] width 409 height 48
click at [700, 143] on p "Nr. 1 most sold Acne treatment for teens" at bounding box center [773, 159] width 409 height 48
click at [735, 151] on p "No. 1 most sold Acne treatment for teens" at bounding box center [773, 159] width 409 height 48
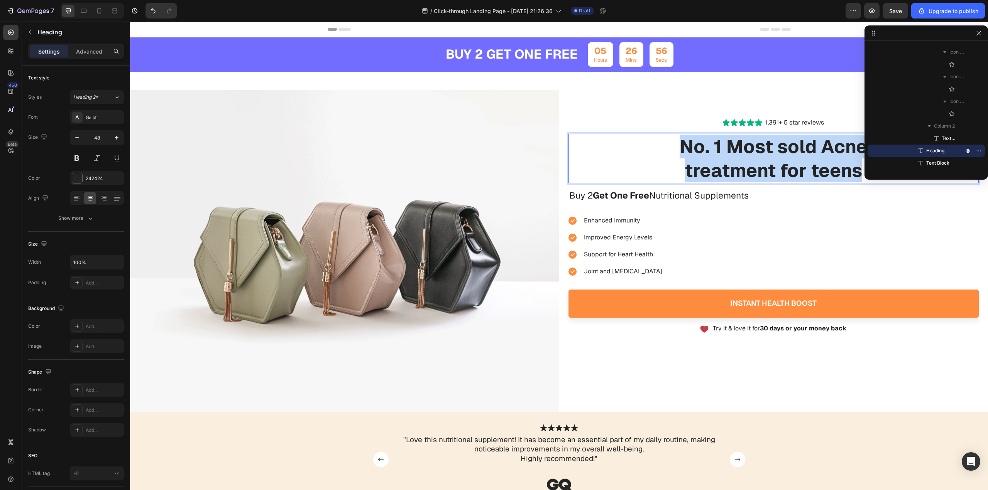
drag, startPoint x: 678, startPoint y: 144, endPoint x: 857, endPoint y: 178, distance: 183.1
click at [857, 178] on p "No. 1 Most sold Acne treatment for teens" at bounding box center [773, 159] width 409 height 48
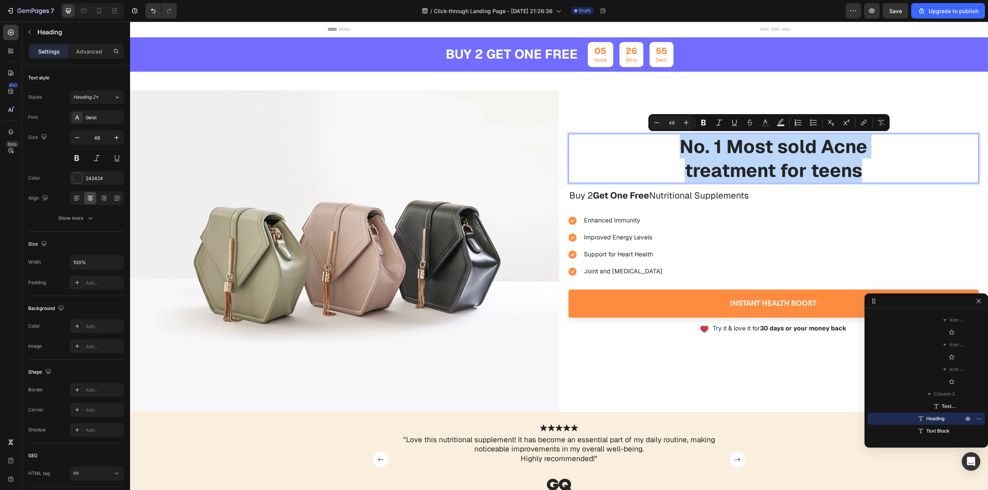
drag, startPoint x: 887, startPoint y: 32, endPoint x: 914, endPoint y: 292, distance: 261.1
